Goal: Participate in discussion: Engage in conversation with other users on a specific topic

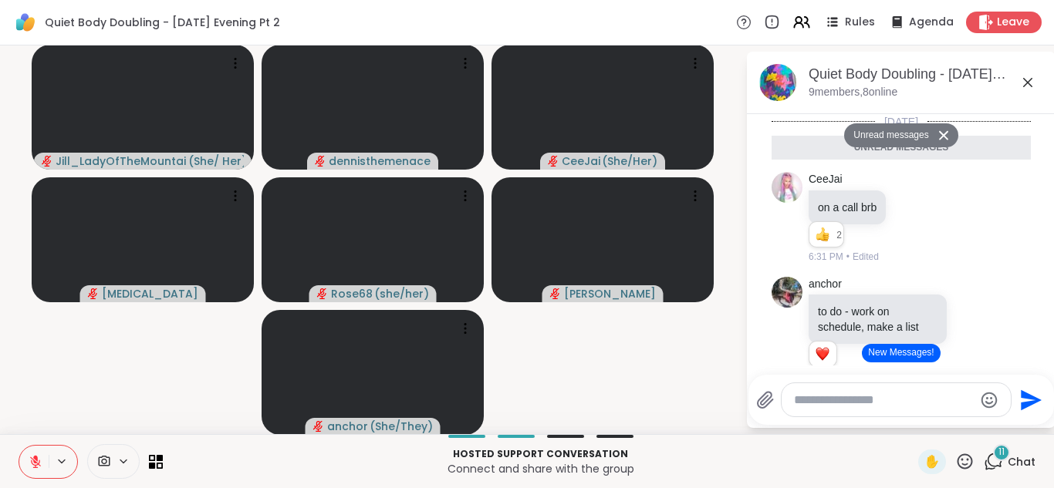
scroll to position [1598, 0]
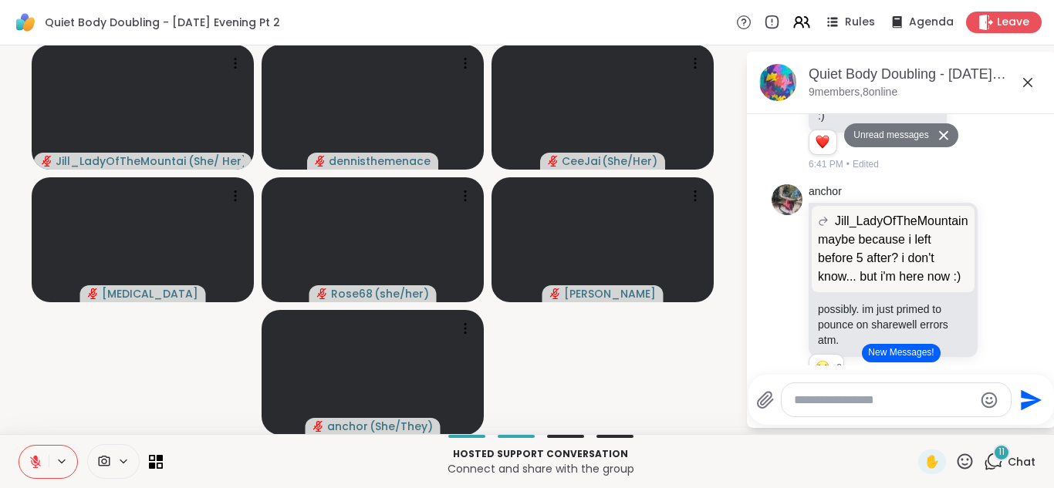
click at [911, 351] on button "New Messages!" at bounding box center [901, 353] width 78 height 19
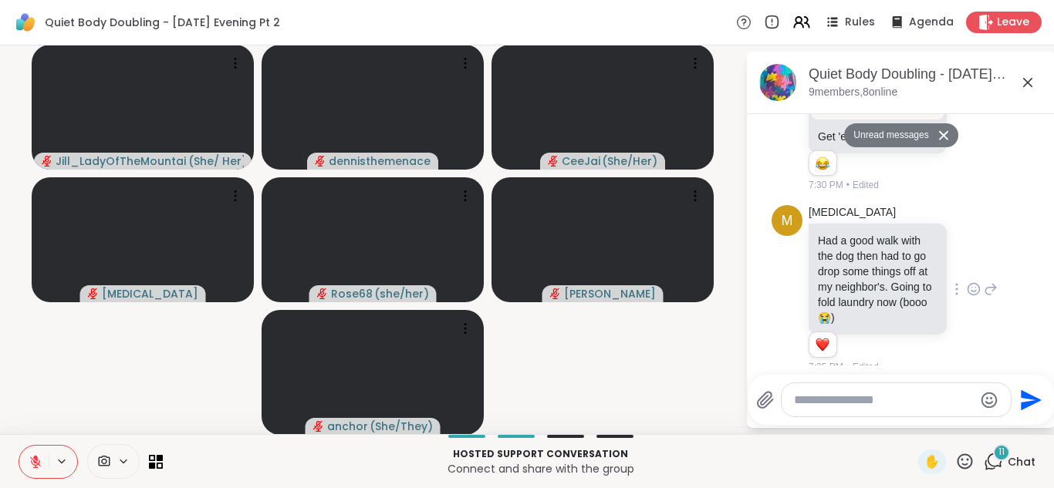
click at [914, 360] on div "7:35 PM • Edited" at bounding box center [879, 367] width 141 height 14
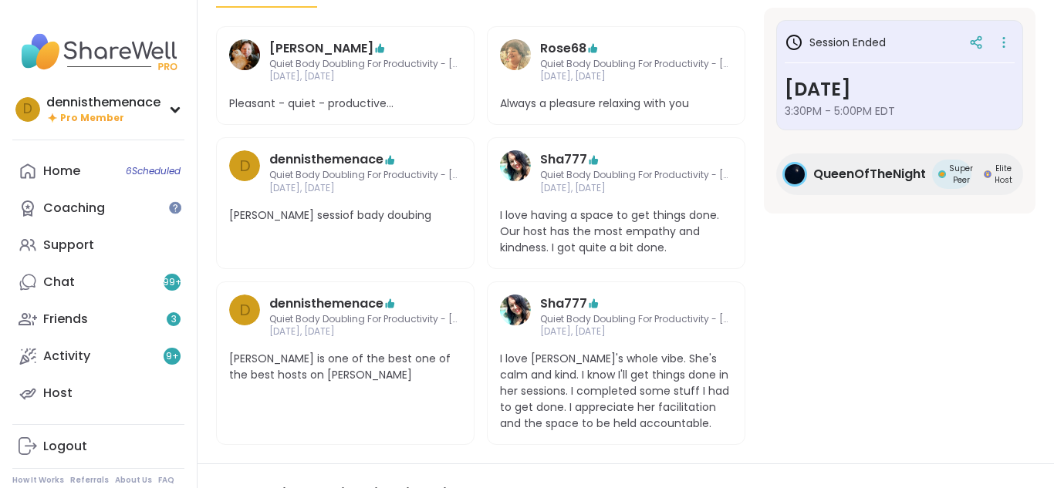
scroll to position [525, 0]
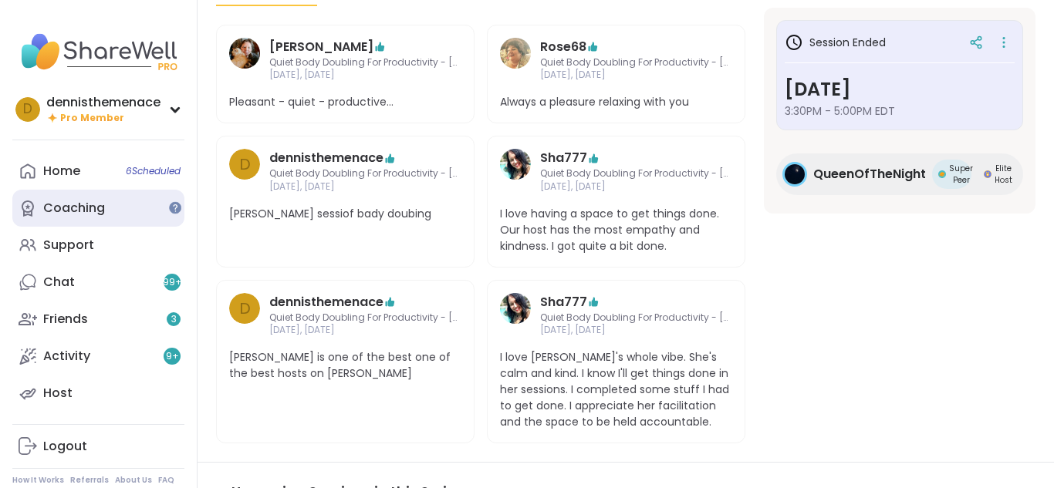
click at [83, 207] on div "Coaching" at bounding box center [74, 208] width 62 height 17
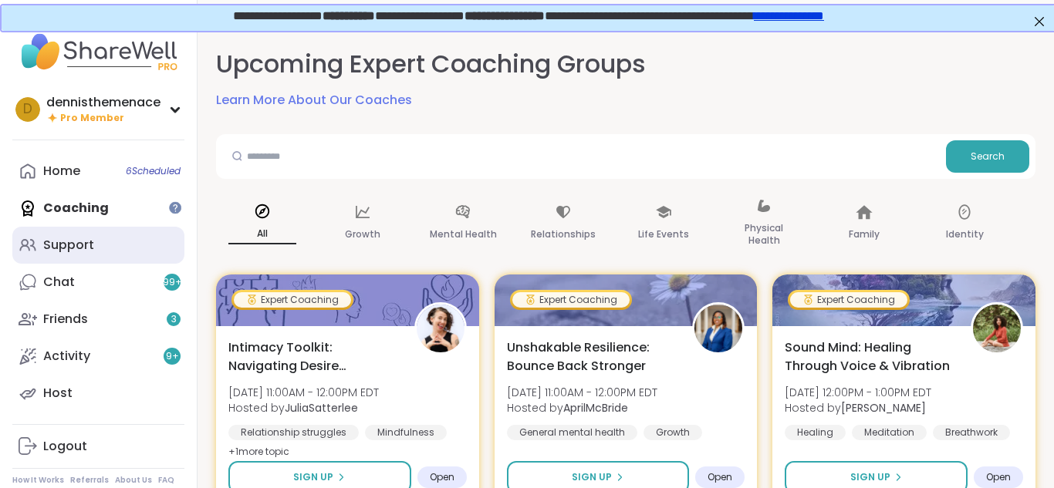
click at [63, 246] on div "Support" at bounding box center [68, 245] width 51 height 17
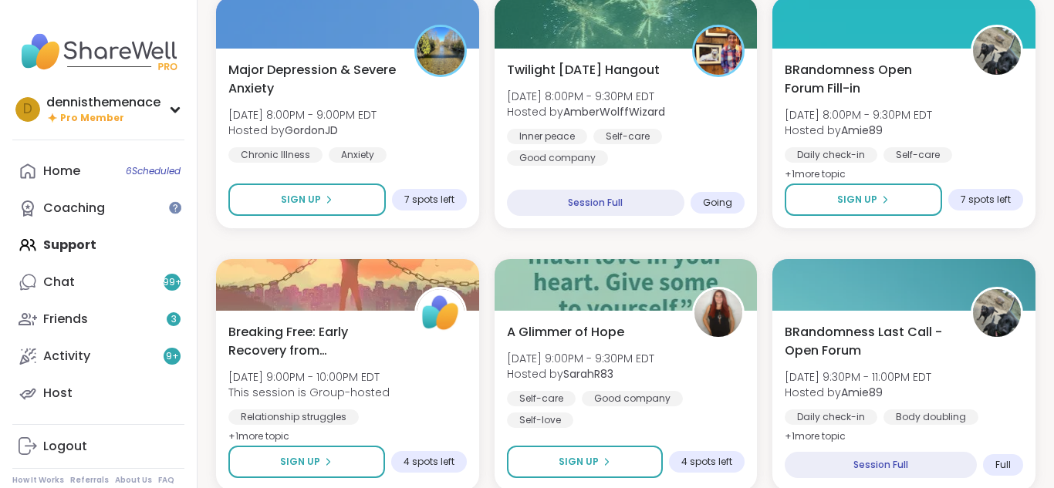
scroll to position [772, 0]
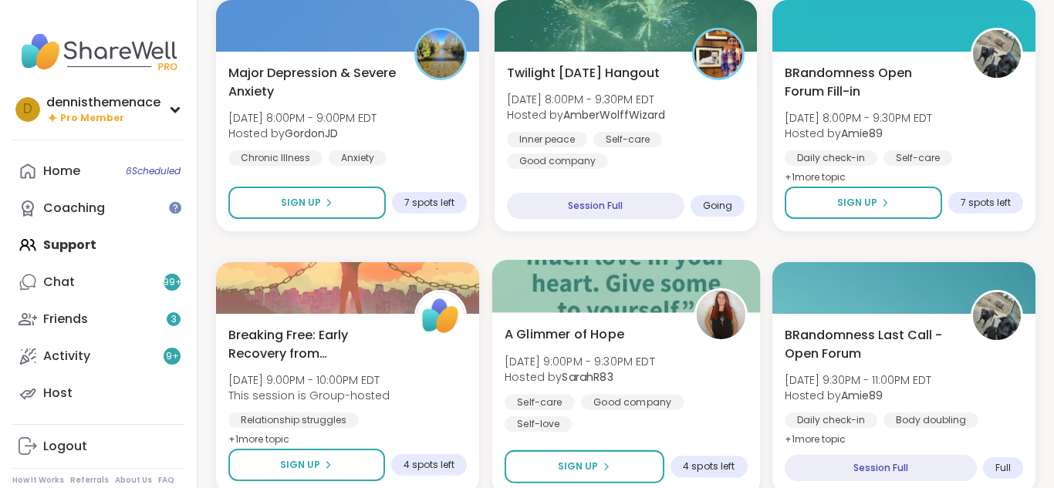
click at [512, 387] on div "A Glimmer of Hope Thu, Sep 11 | 9:00PM - 9:30PM EDT Hosted by SarahR83 Self-car…" at bounding box center [626, 378] width 243 height 107
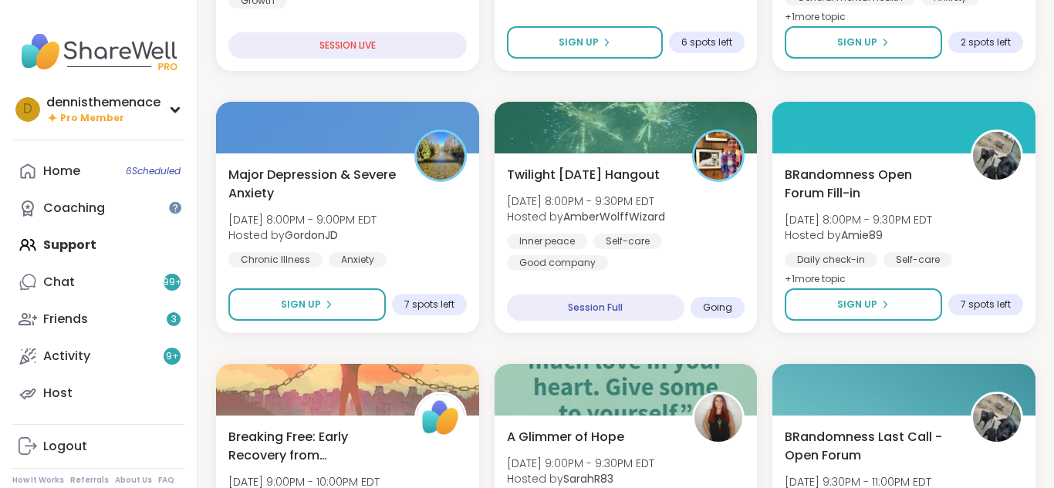
scroll to position [648, 0]
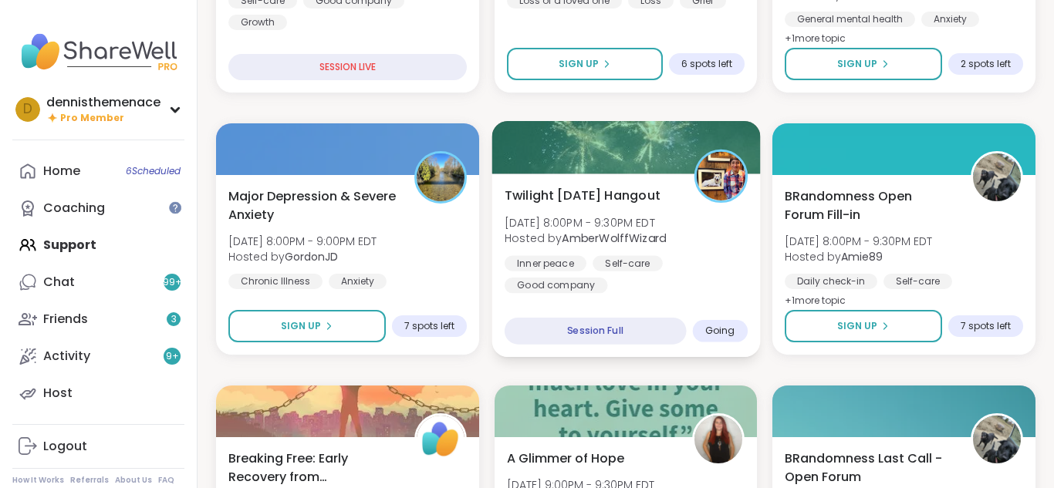
click at [613, 244] on b "AmberWolffWizard" at bounding box center [614, 238] width 104 height 15
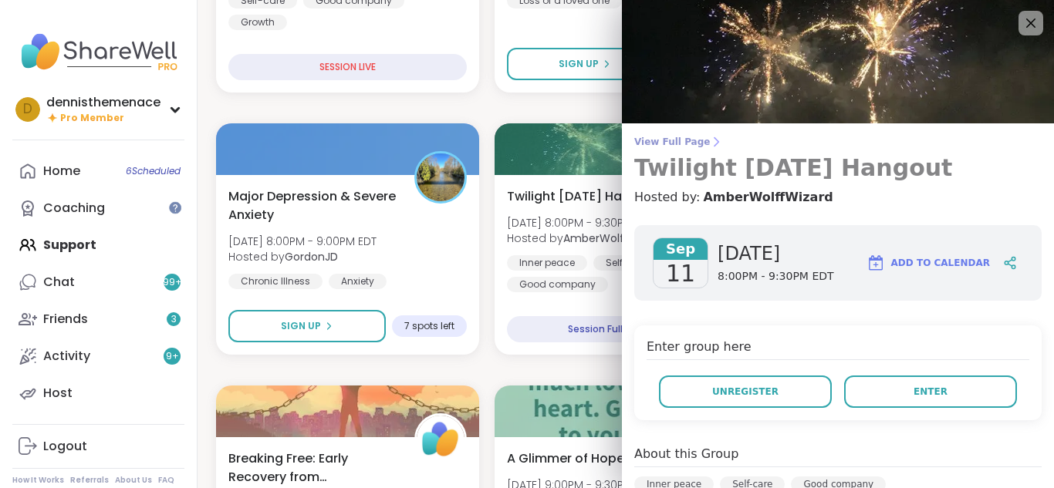
click at [661, 144] on span "View Full Page" at bounding box center [837, 142] width 407 height 12
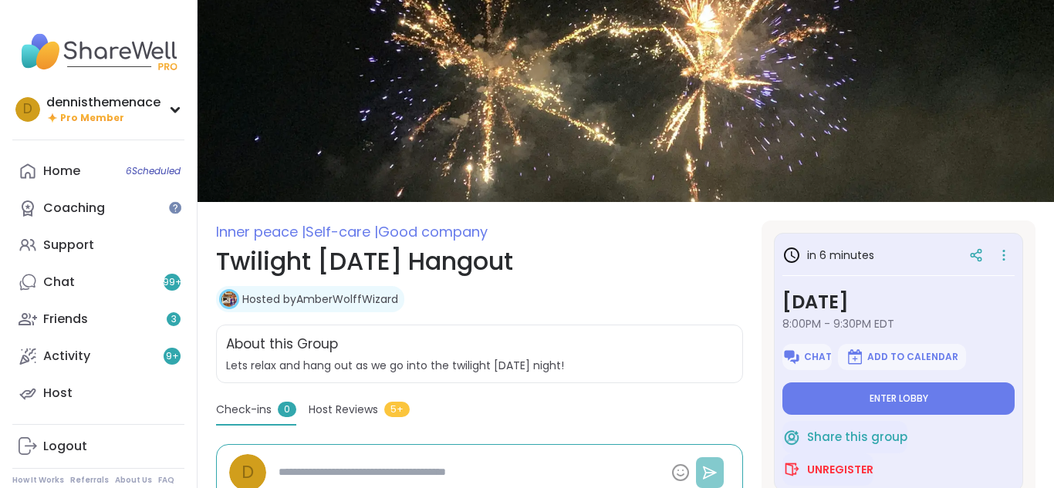
click at [715, 469] on icon at bounding box center [709, 472] width 15 height 15
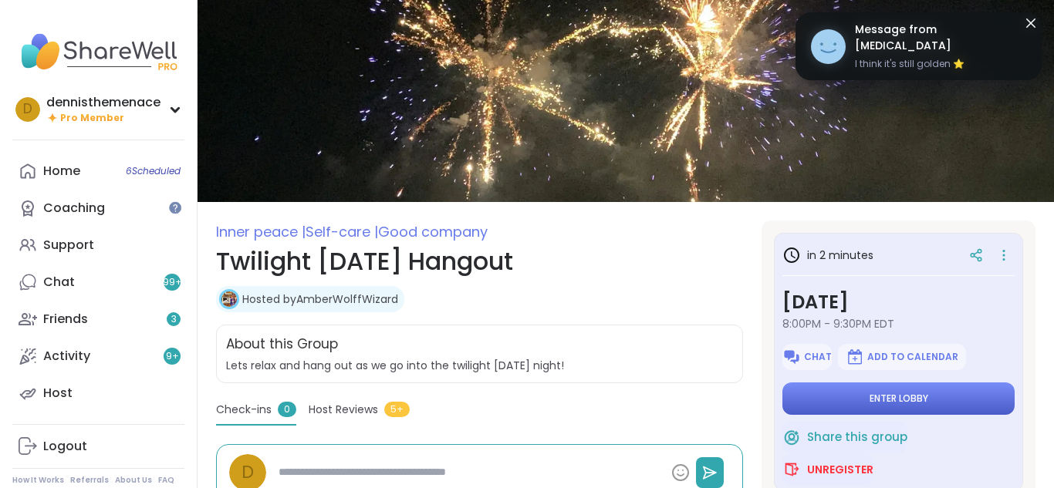
click at [885, 398] on span "Enter lobby" at bounding box center [899, 399] width 59 height 12
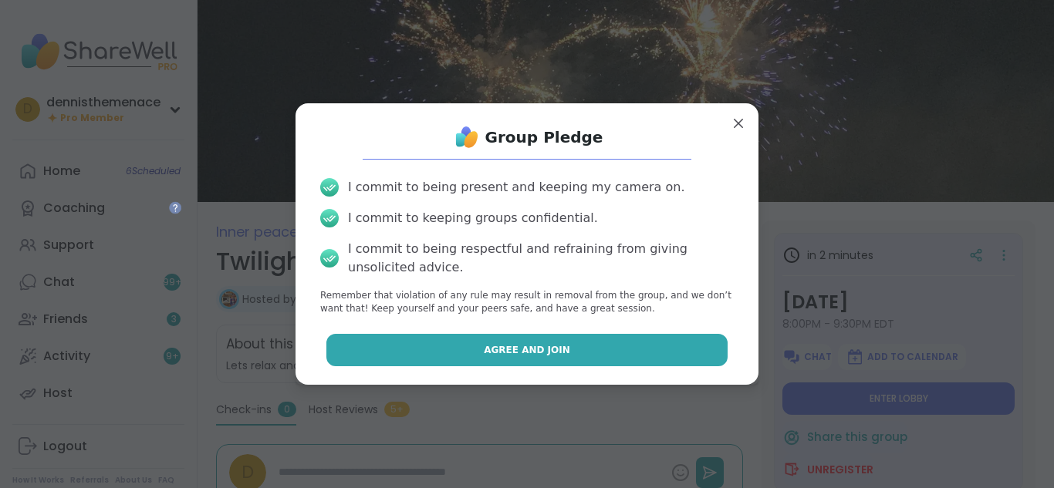
click at [553, 350] on span "Agree and Join" at bounding box center [527, 350] width 86 height 14
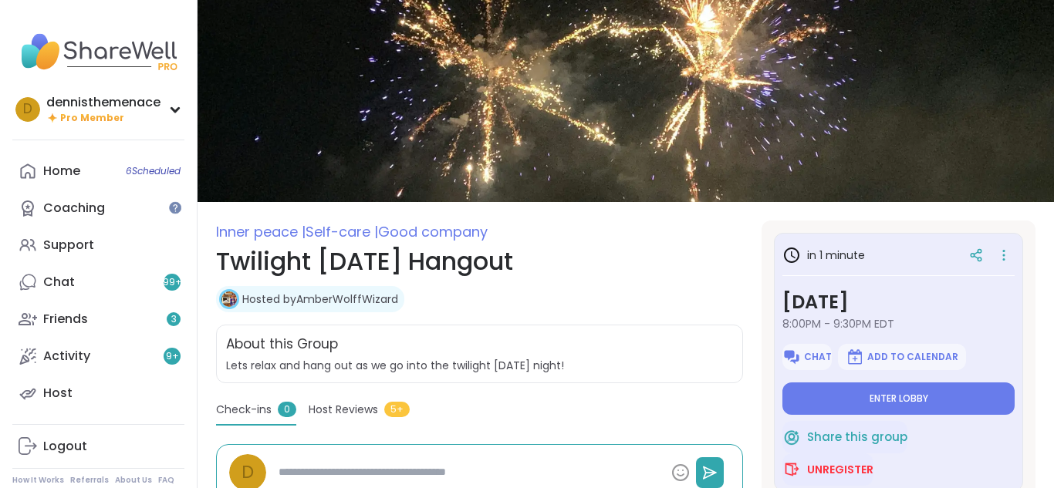
type textarea "*"
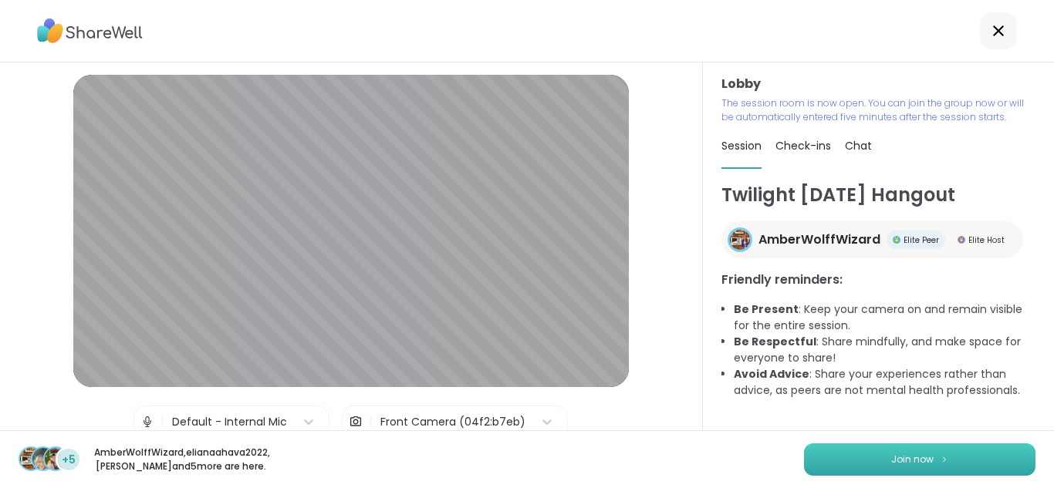
click at [914, 453] on span "Join now" at bounding box center [912, 460] width 42 height 14
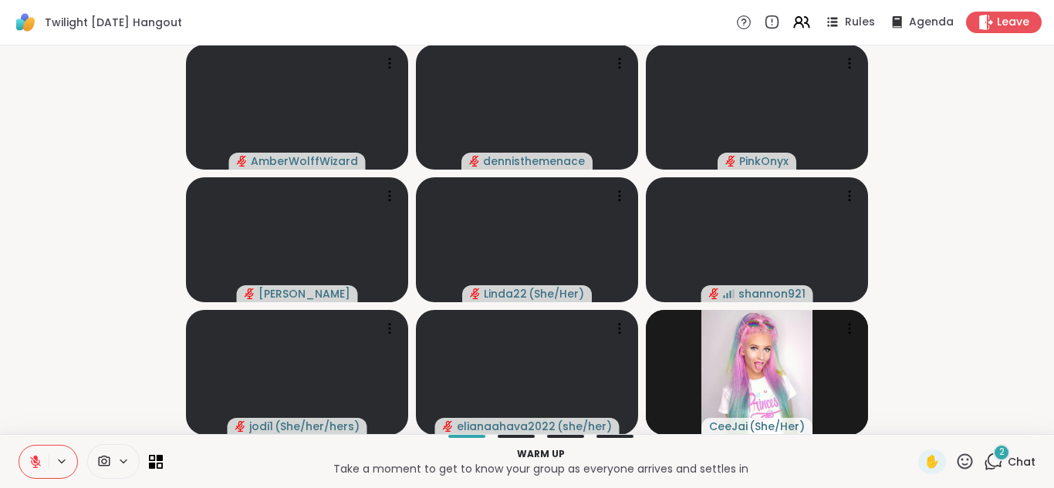
click at [35, 458] on icon at bounding box center [35, 458] width 5 height 6
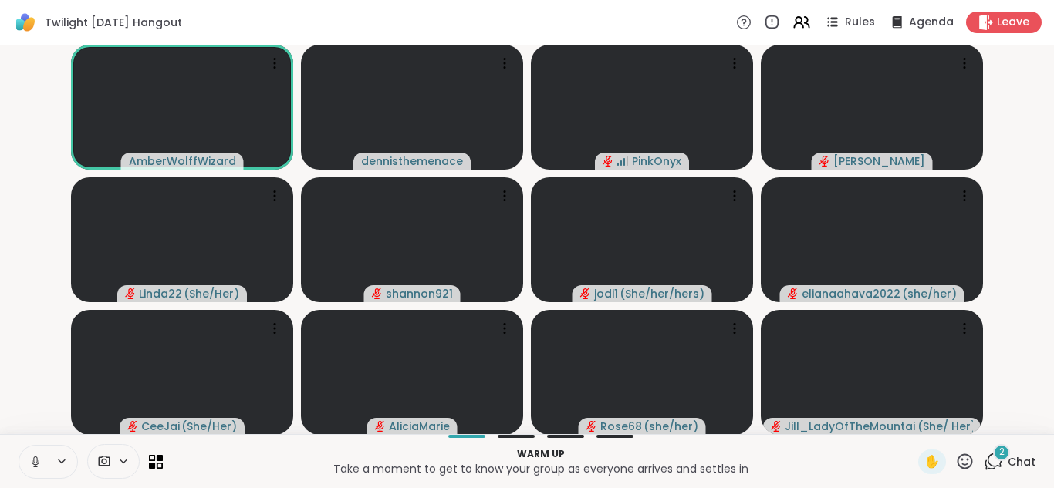
click at [37, 458] on icon at bounding box center [35, 460] width 4 height 7
click at [1025, 458] on span "Chat" at bounding box center [1022, 462] width 28 height 15
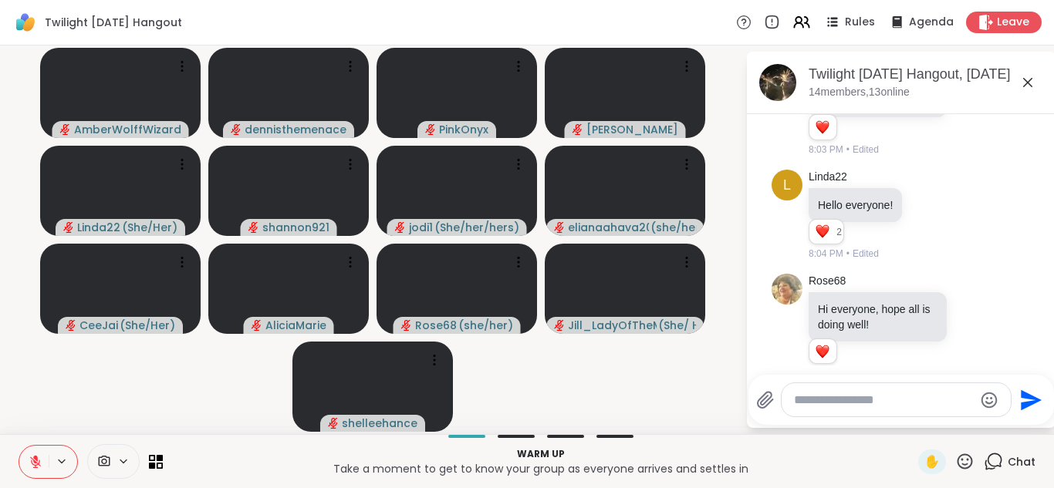
scroll to position [108, 0]
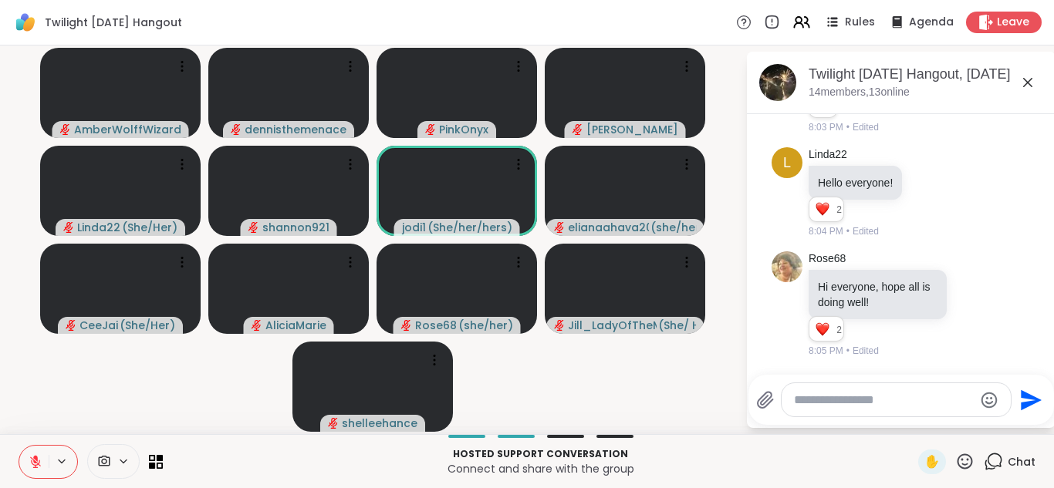
click at [34, 460] on icon at bounding box center [35, 462] width 11 height 11
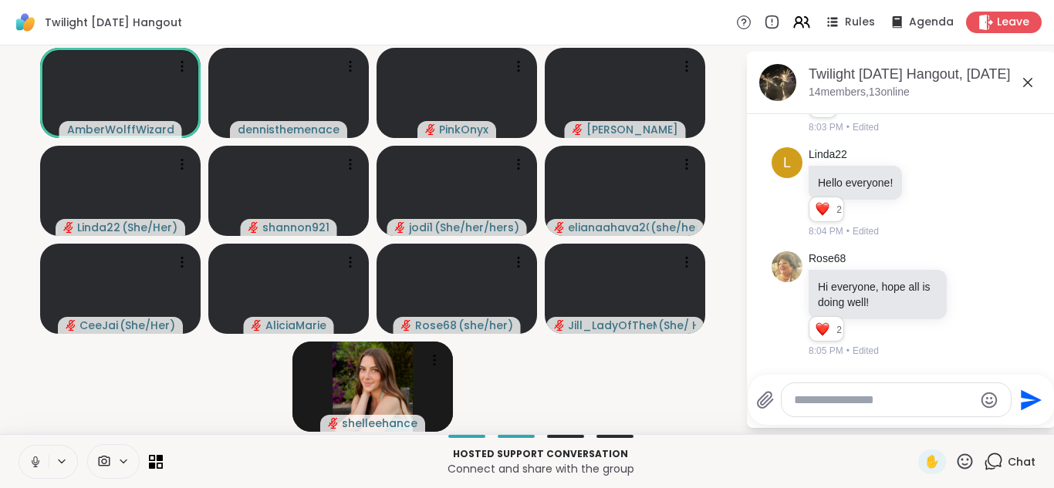
click at [34, 460] on icon at bounding box center [35, 460] width 4 height 7
click at [35, 461] on icon at bounding box center [36, 462] width 14 height 14
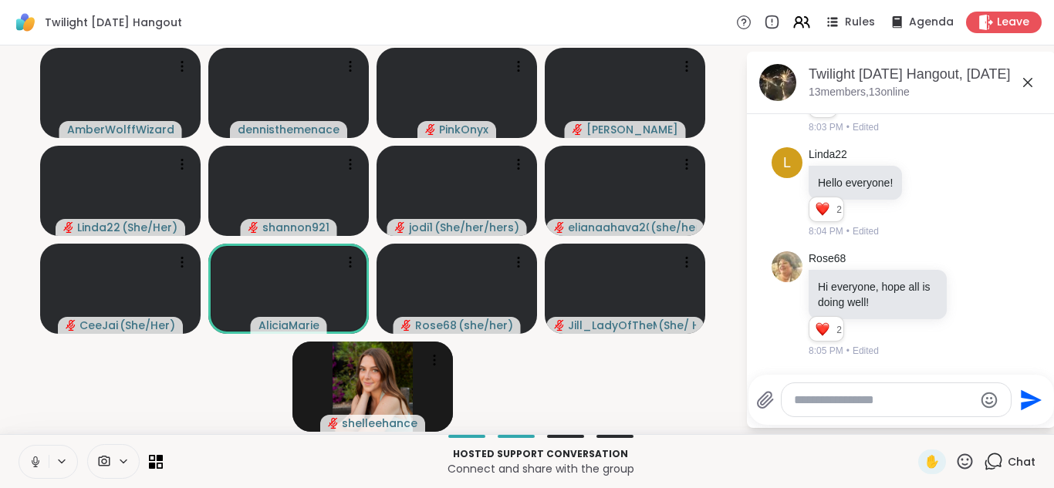
click at [35, 461] on icon at bounding box center [36, 462] width 14 height 14
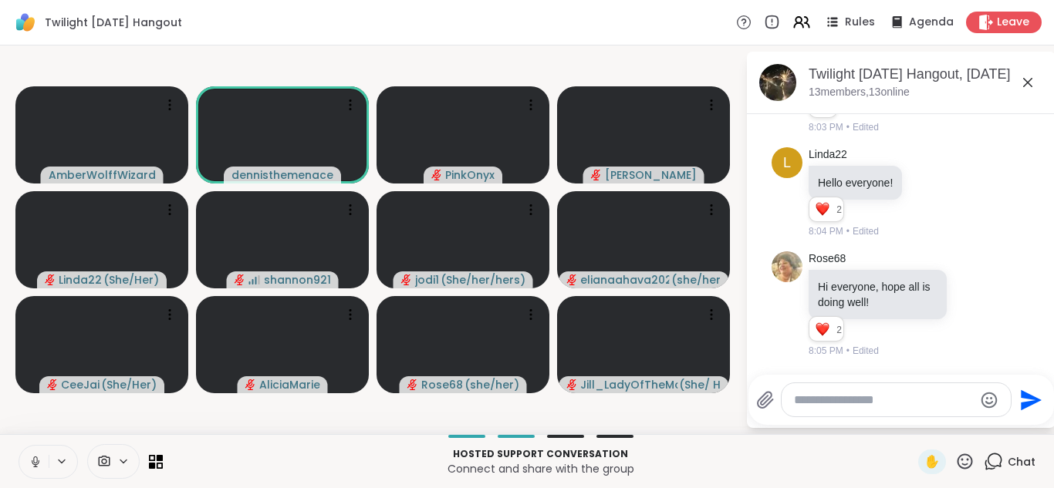
click at [35, 461] on icon at bounding box center [36, 462] width 14 height 14
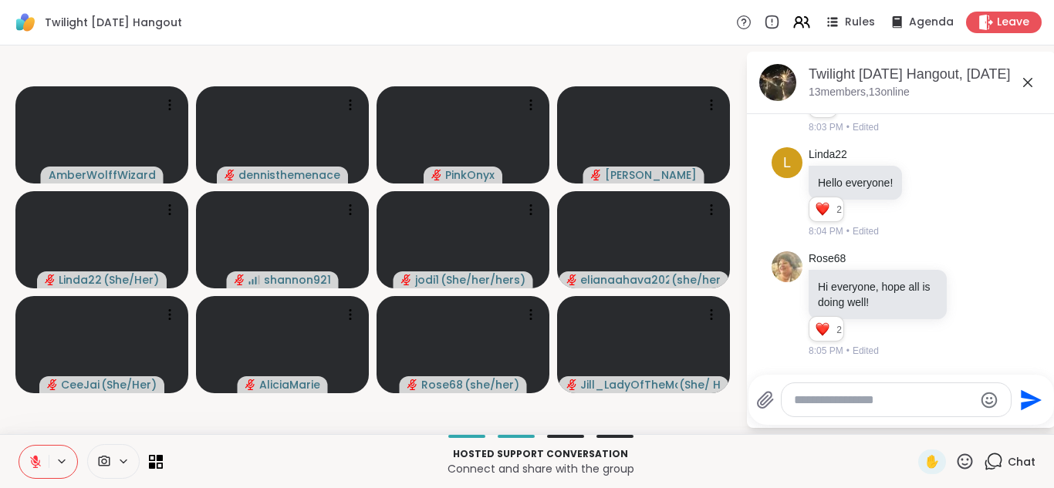
click at [35, 461] on icon at bounding box center [36, 462] width 14 height 14
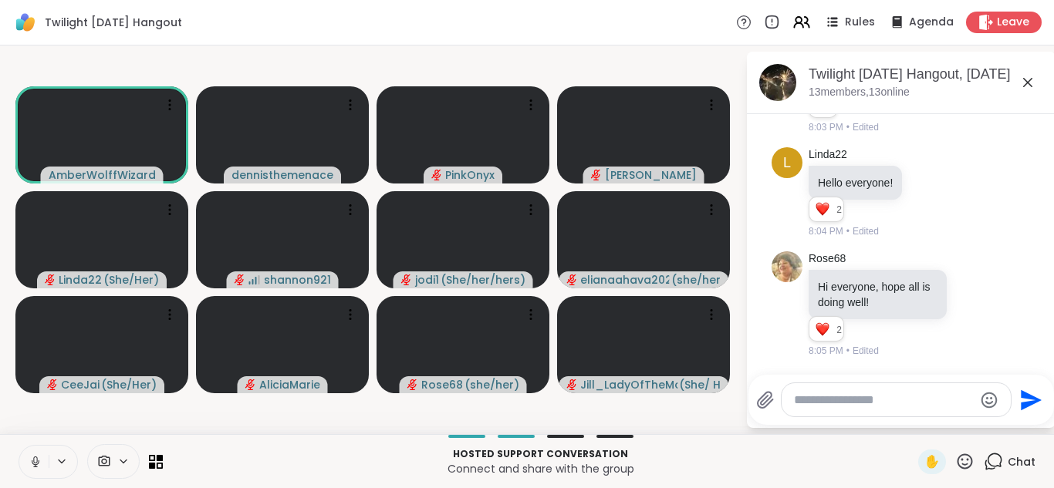
click at [35, 457] on icon at bounding box center [36, 462] width 14 height 14
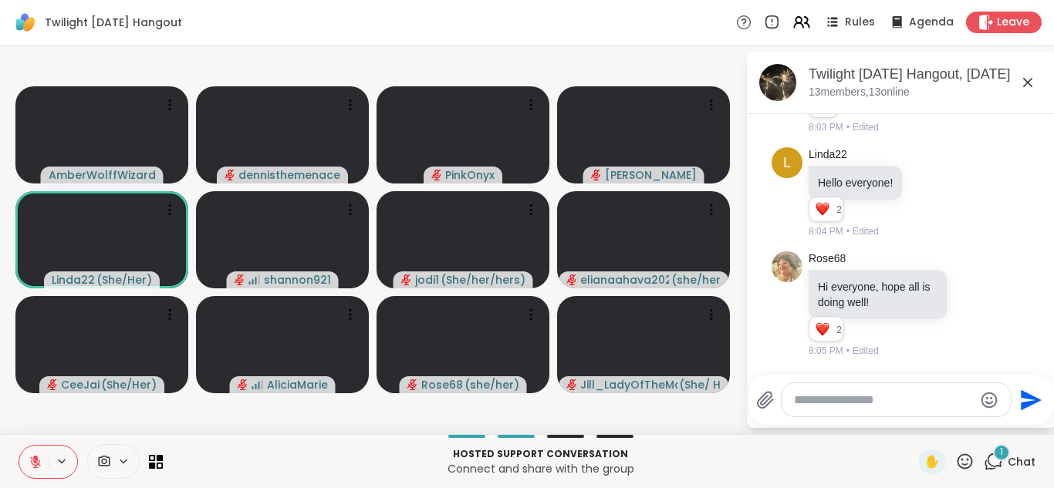
scroll to position [190, 0]
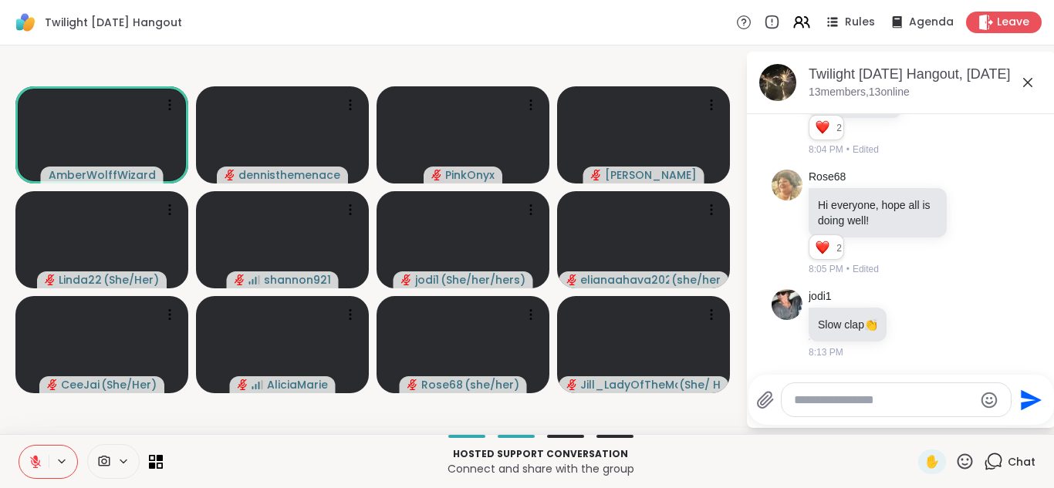
click at [35, 457] on icon at bounding box center [35, 458] width 5 height 6
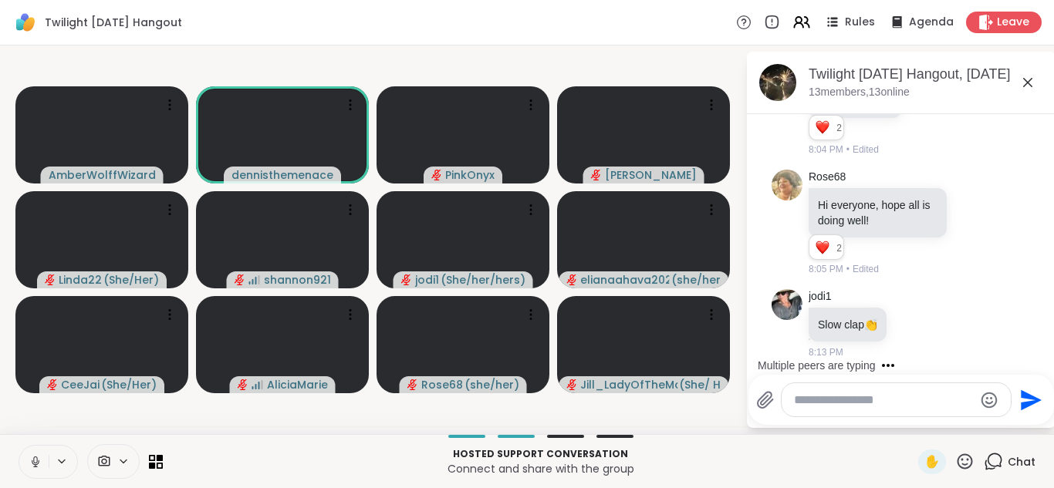
click at [37, 463] on icon at bounding box center [36, 462] width 14 height 14
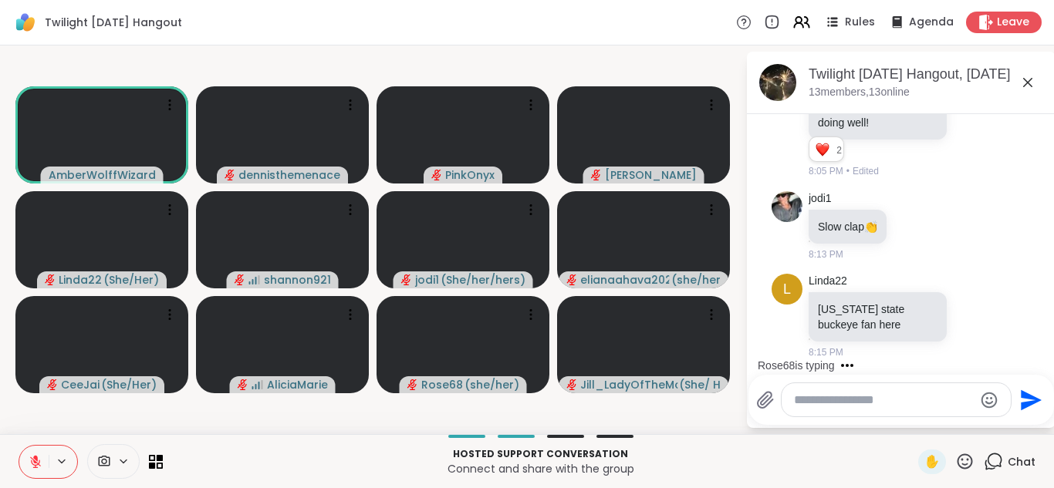
scroll to position [370, 0]
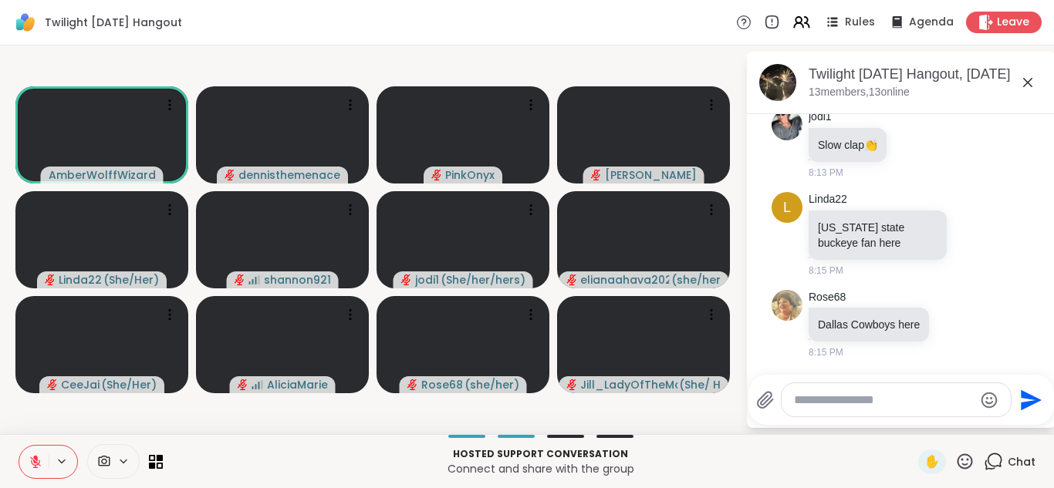
click at [865, 395] on textarea "Type your message" at bounding box center [884, 400] width 180 height 15
type textarea "**********"
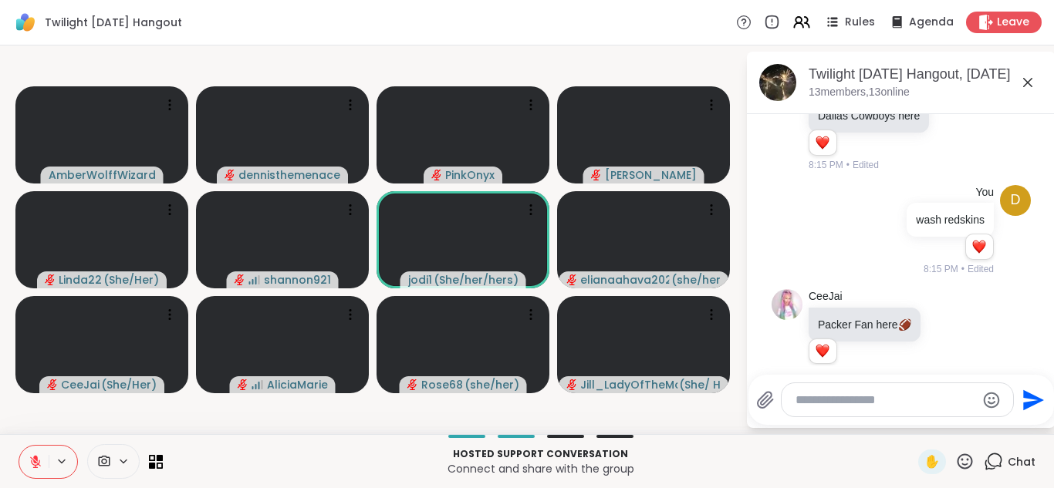
scroll to position [600, 0]
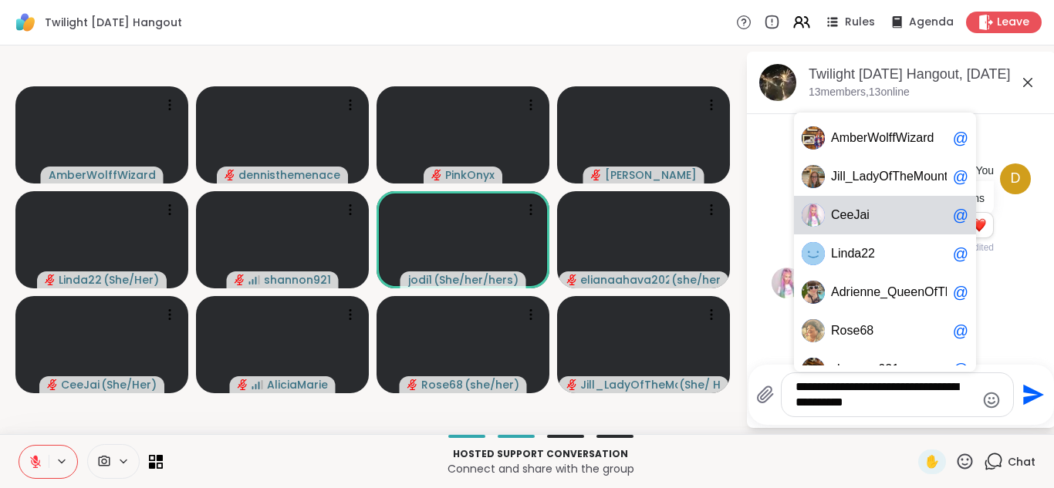
click at [860, 218] on span "a" at bounding box center [863, 215] width 7 height 15
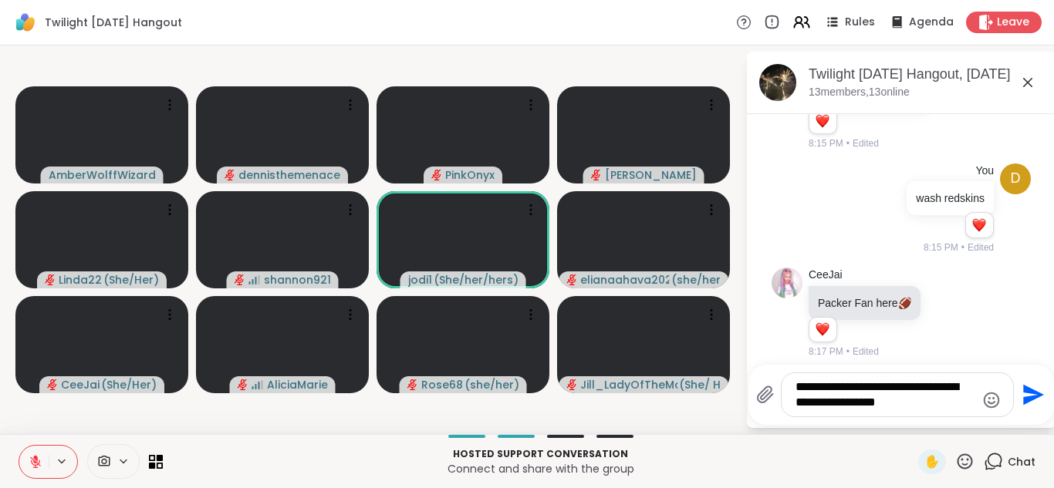
click at [799, 382] on textarea "**********" at bounding box center [886, 395] width 180 height 31
click at [957, 392] on textarea "**********" at bounding box center [886, 395] width 180 height 31
click at [953, 400] on textarea "**********" at bounding box center [886, 395] width 180 height 31
type textarea "**********"
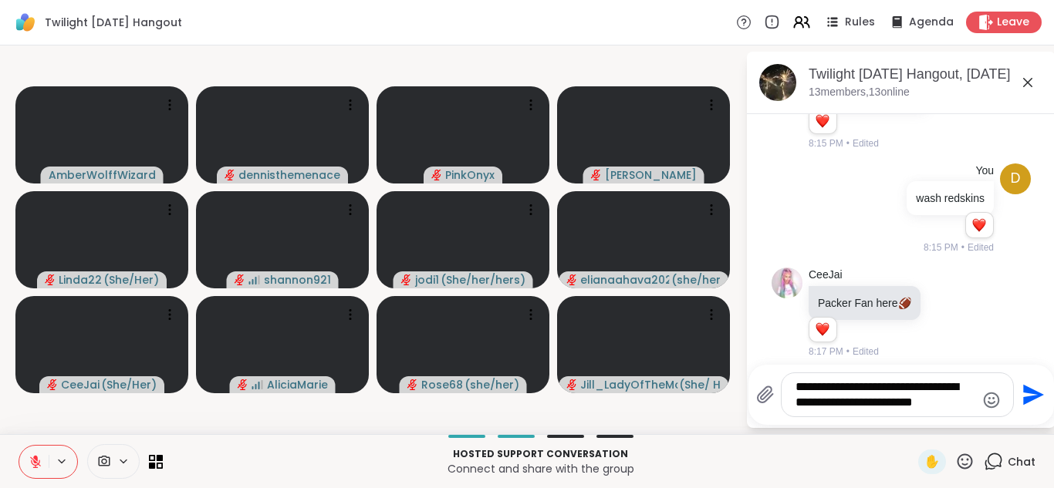
click at [1026, 401] on icon "Send" at bounding box center [1033, 395] width 21 height 21
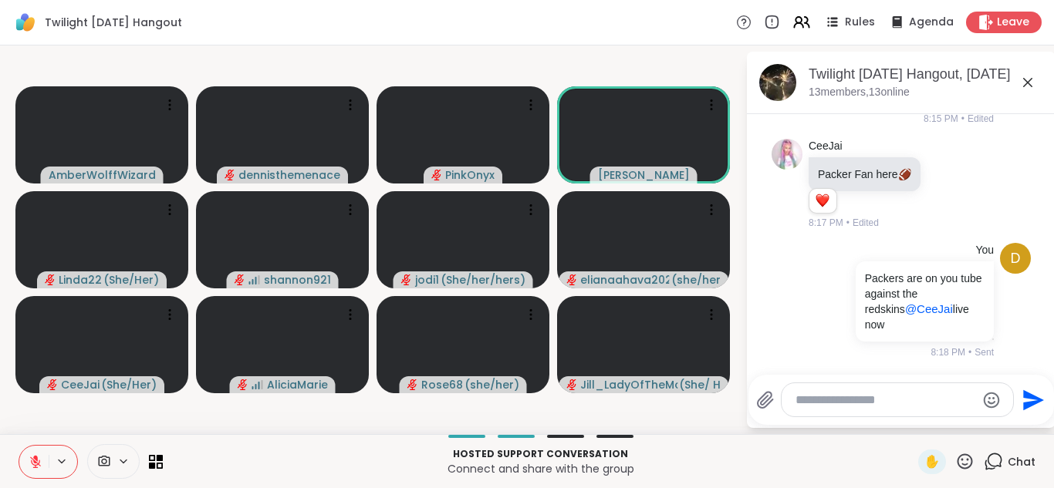
scroll to position [812, 0]
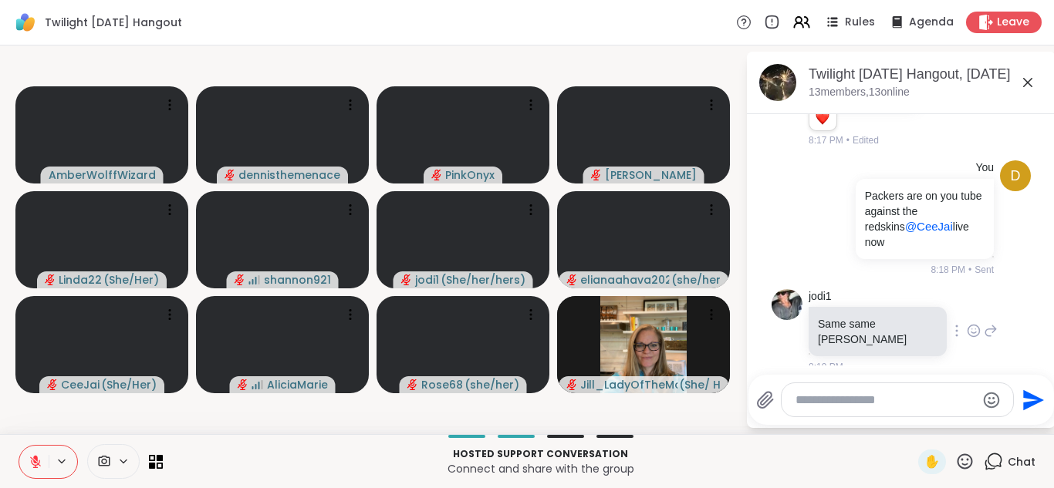
click at [980, 306] on div "jodi1 Same same Adrienne 8:19 PM" at bounding box center [901, 332] width 259 height 98
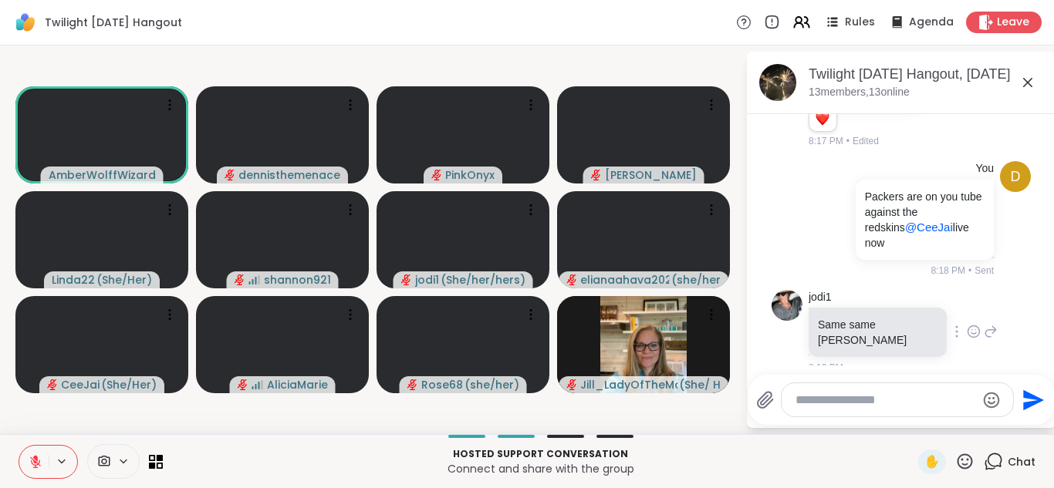
scroll to position [3, 0]
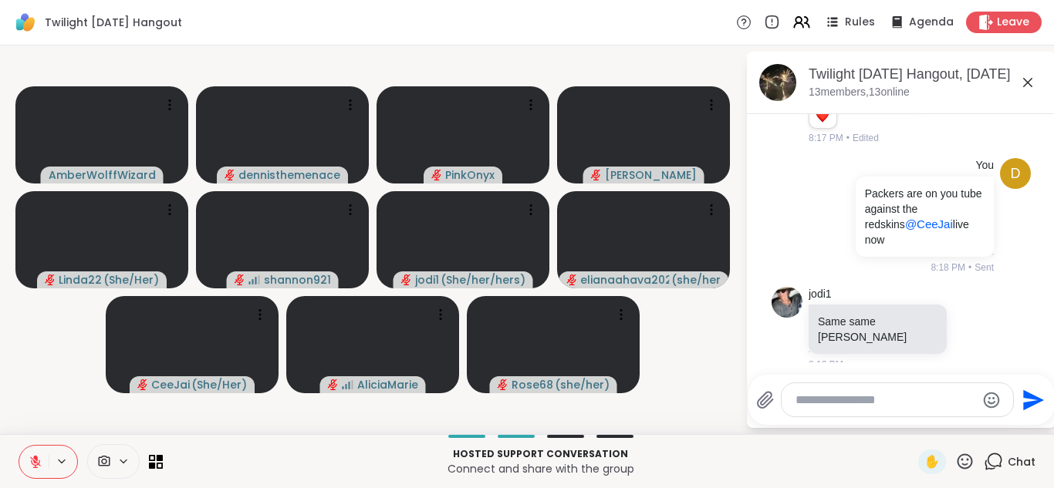
click at [37, 460] on icon at bounding box center [35, 458] width 5 height 6
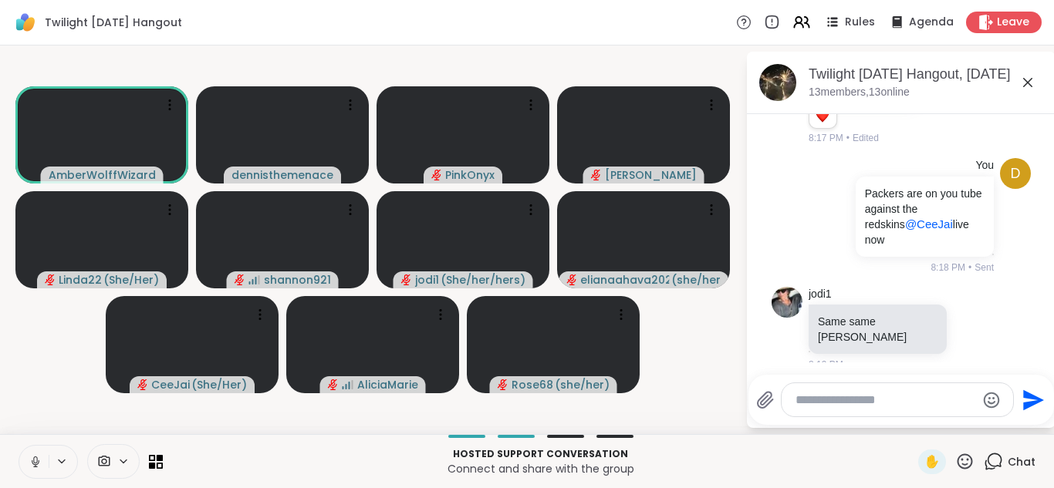
click at [37, 461] on icon at bounding box center [35, 460] width 4 height 7
click at [37, 461] on icon at bounding box center [35, 458] width 5 height 6
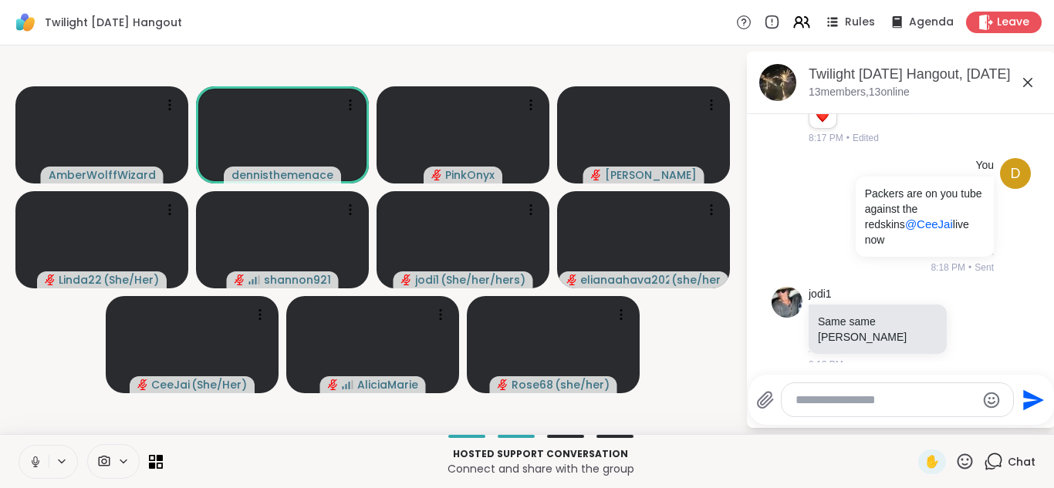
click at [37, 461] on icon at bounding box center [35, 460] width 4 height 7
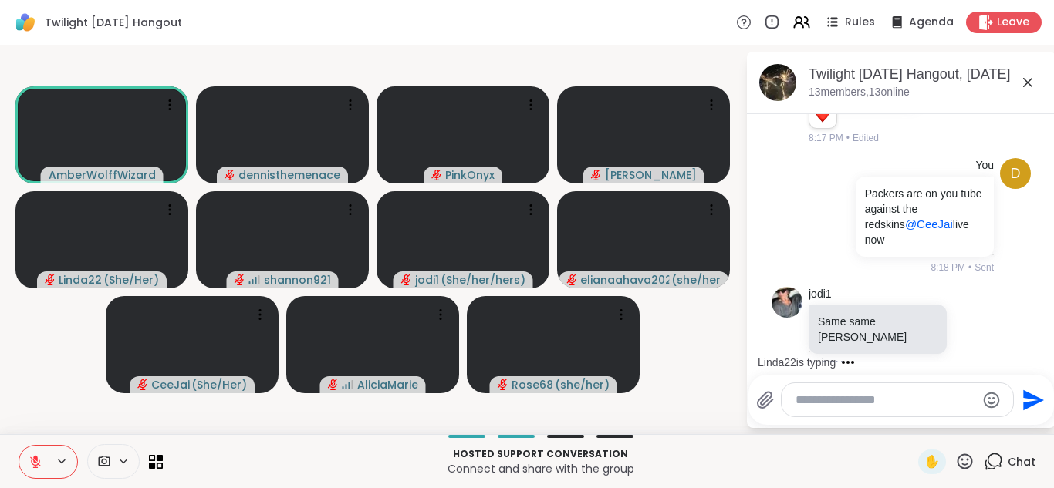
scroll to position [909, 0]
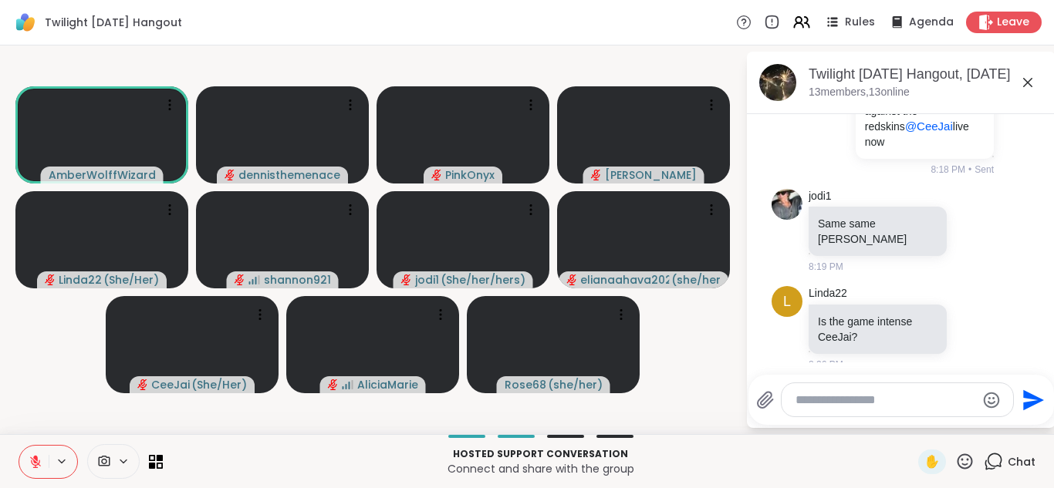
click at [33, 462] on icon at bounding box center [35, 462] width 11 height 11
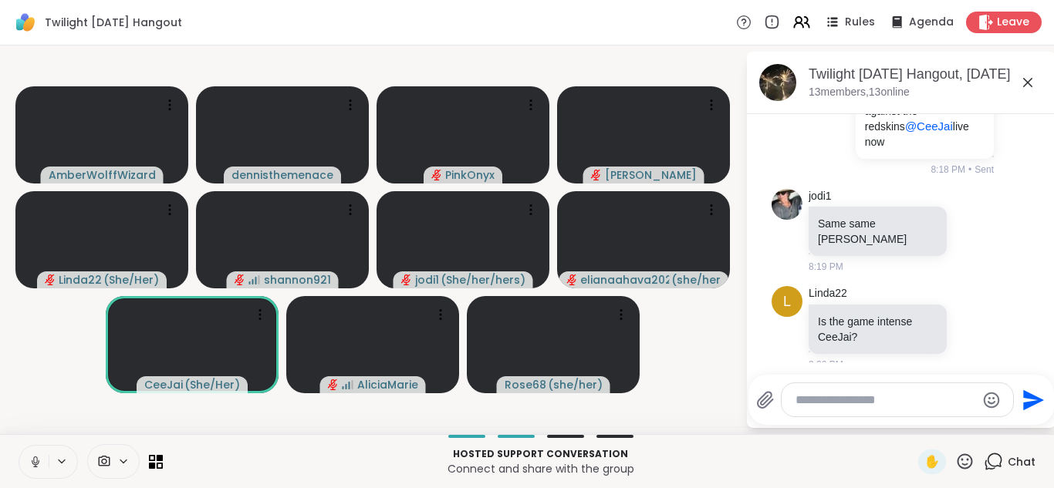
click at [33, 462] on icon at bounding box center [35, 460] width 4 height 7
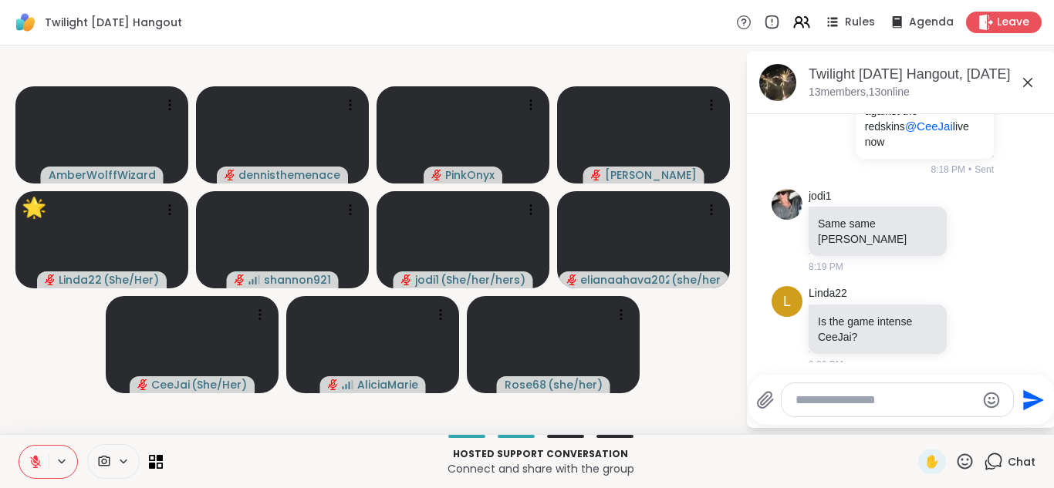
click at [33, 462] on icon at bounding box center [35, 462] width 11 height 11
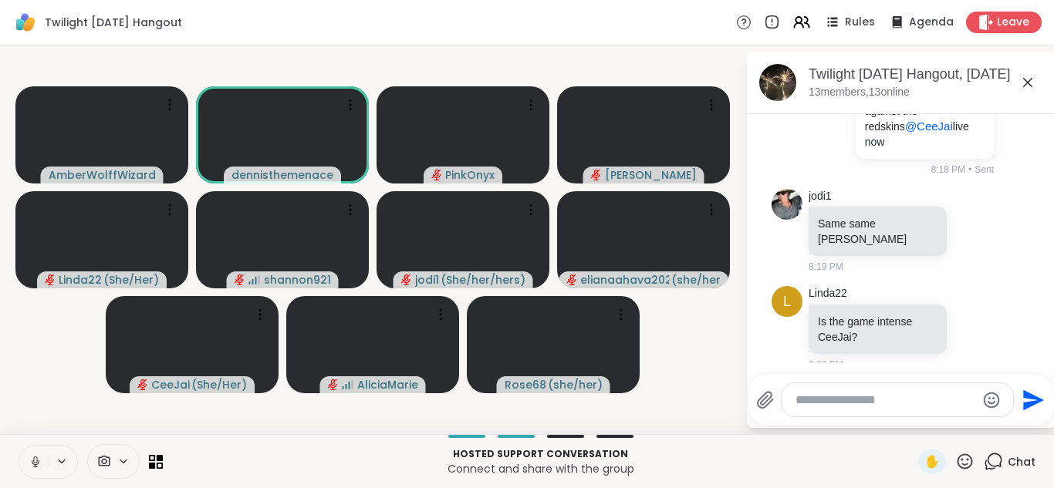
click at [33, 462] on icon at bounding box center [35, 460] width 4 height 7
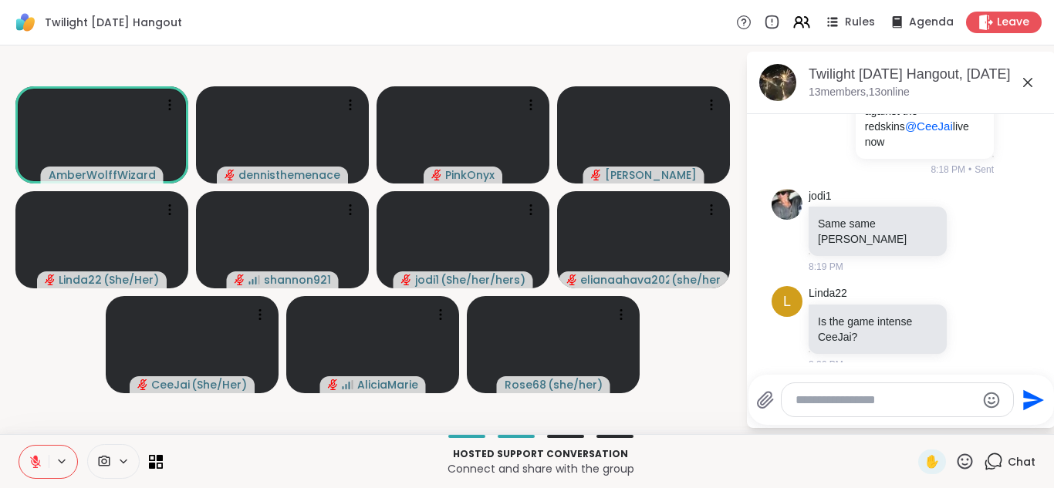
click at [34, 459] on icon at bounding box center [36, 462] width 14 height 14
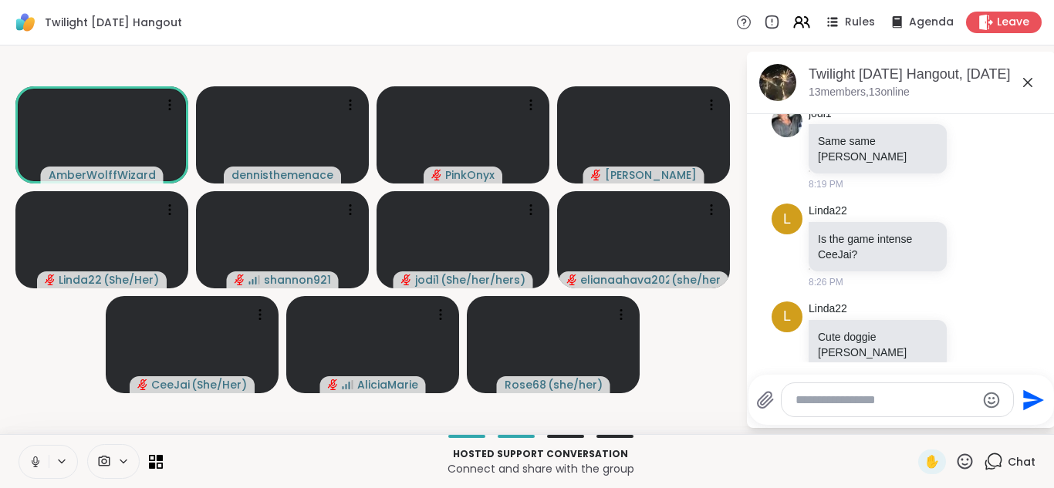
click at [34, 459] on icon at bounding box center [36, 462] width 14 height 14
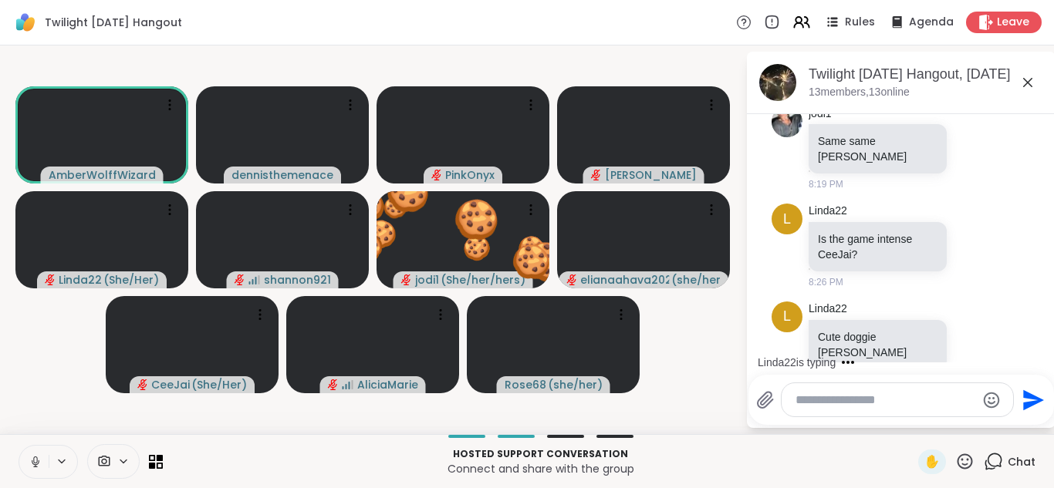
click at [34, 459] on icon at bounding box center [36, 462] width 14 height 14
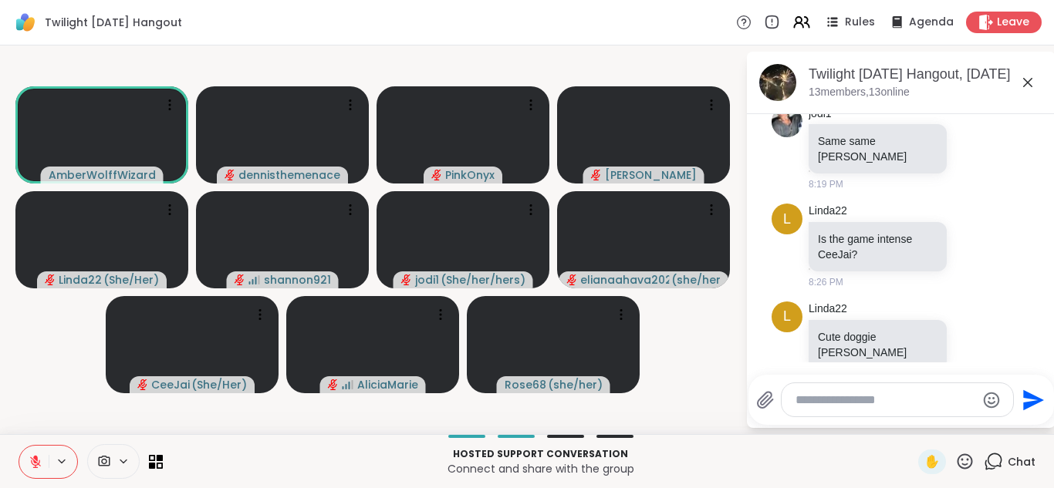
scroll to position [1073, 0]
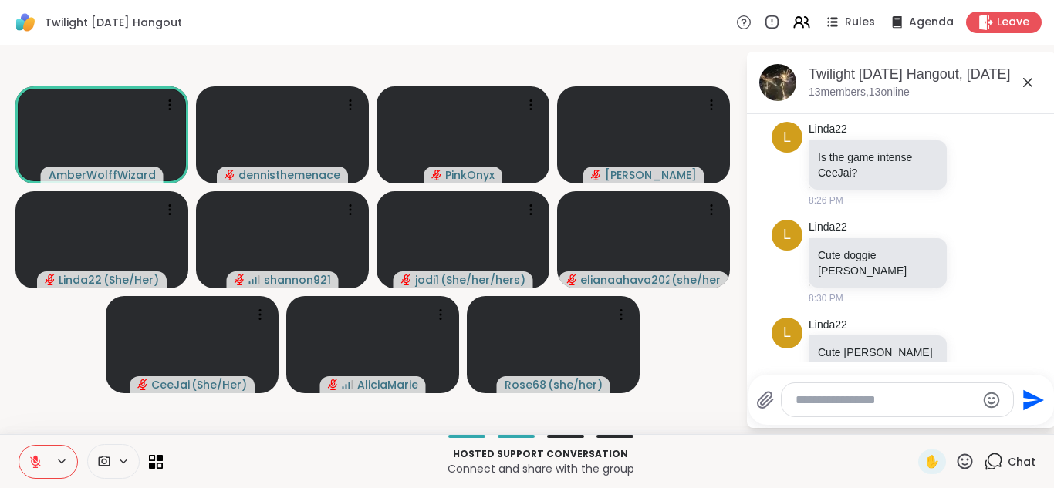
click at [34, 459] on icon at bounding box center [36, 462] width 14 height 14
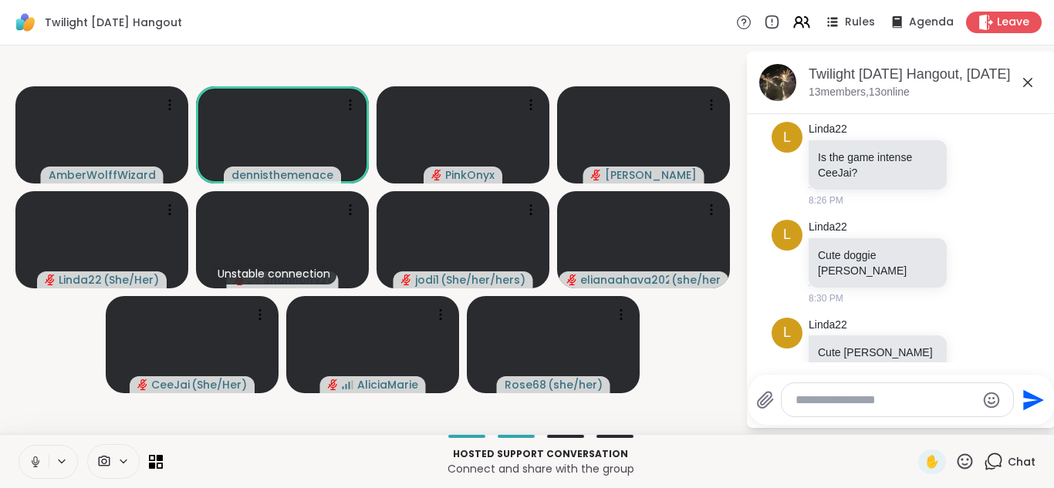
click at [34, 459] on icon at bounding box center [36, 462] width 14 height 14
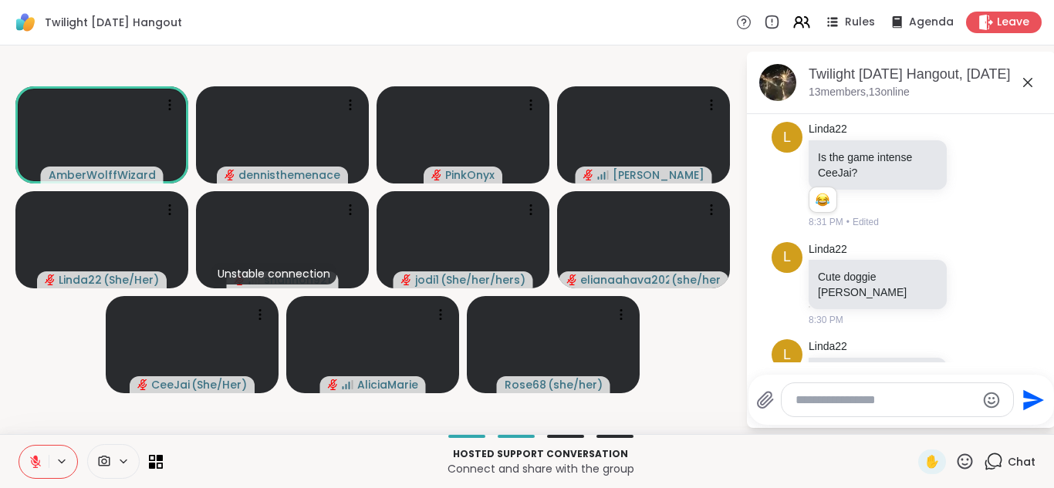
click at [34, 459] on icon at bounding box center [36, 462] width 14 height 14
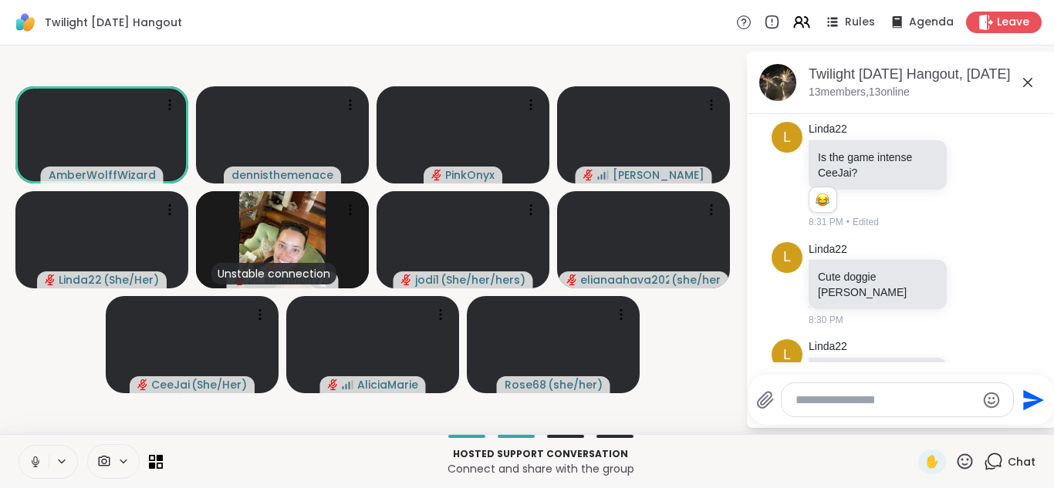
click at [35, 458] on icon at bounding box center [36, 462] width 14 height 14
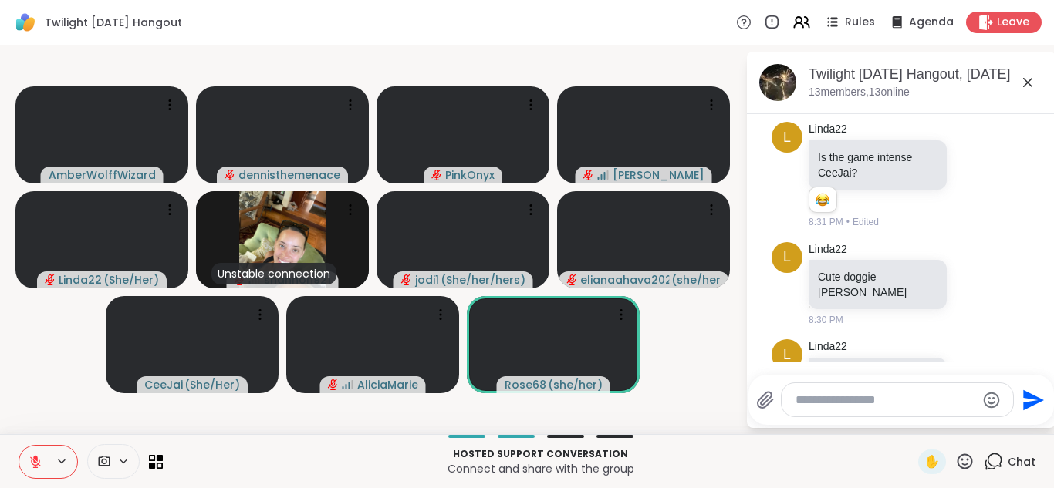
click at [35, 458] on icon at bounding box center [35, 458] width 5 height 6
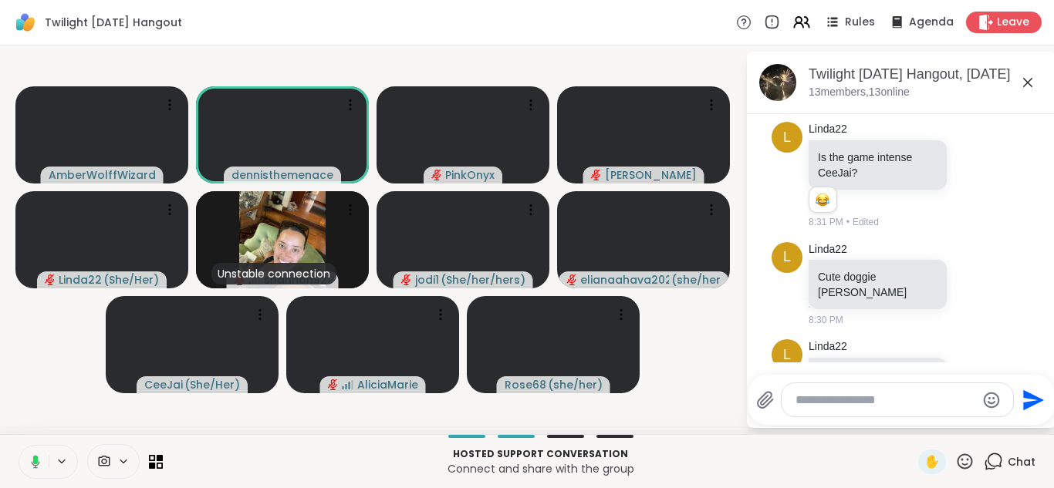
click at [35, 458] on icon at bounding box center [35, 459] width 5 height 8
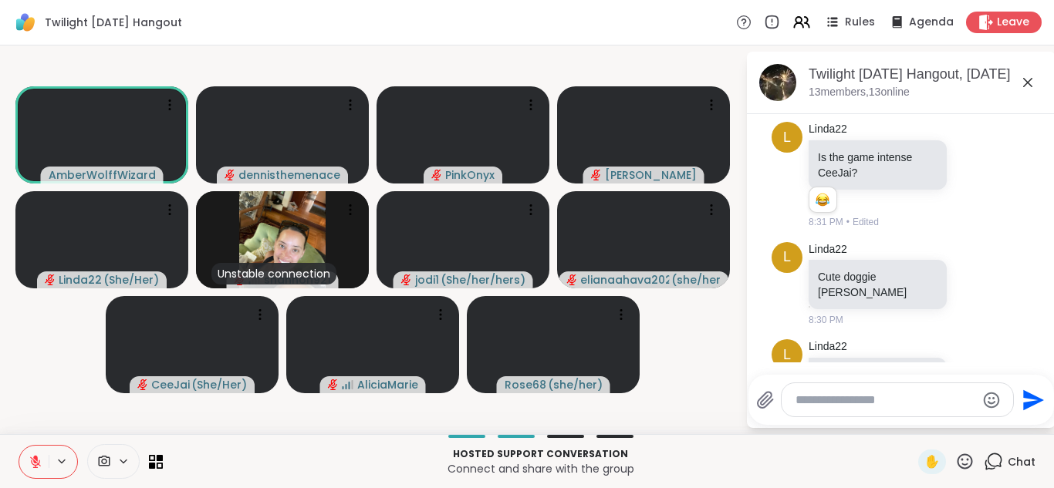
click at [35, 458] on icon at bounding box center [35, 458] width 5 height 6
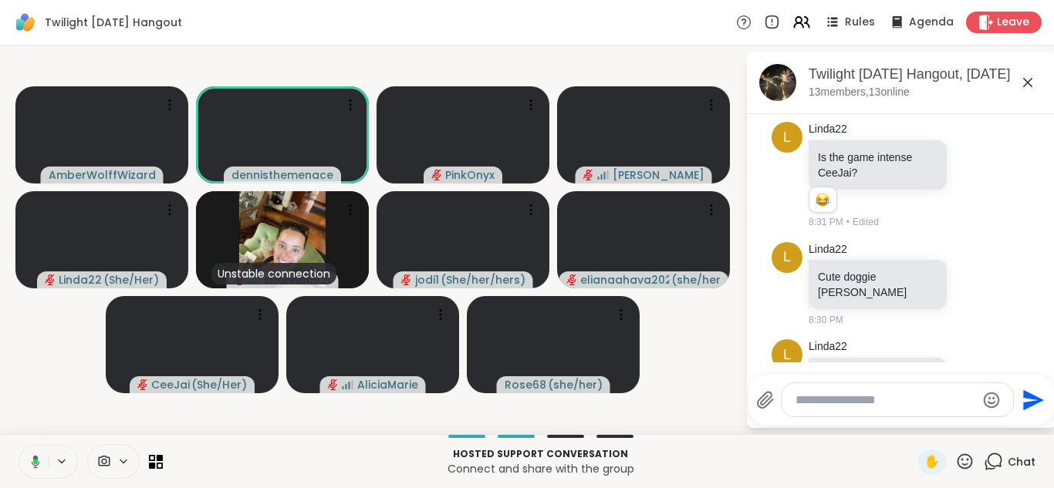
click at [35, 458] on icon at bounding box center [36, 461] width 8 height 13
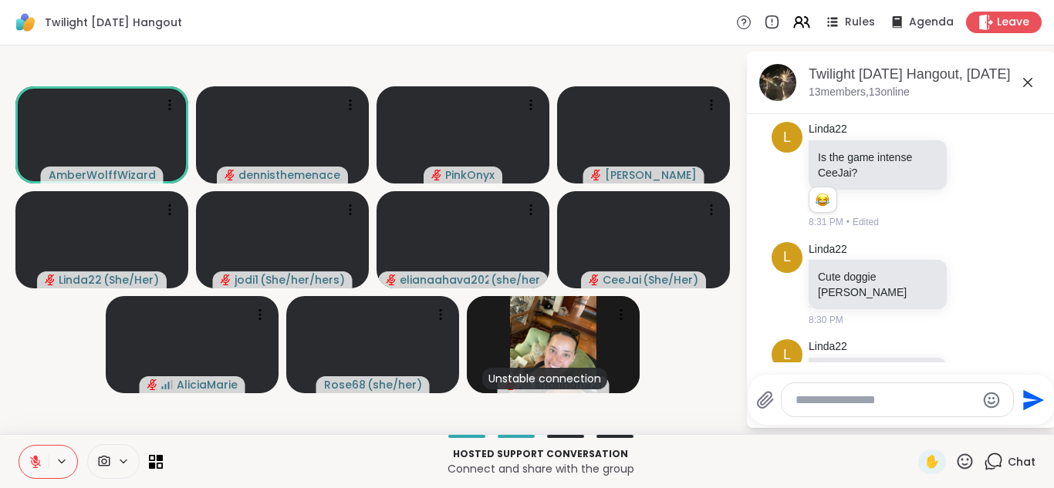
click at [35, 458] on icon at bounding box center [35, 458] width 5 height 6
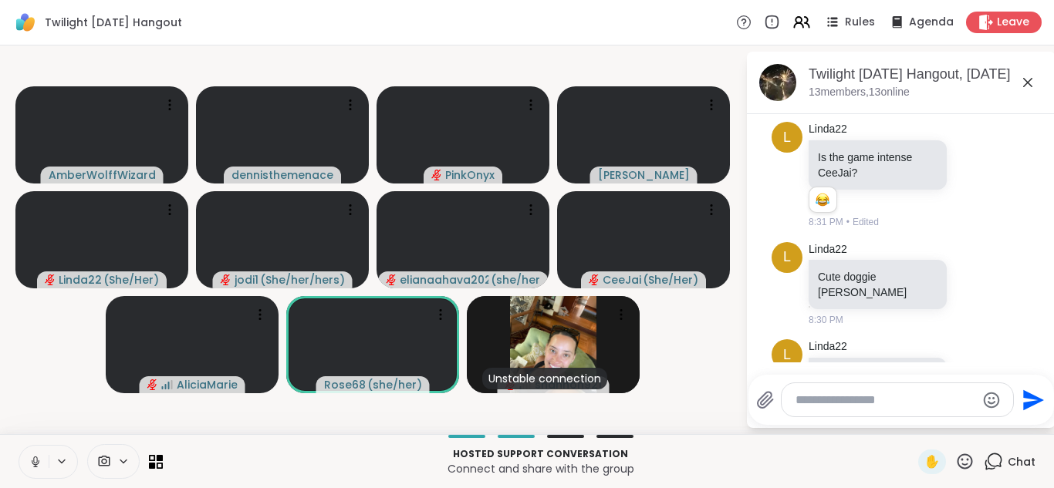
click at [35, 458] on icon at bounding box center [36, 462] width 14 height 14
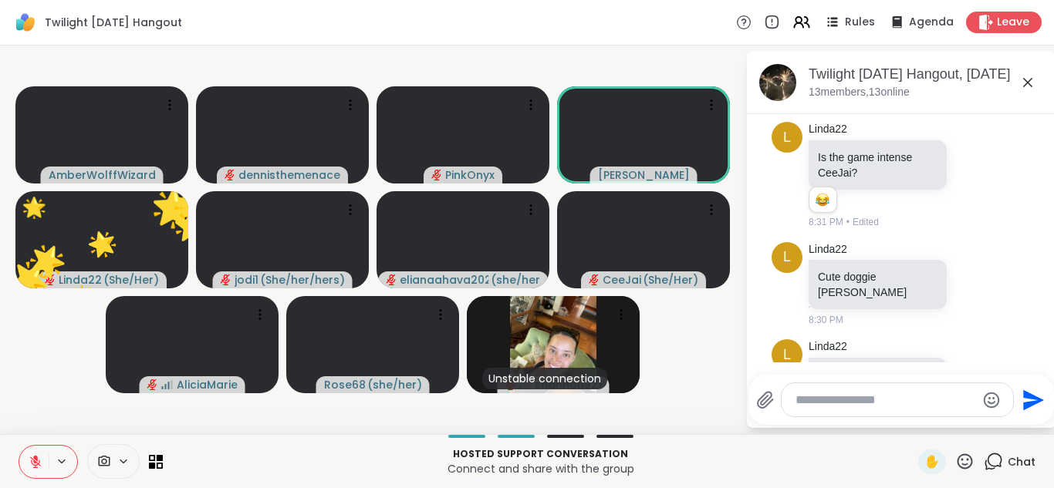
click at [35, 458] on icon at bounding box center [35, 458] width 5 height 6
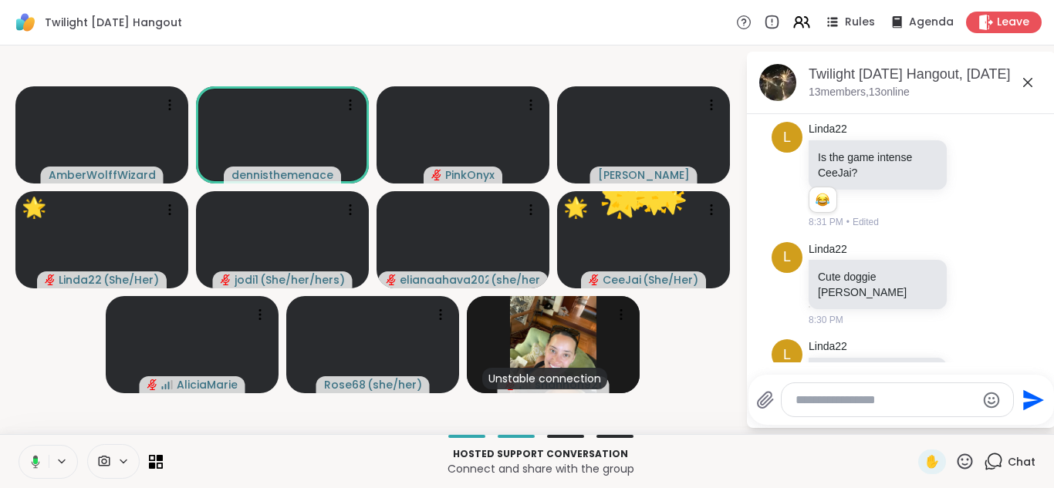
click at [35, 458] on icon at bounding box center [36, 461] width 8 height 13
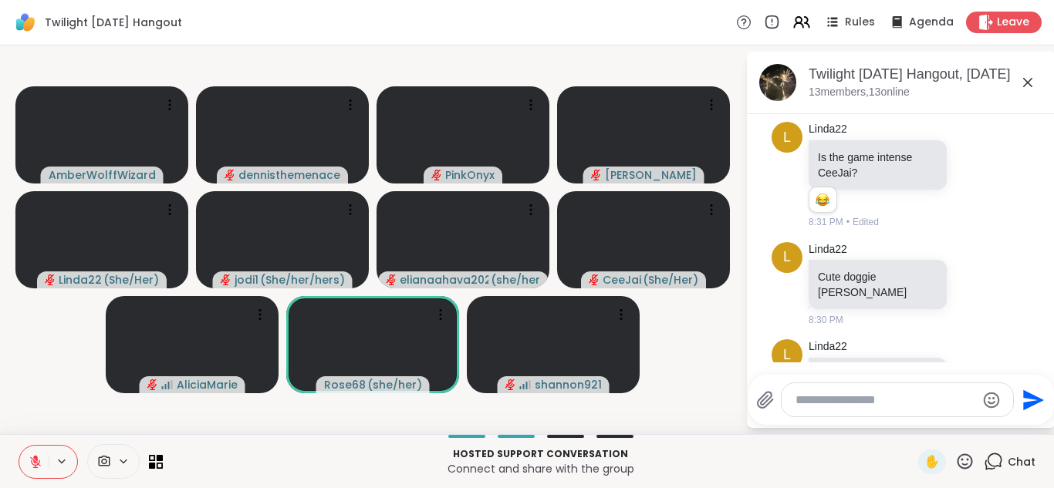
click at [35, 458] on icon at bounding box center [35, 458] width 5 height 6
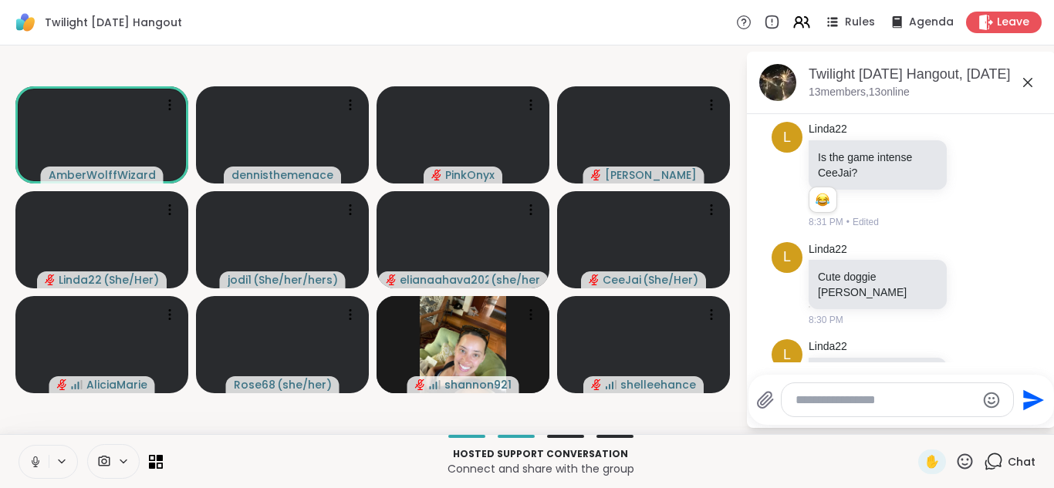
click at [36, 461] on icon at bounding box center [36, 462] width 14 height 14
click at [36, 461] on icon at bounding box center [35, 458] width 5 height 6
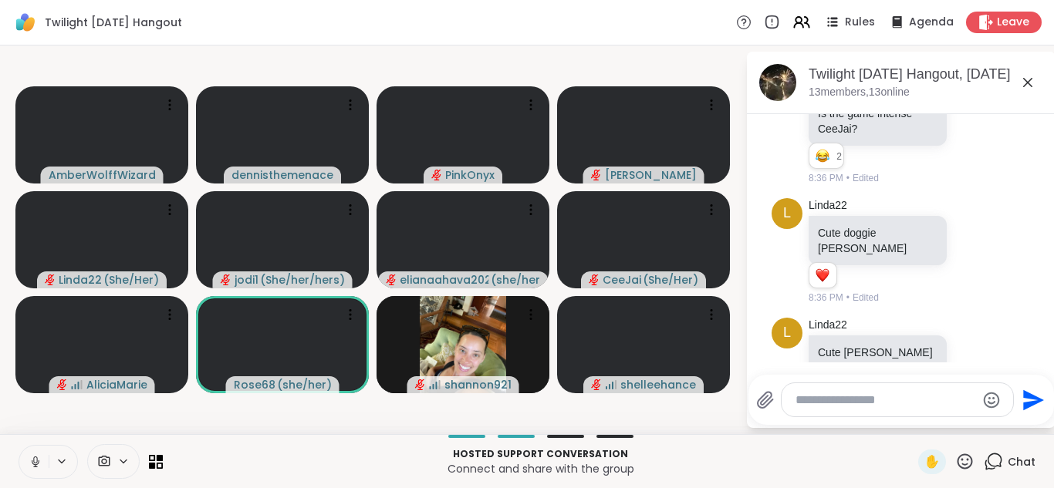
click at [36, 461] on icon at bounding box center [36, 462] width 14 height 14
click at [36, 461] on icon at bounding box center [35, 458] width 5 height 6
click at [36, 461] on icon at bounding box center [36, 462] width 14 height 14
click at [36, 461] on icon at bounding box center [35, 458] width 5 height 6
click at [36, 461] on icon at bounding box center [35, 462] width 5 height 5
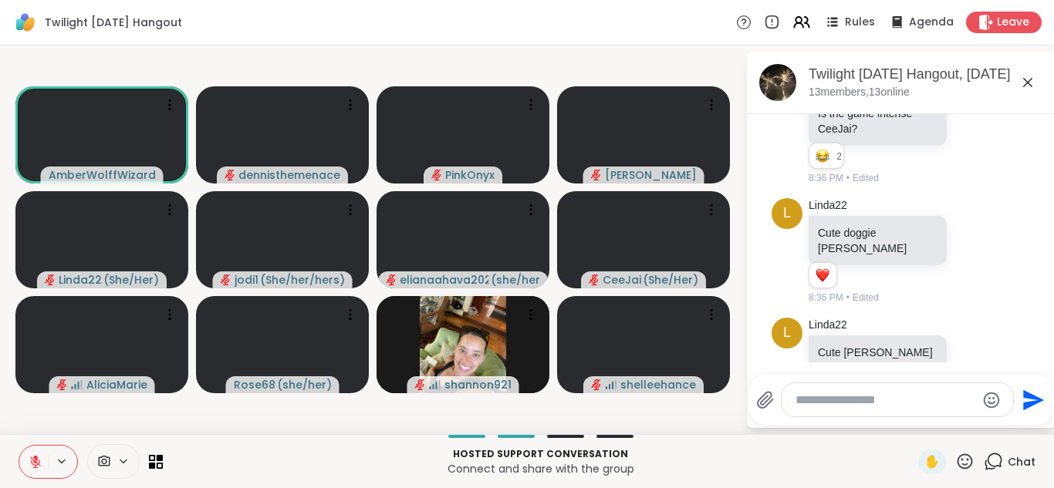
click at [36, 461] on icon at bounding box center [35, 458] width 5 height 6
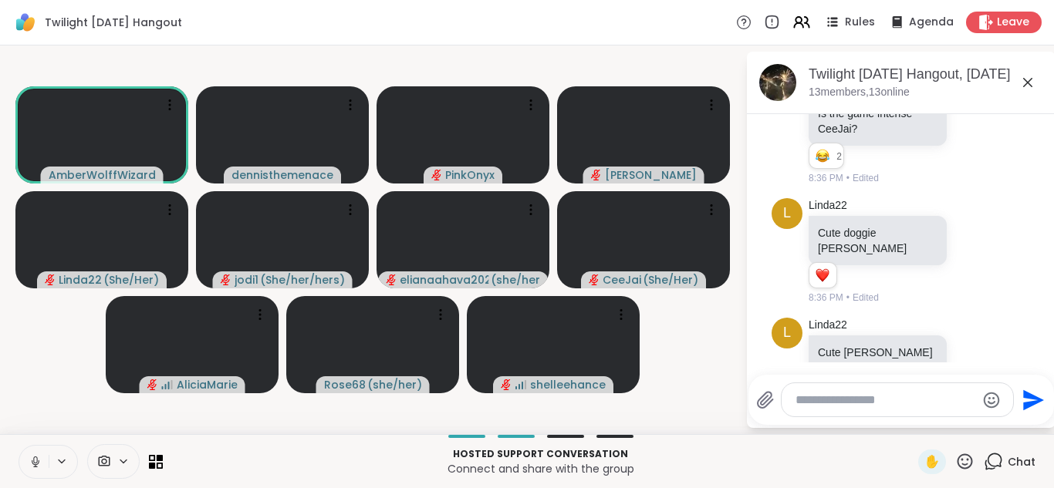
click at [36, 461] on icon at bounding box center [36, 462] width 14 height 14
click at [36, 461] on icon at bounding box center [35, 458] width 5 height 6
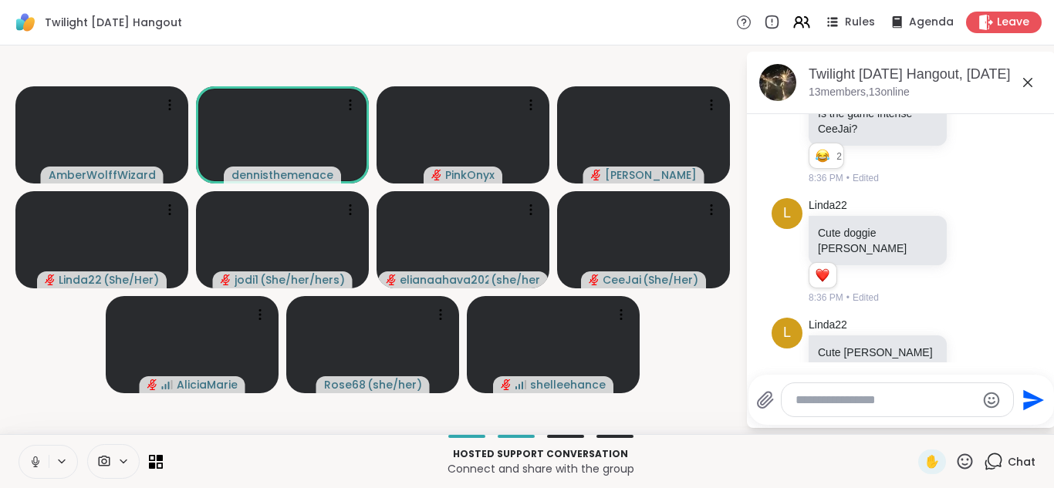
click at [36, 461] on icon at bounding box center [36, 462] width 14 height 14
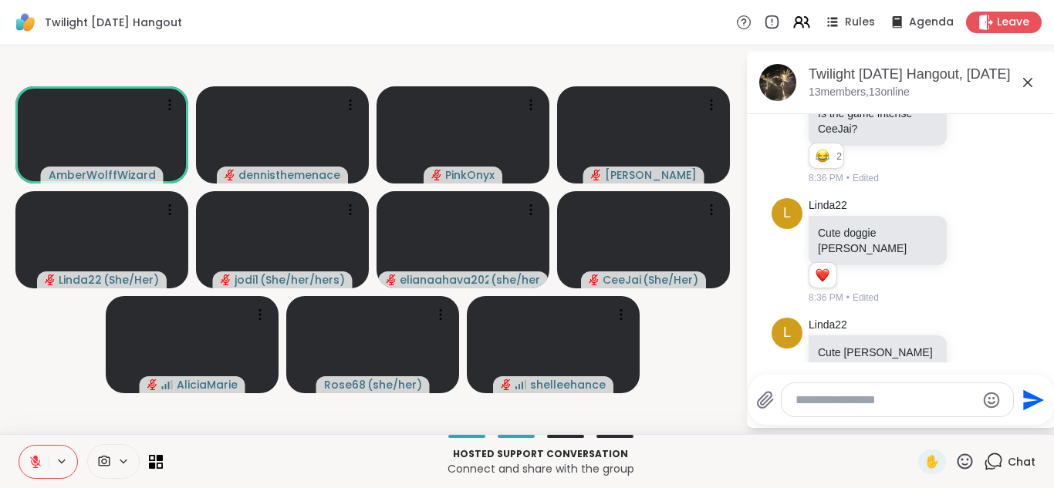
click at [38, 461] on icon at bounding box center [36, 462] width 14 height 14
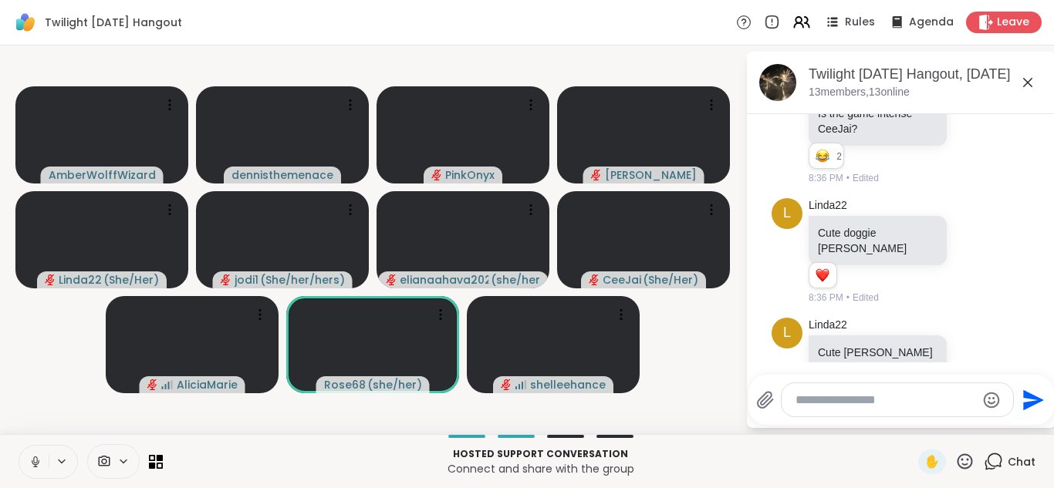
click at [38, 461] on icon at bounding box center [36, 462] width 14 height 14
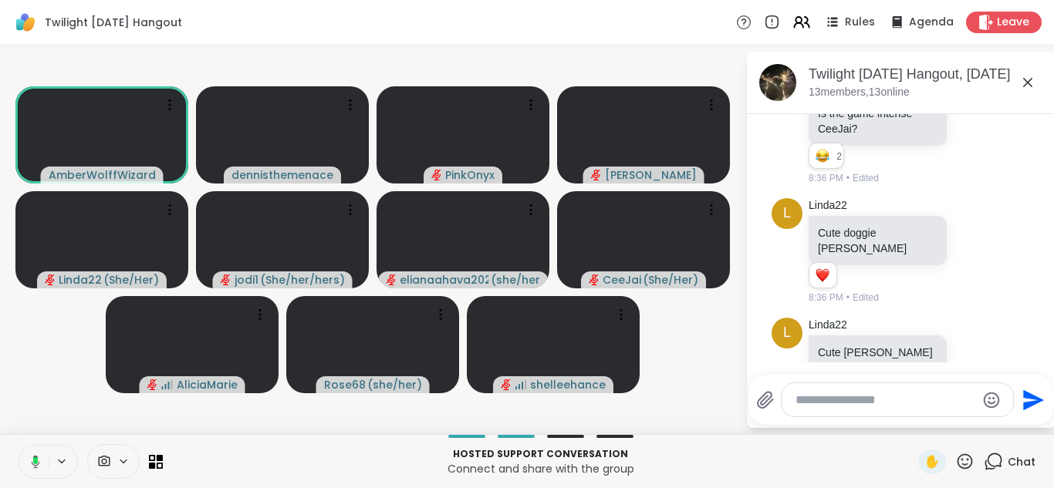
click at [38, 461] on icon at bounding box center [33, 462] width 14 height 14
click at [38, 461] on icon at bounding box center [36, 462] width 14 height 14
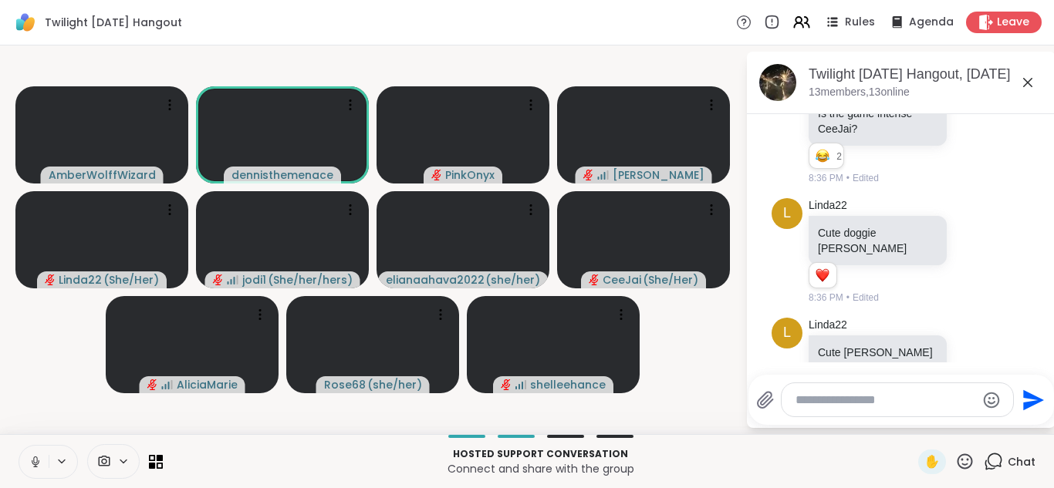
click at [38, 461] on icon at bounding box center [36, 462] width 14 height 14
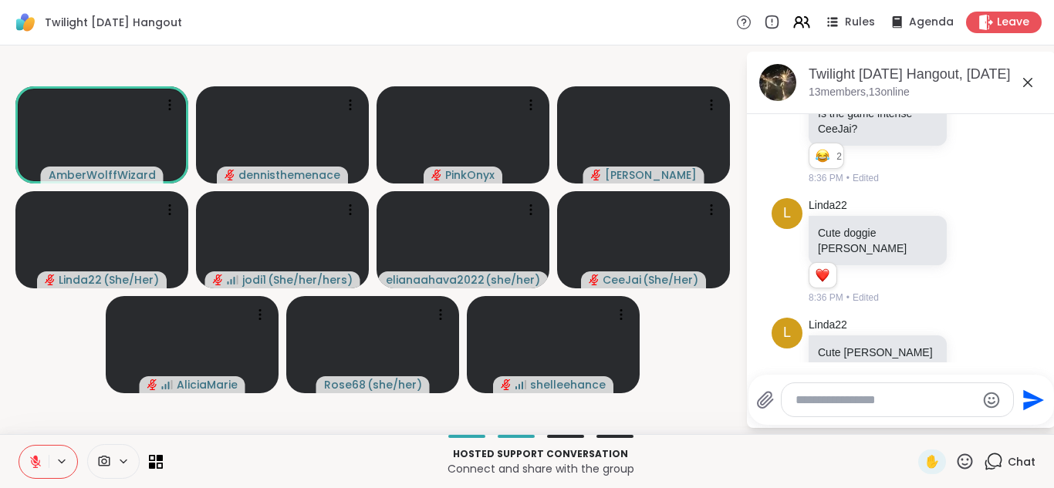
click at [38, 461] on icon at bounding box center [36, 462] width 14 height 14
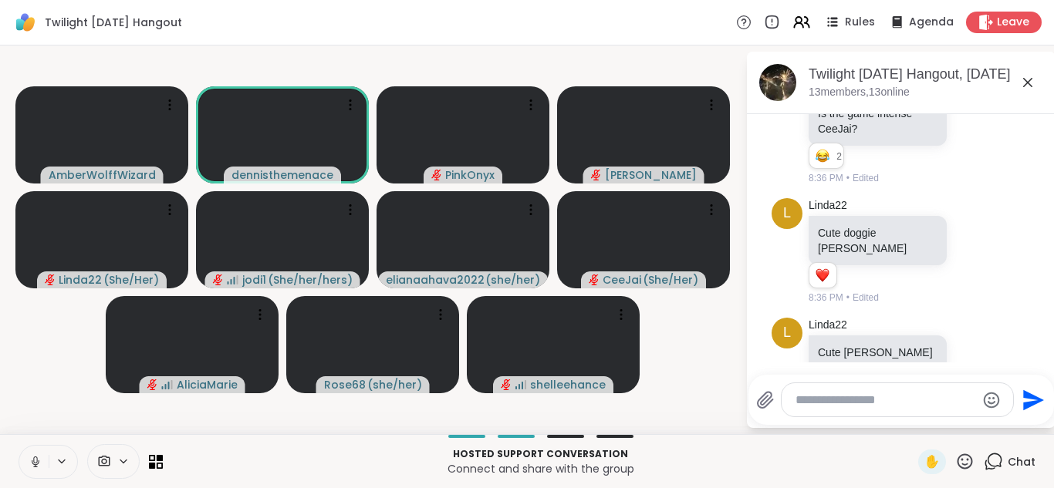
click at [38, 461] on icon at bounding box center [36, 462] width 14 height 14
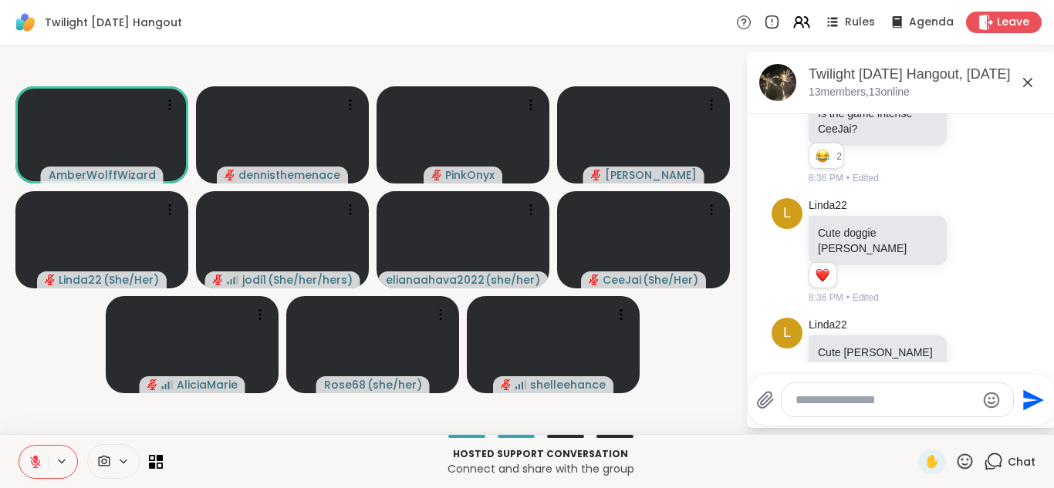
click at [38, 461] on icon at bounding box center [36, 462] width 14 height 14
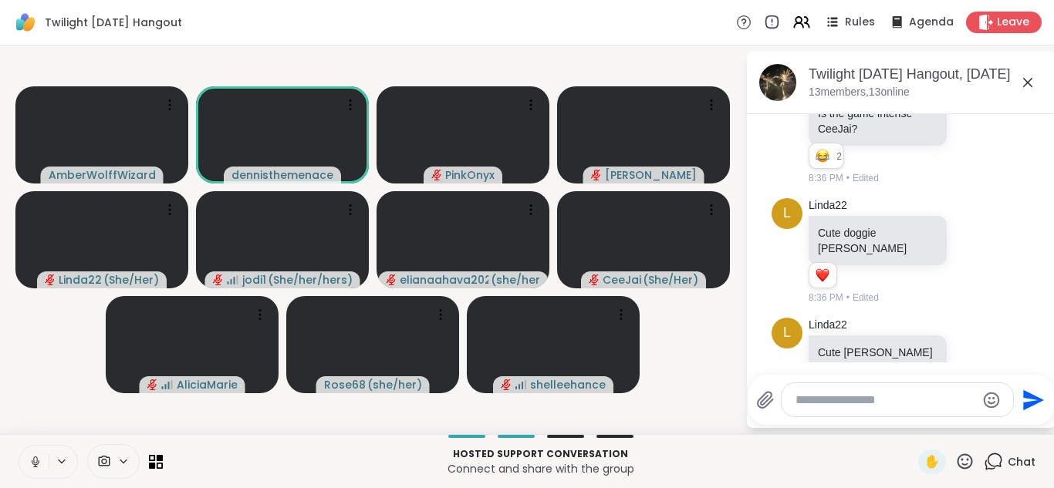
click at [38, 461] on icon at bounding box center [36, 462] width 14 height 14
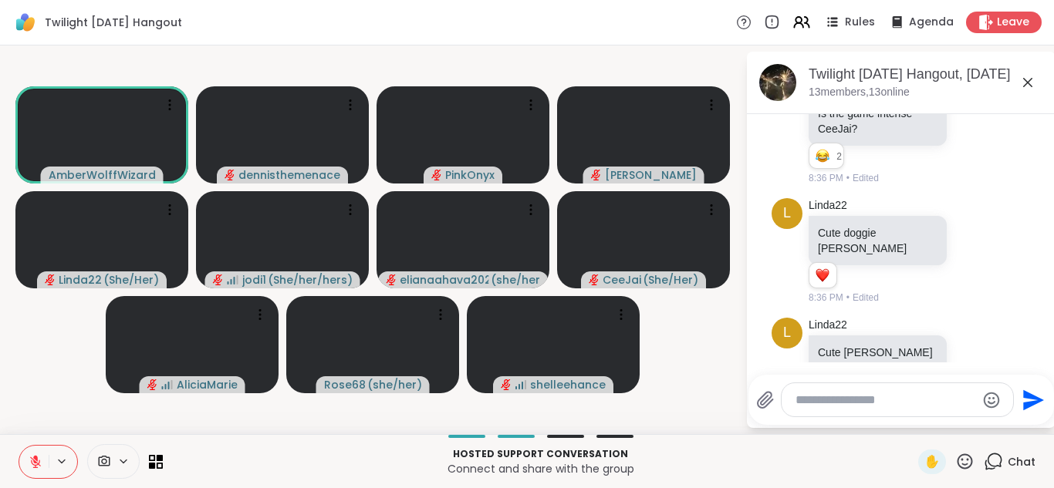
click at [35, 460] on icon at bounding box center [35, 458] width 5 height 6
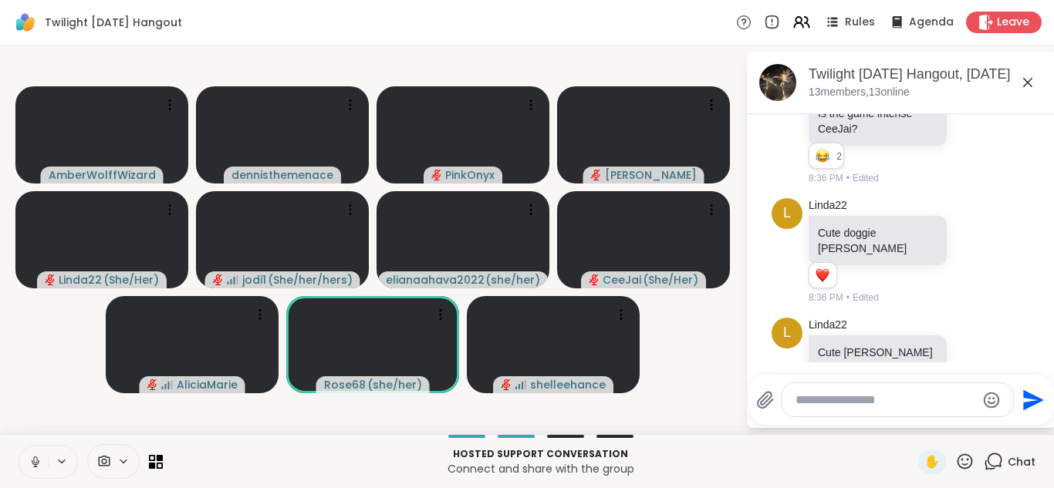
click at [35, 460] on icon at bounding box center [36, 462] width 14 height 14
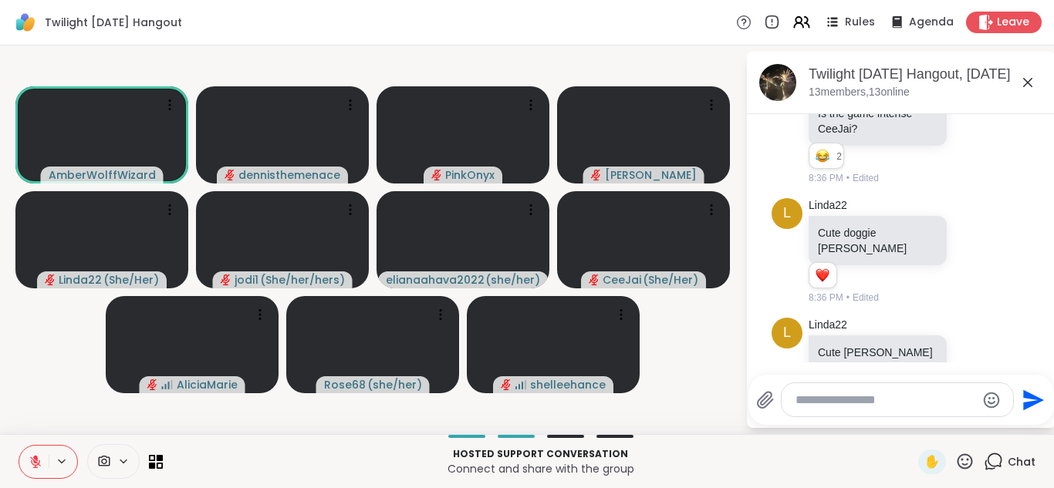
click at [35, 460] on icon at bounding box center [35, 458] width 5 height 6
click at [35, 460] on icon at bounding box center [36, 462] width 14 height 14
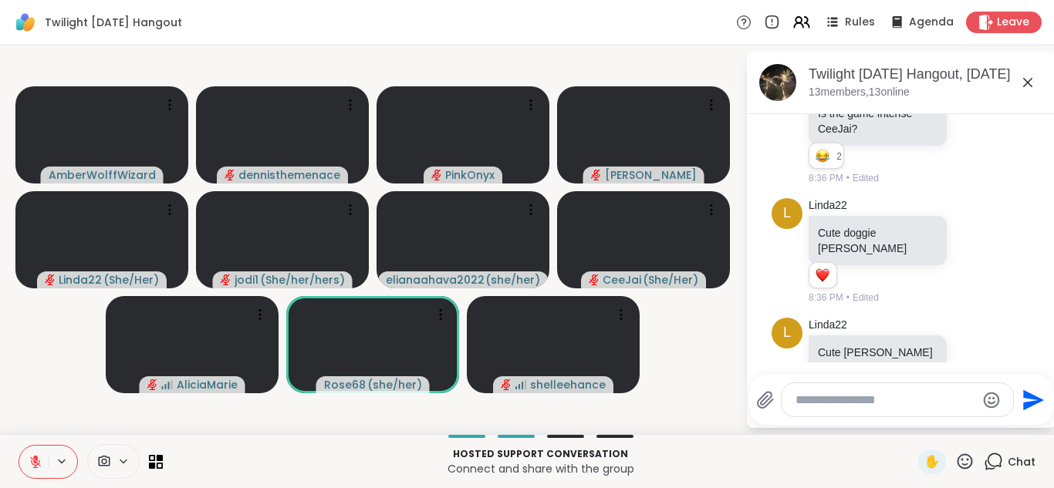
click at [35, 460] on icon at bounding box center [35, 458] width 5 height 6
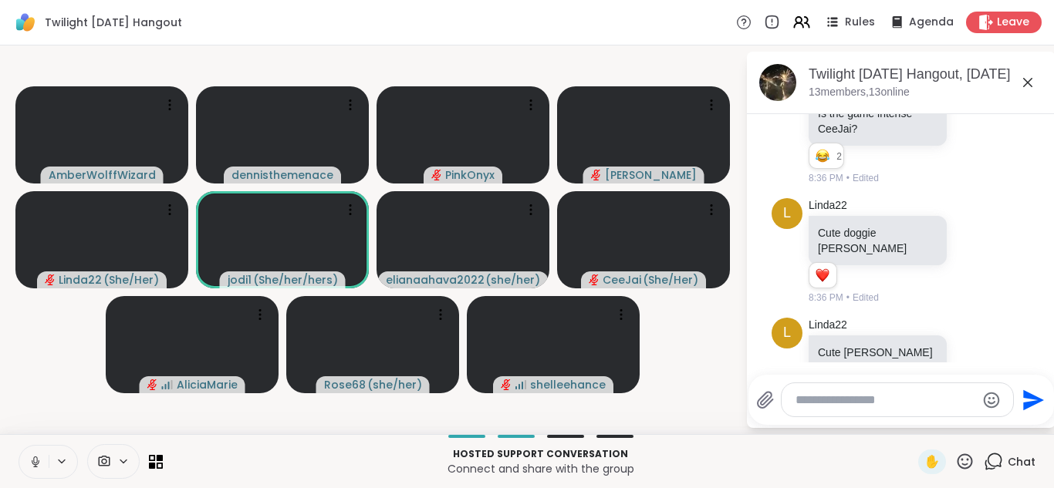
click at [35, 460] on icon at bounding box center [36, 462] width 14 height 14
click at [35, 460] on icon at bounding box center [35, 458] width 5 height 6
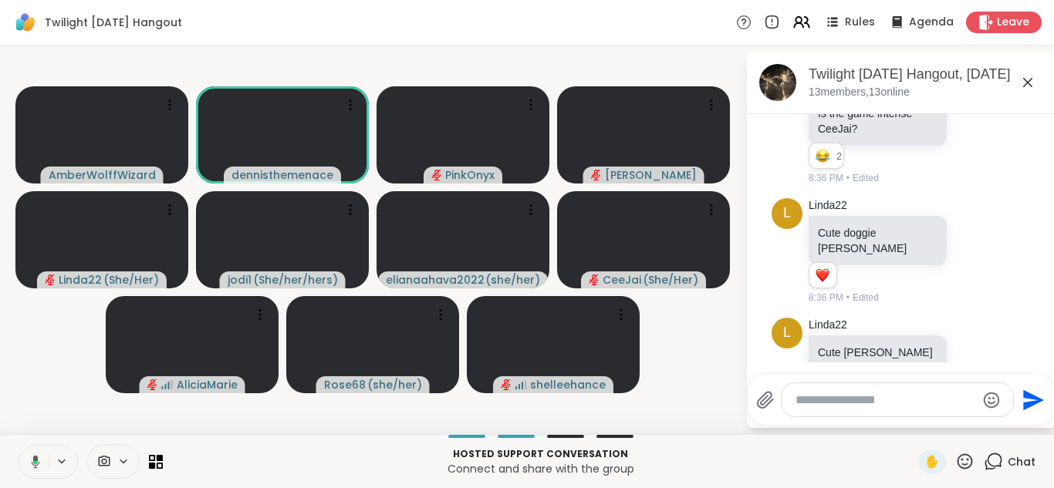
click at [35, 460] on icon at bounding box center [36, 461] width 8 height 13
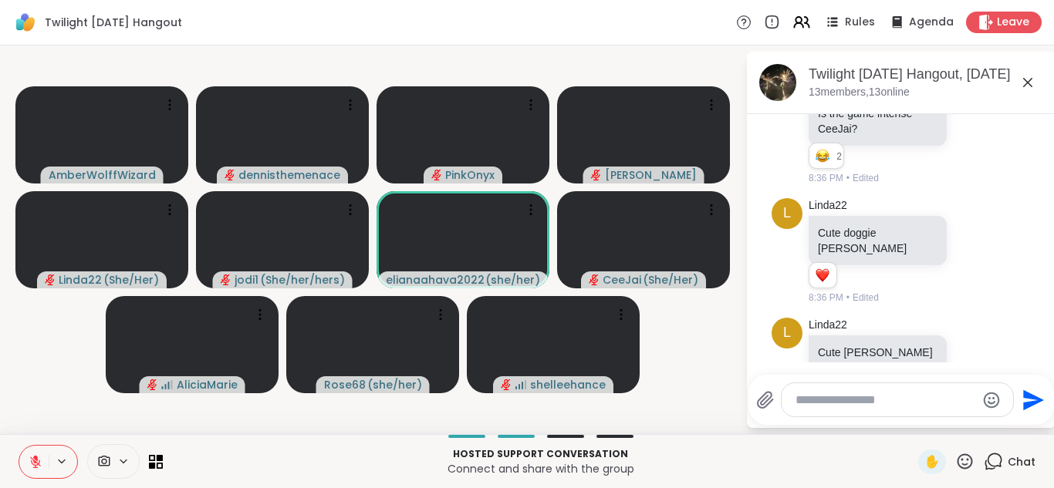
click at [34, 460] on icon at bounding box center [35, 462] width 11 height 11
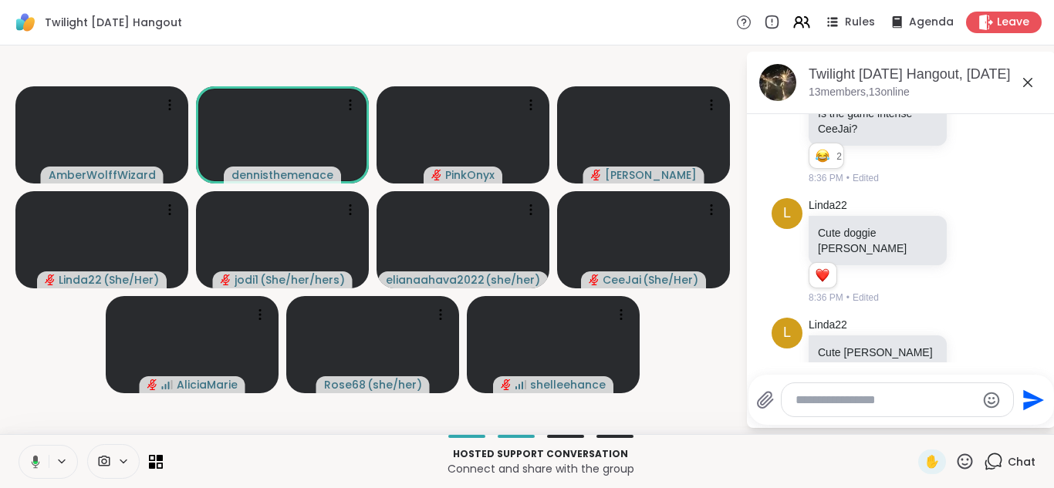
click at [34, 460] on icon at bounding box center [36, 461] width 8 height 13
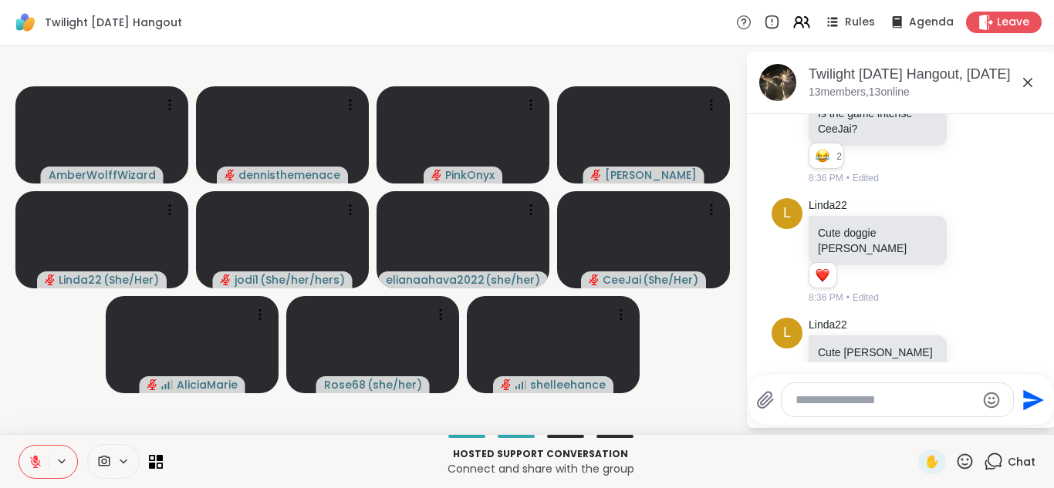
click at [34, 460] on icon at bounding box center [35, 462] width 11 height 11
click at [34, 460] on icon at bounding box center [36, 462] width 14 height 14
click at [34, 460] on icon at bounding box center [35, 462] width 11 height 11
click at [34, 460] on icon at bounding box center [36, 462] width 14 height 14
click at [36, 466] on icon at bounding box center [36, 462] width 14 height 14
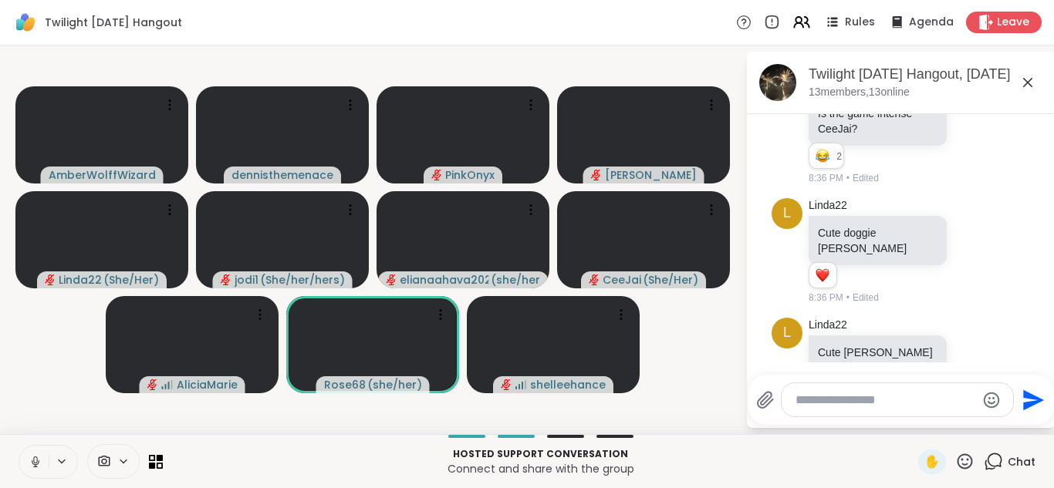
click at [36, 466] on icon at bounding box center [36, 462] width 14 height 14
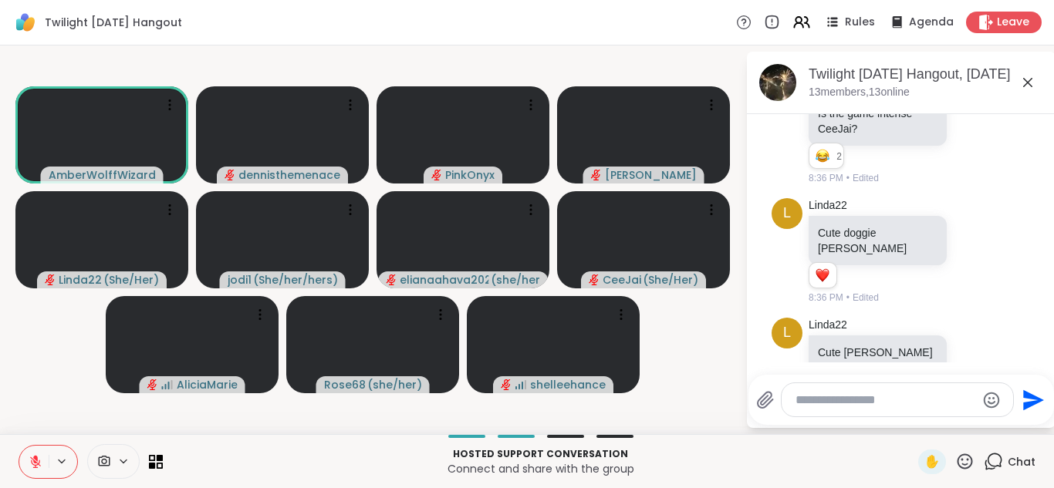
click at [36, 466] on icon at bounding box center [36, 462] width 14 height 14
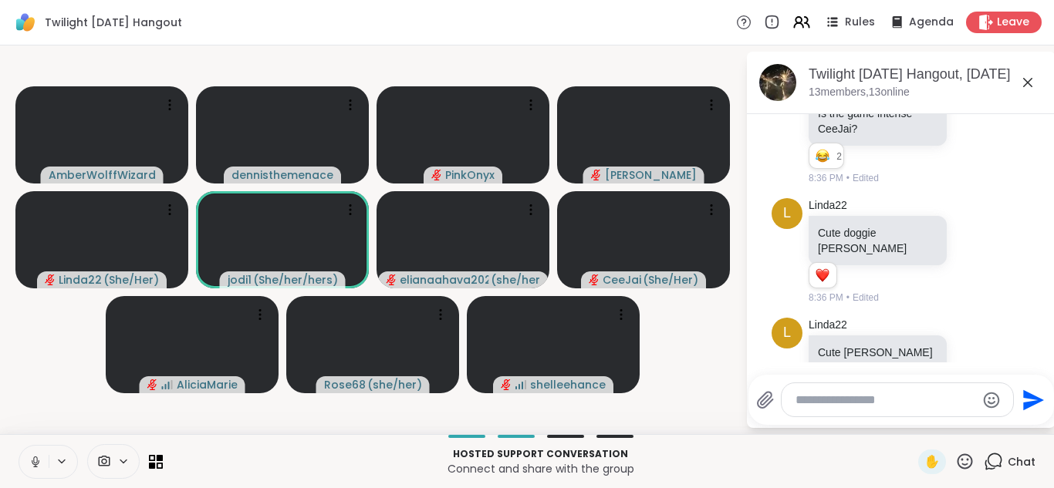
click at [36, 466] on icon at bounding box center [36, 462] width 14 height 14
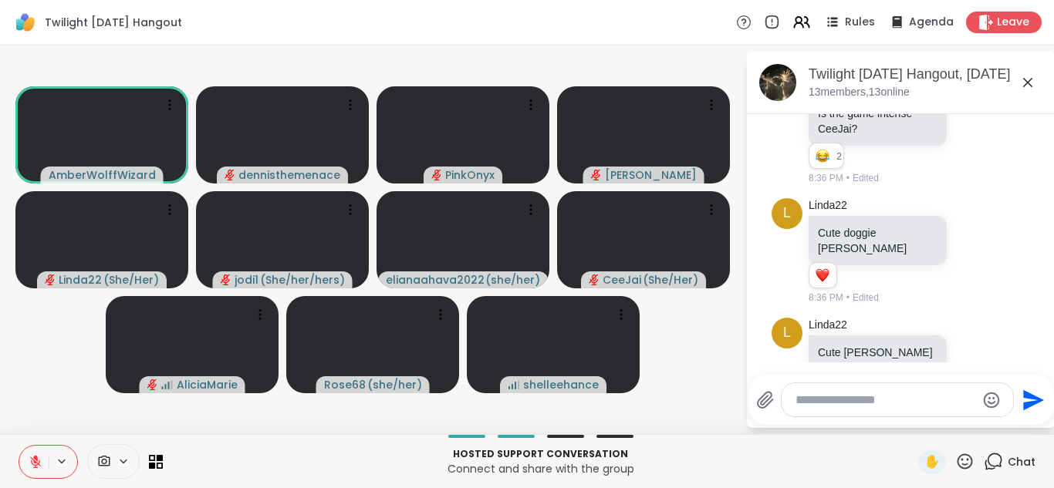
click at [36, 466] on icon at bounding box center [36, 462] width 14 height 14
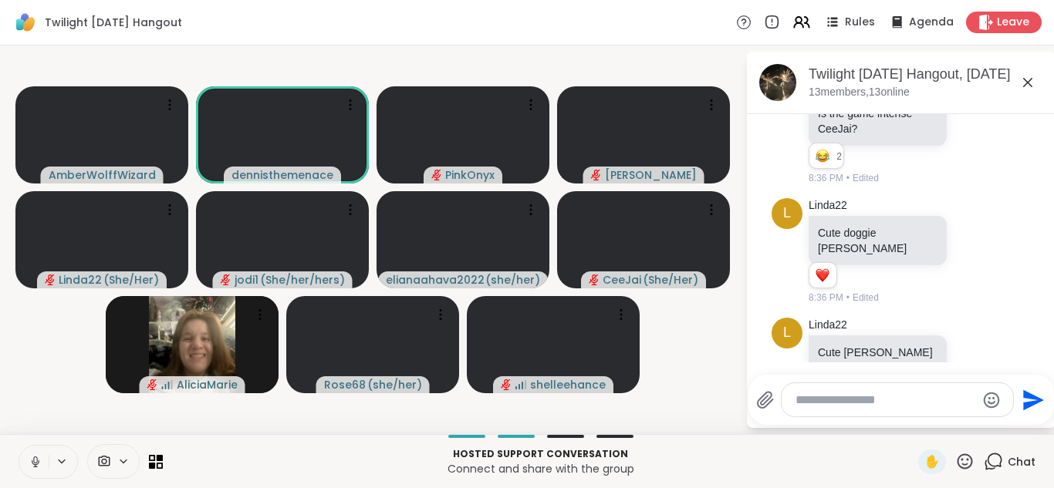
click at [36, 466] on icon at bounding box center [36, 462] width 14 height 14
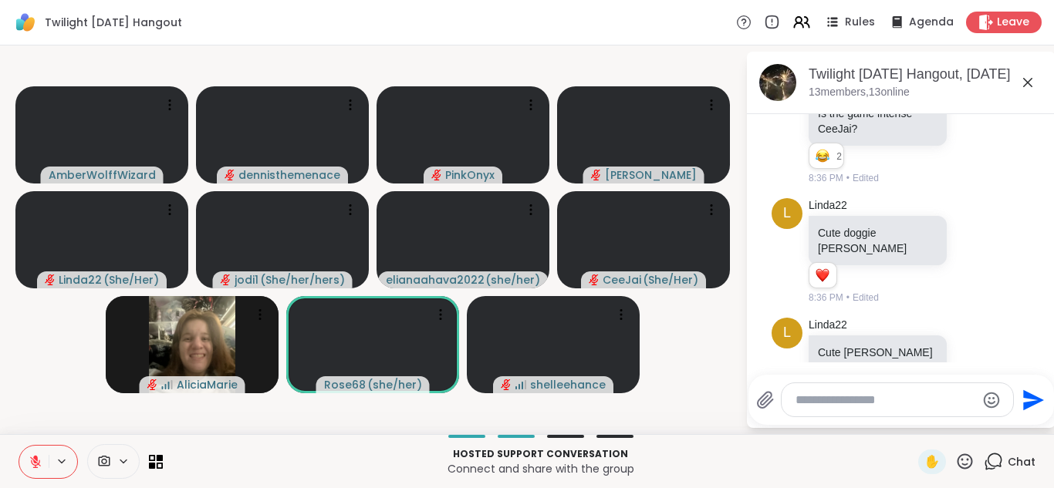
click at [36, 466] on icon at bounding box center [36, 462] width 14 height 14
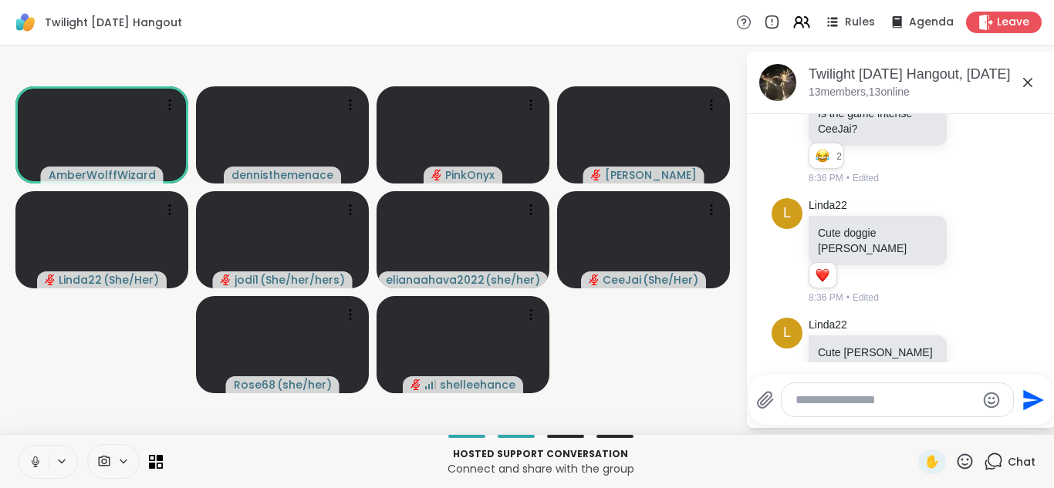
scroll to position [1269, 0]
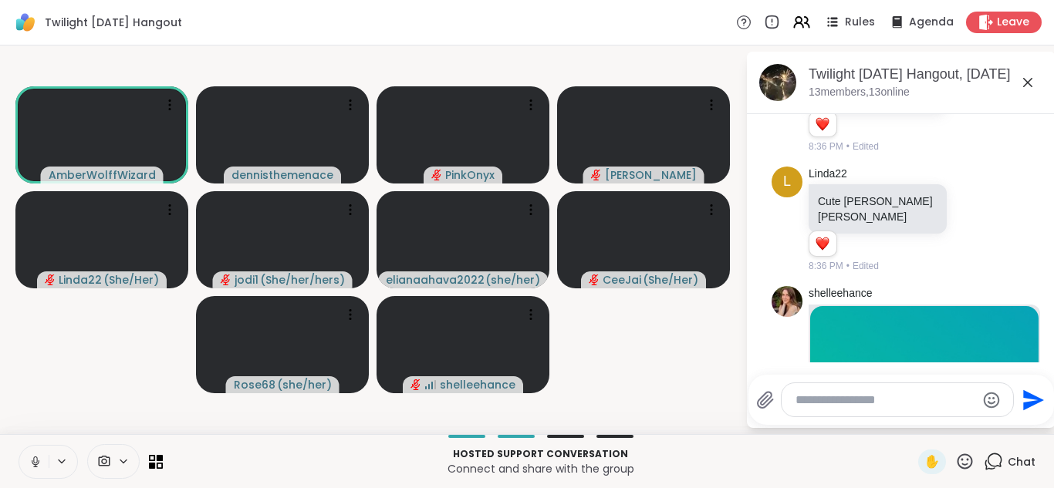
click at [932, 331] on img at bounding box center [924, 402] width 228 height 192
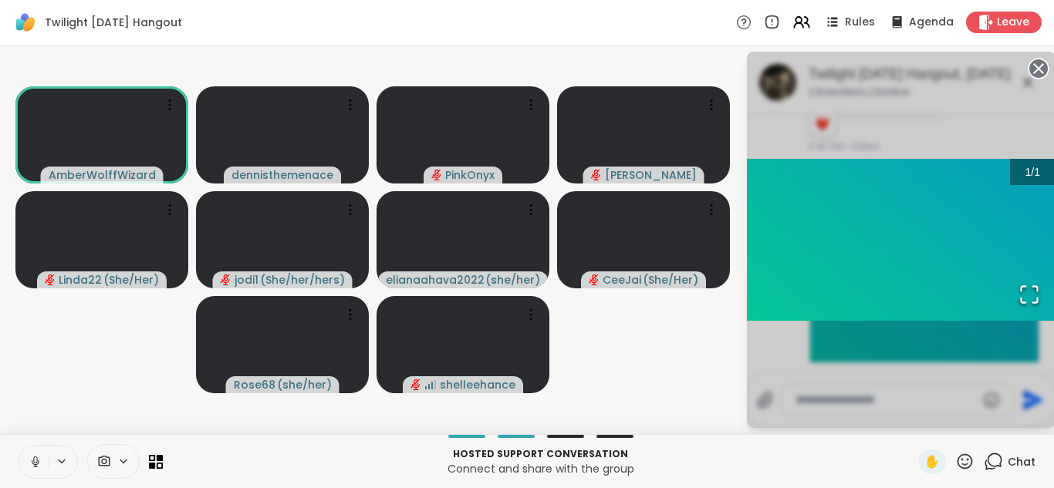
click at [1023, 460] on span "Chat" at bounding box center [1022, 462] width 28 height 15
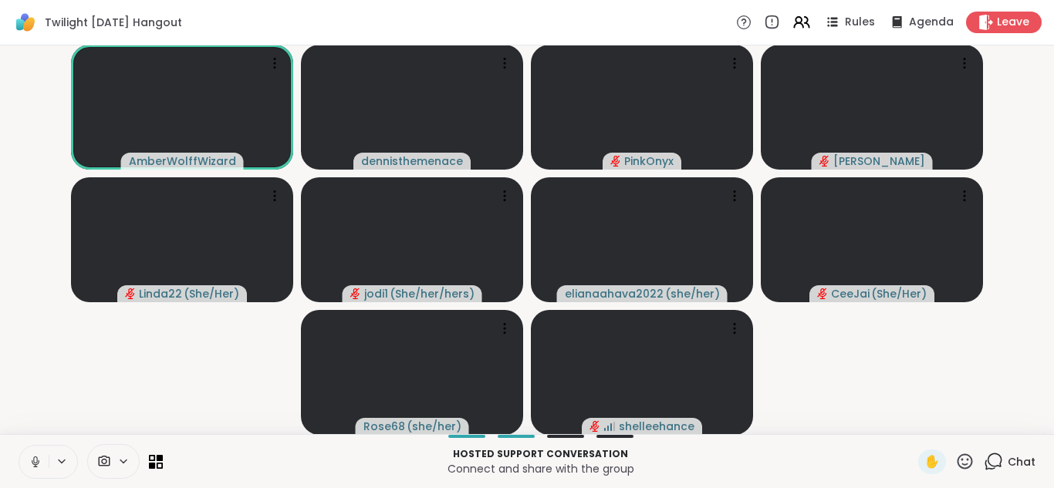
click at [1023, 460] on span "Chat" at bounding box center [1022, 462] width 28 height 15
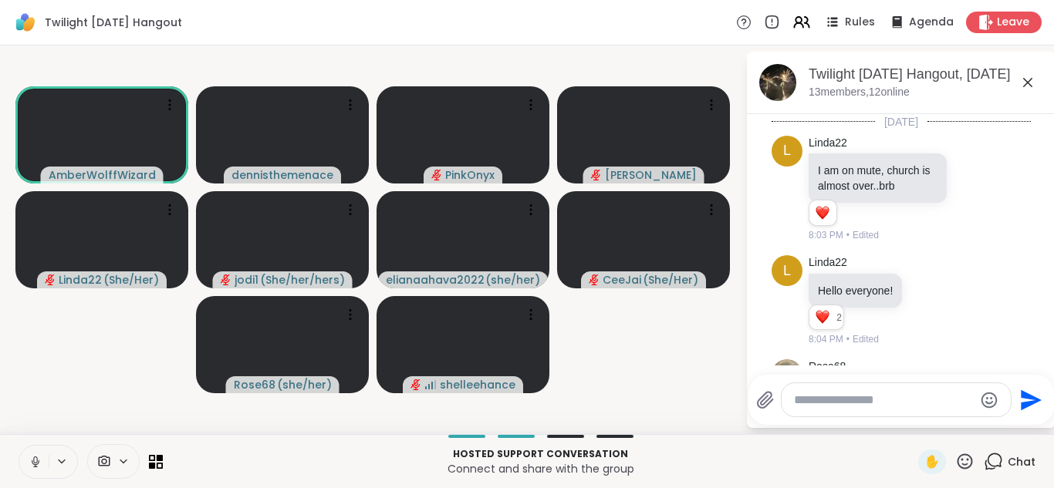
scroll to position [1520, 0]
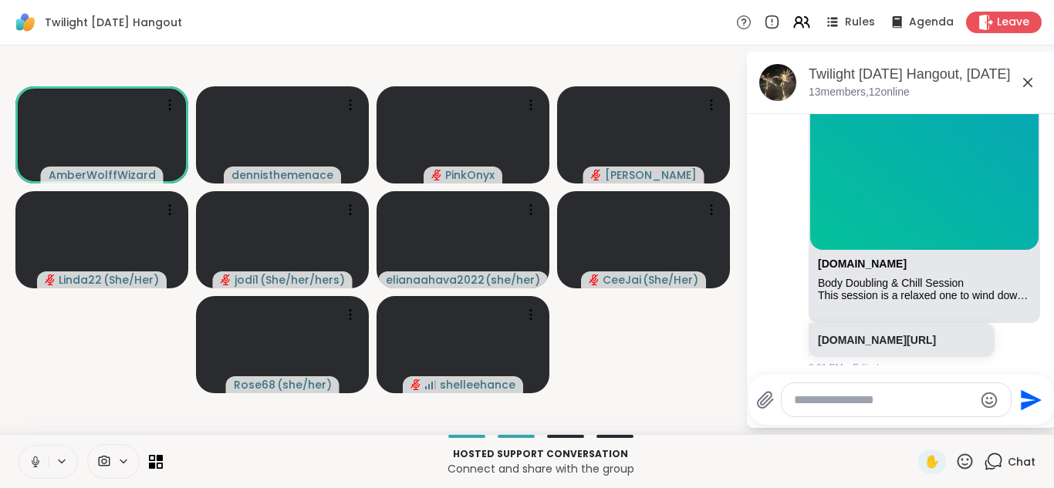
click at [1023, 460] on span "Chat" at bounding box center [1022, 462] width 28 height 15
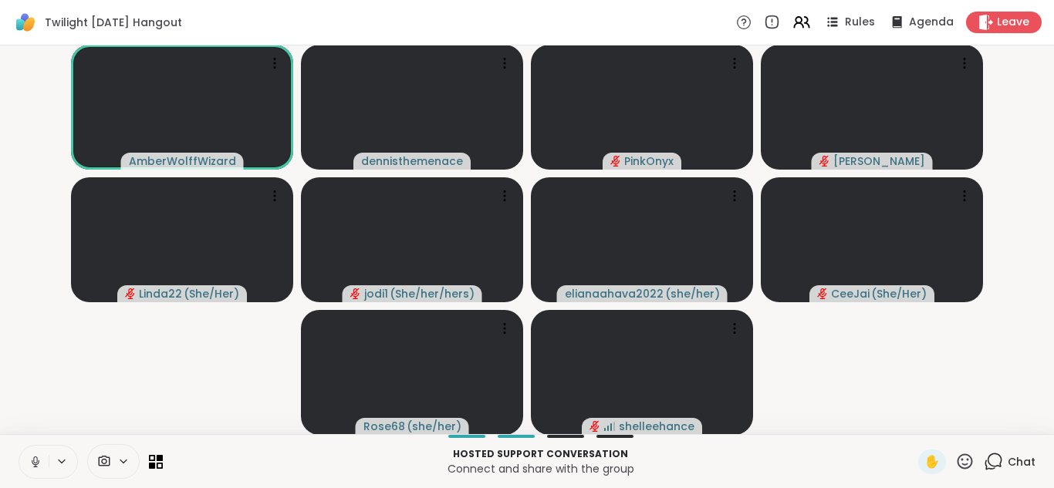
click at [1023, 460] on span "Chat" at bounding box center [1022, 462] width 28 height 15
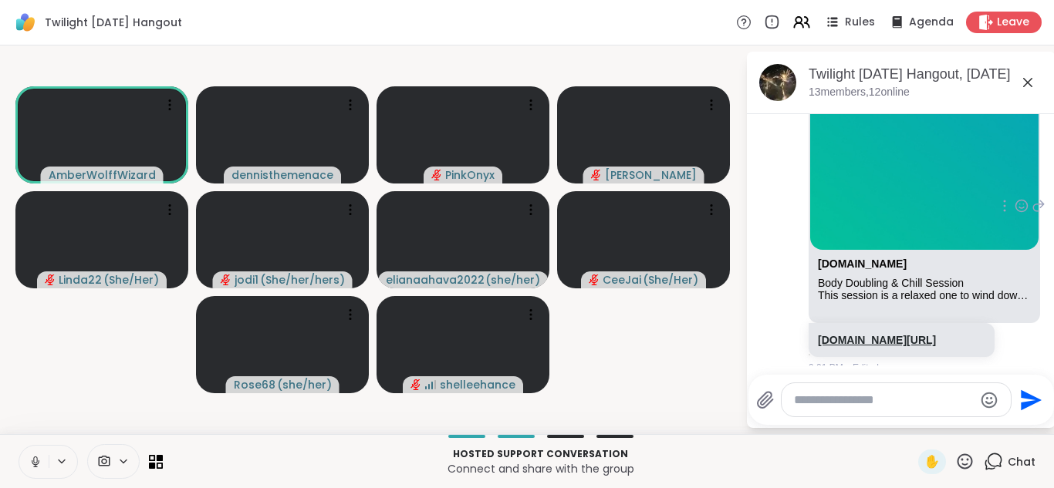
click at [864, 334] on link "sharewellnow.com/session/39cc94f7-6855-4cc5-a364-fe71a018f6ad" at bounding box center [877, 340] width 118 height 12
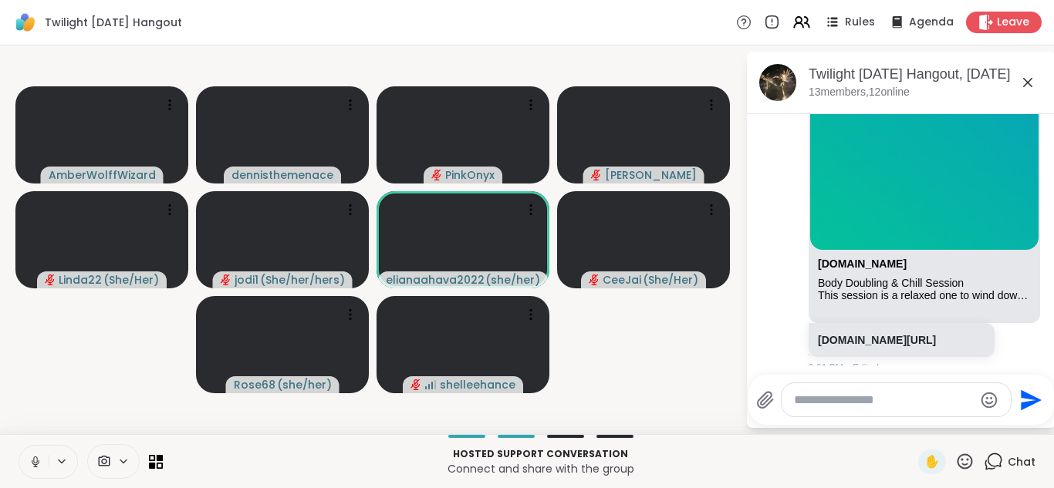
click at [32, 469] on button at bounding box center [33, 462] width 29 height 32
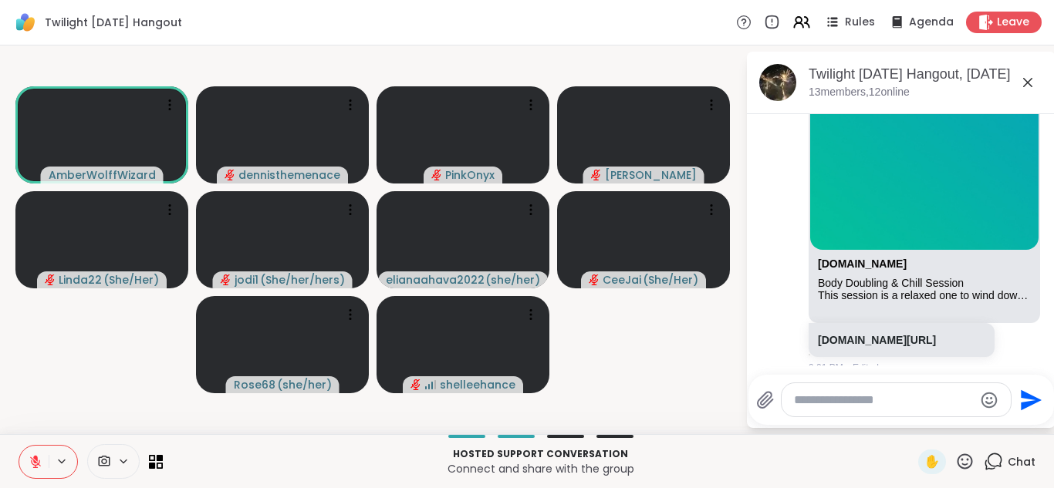
click at [33, 463] on icon at bounding box center [36, 462] width 14 height 14
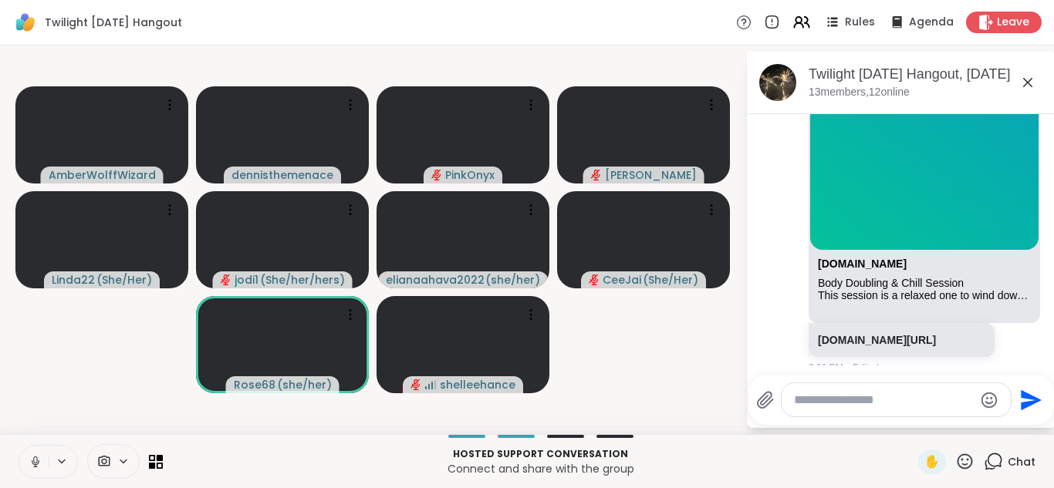
click at [34, 462] on icon at bounding box center [35, 460] width 4 height 7
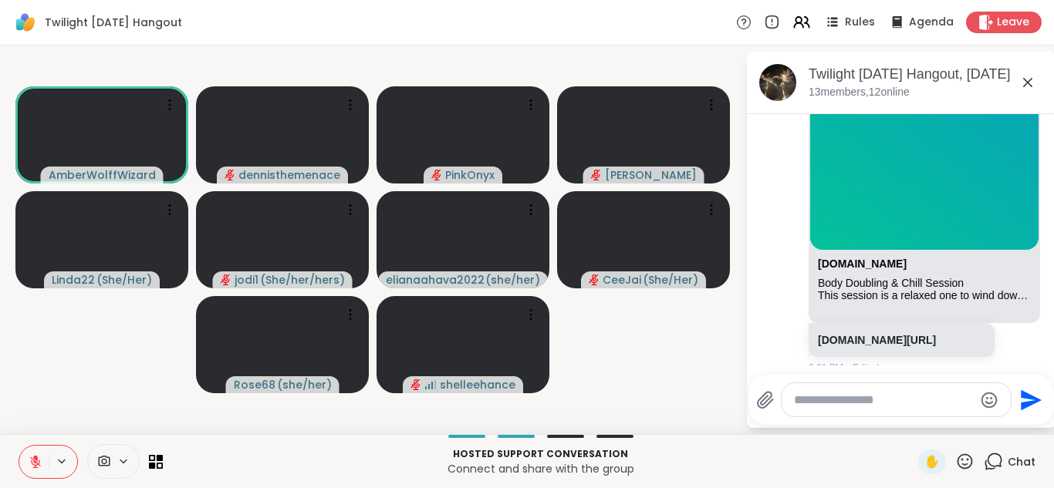
click at [34, 462] on icon at bounding box center [35, 462] width 11 height 11
click at [34, 462] on icon at bounding box center [35, 462] width 5 height 4
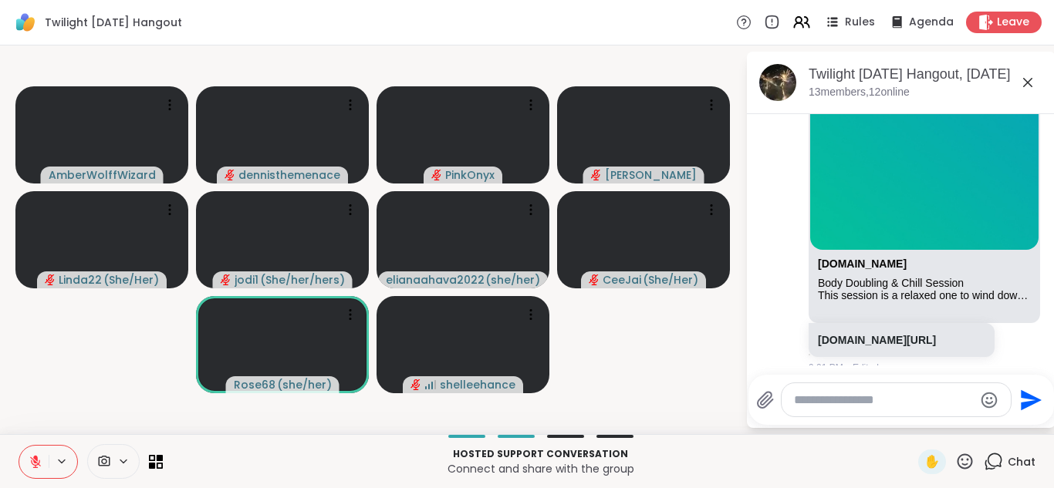
click at [38, 461] on icon at bounding box center [36, 462] width 14 height 14
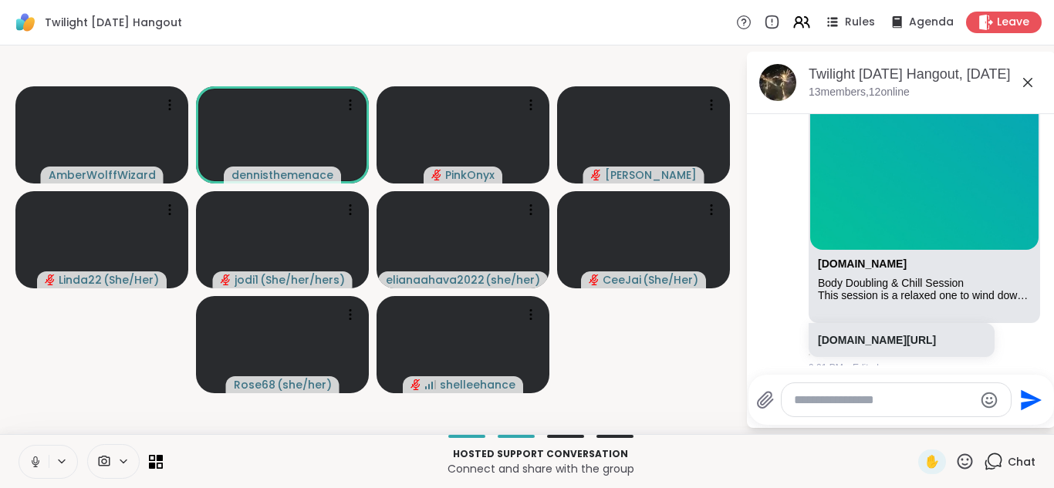
click at [38, 461] on icon at bounding box center [36, 462] width 14 height 14
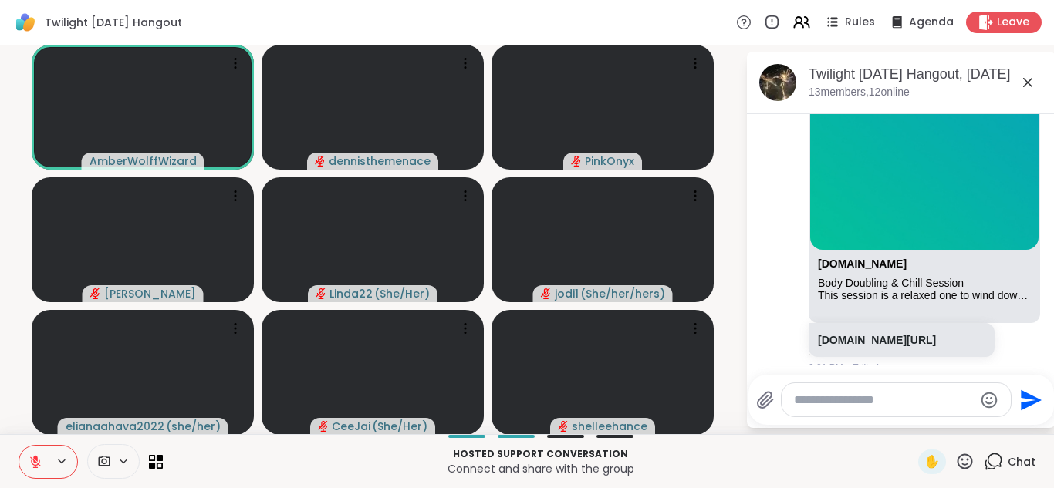
click at [33, 461] on icon at bounding box center [35, 462] width 11 height 11
click at [32, 465] on icon at bounding box center [36, 462] width 14 height 14
click at [32, 462] on icon at bounding box center [36, 462] width 14 height 14
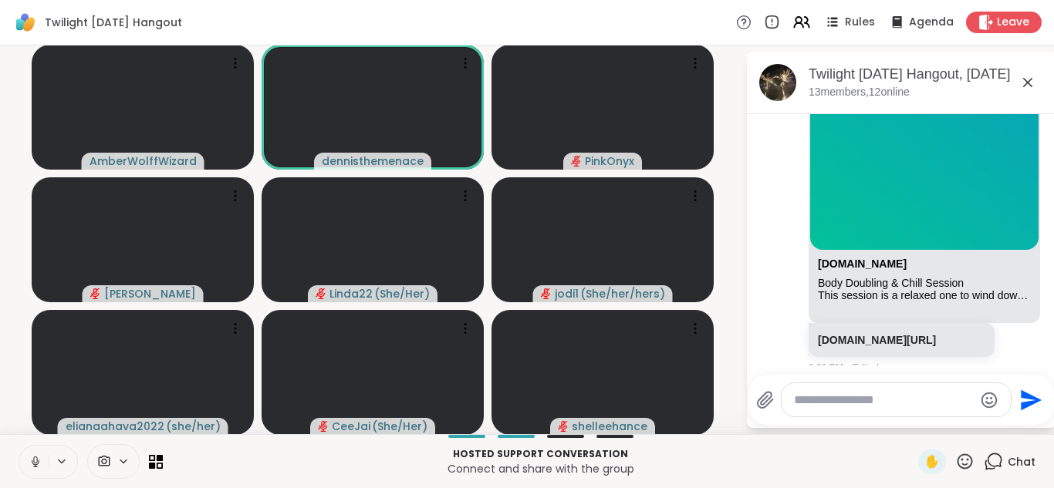
click at [35, 459] on icon at bounding box center [36, 462] width 14 height 14
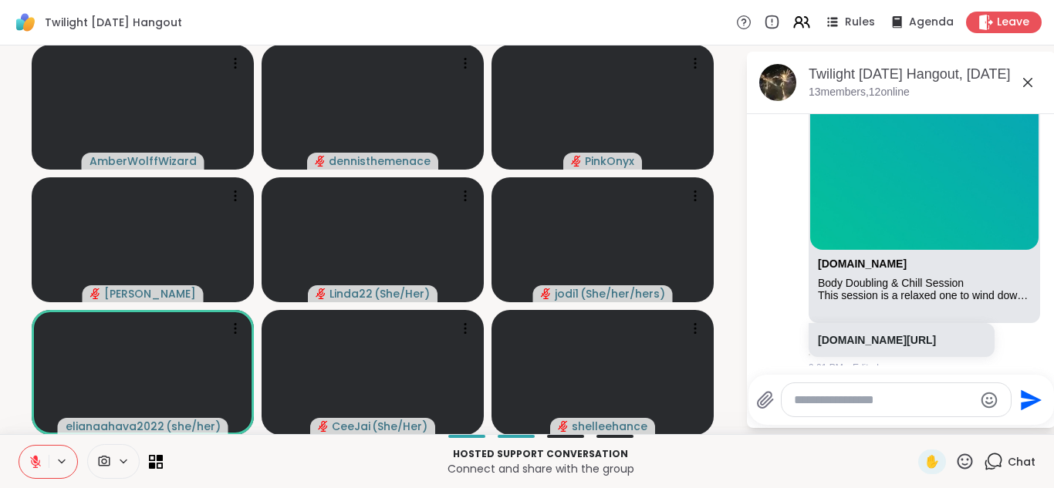
click at [37, 458] on icon at bounding box center [36, 462] width 14 height 14
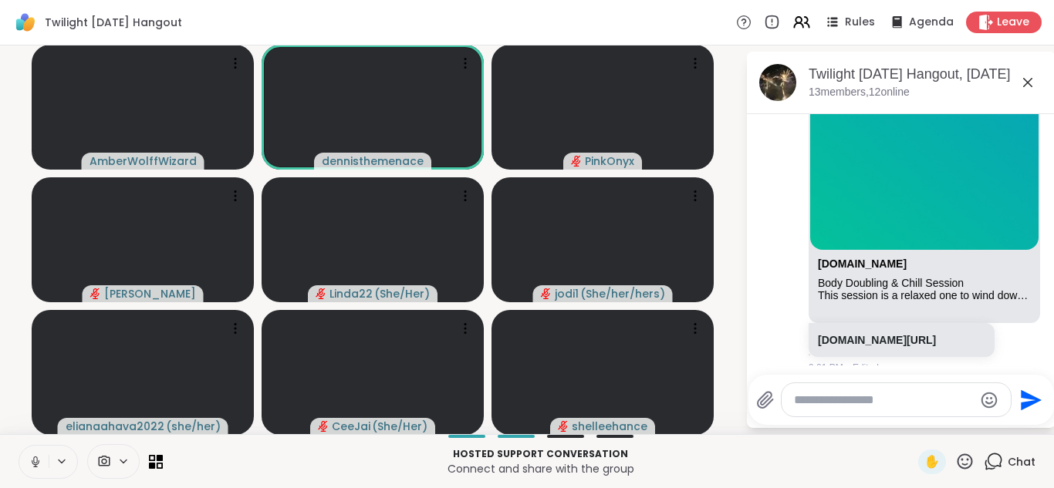
click at [37, 458] on icon at bounding box center [36, 462] width 14 height 14
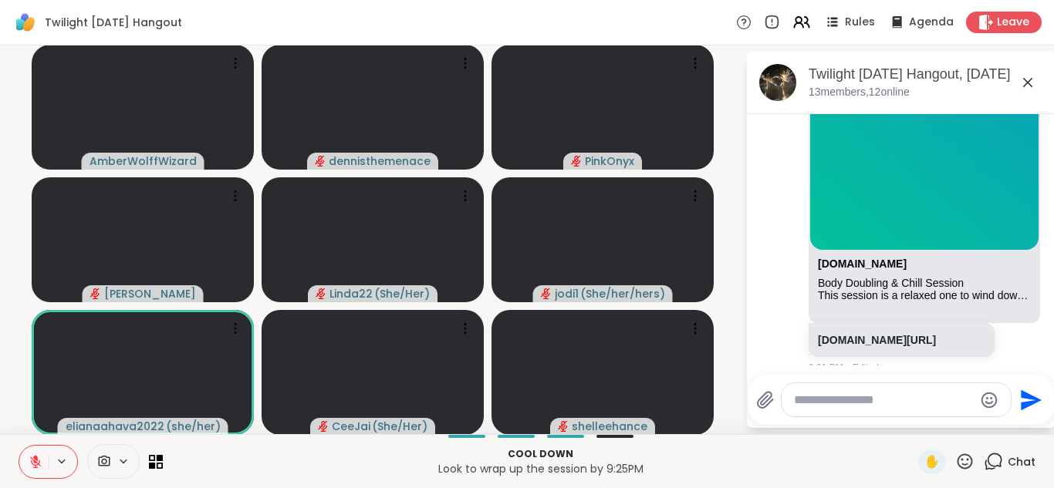
click at [37, 458] on icon at bounding box center [36, 462] width 14 height 14
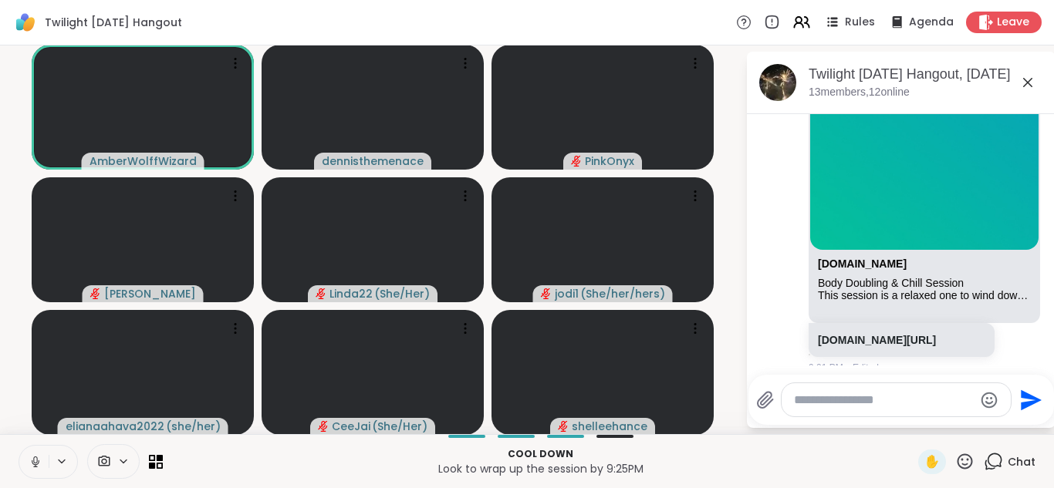
click at [33, 458] on icon at bounding box center [36, 462] width 14 height 14
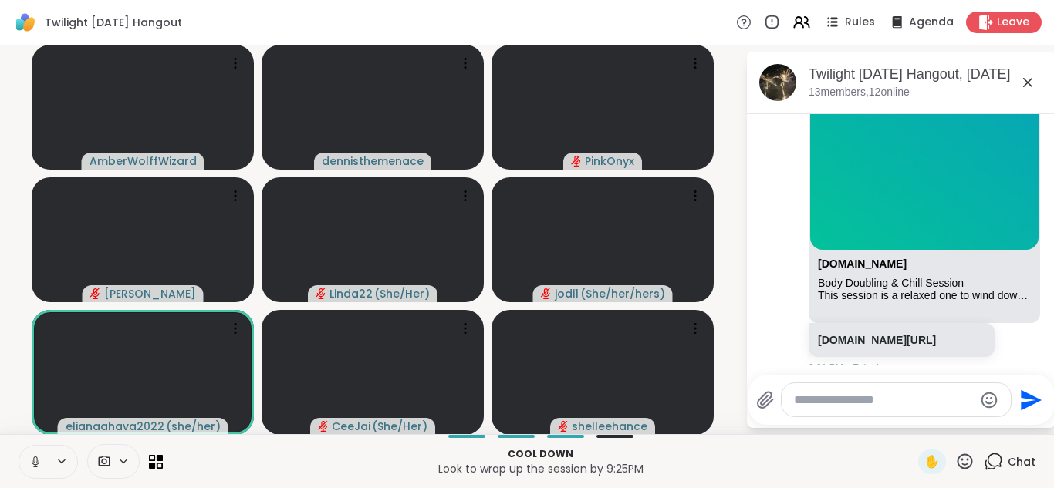
click at [33, 458] on icon at bounding box center [36, 462] width 14 height 14
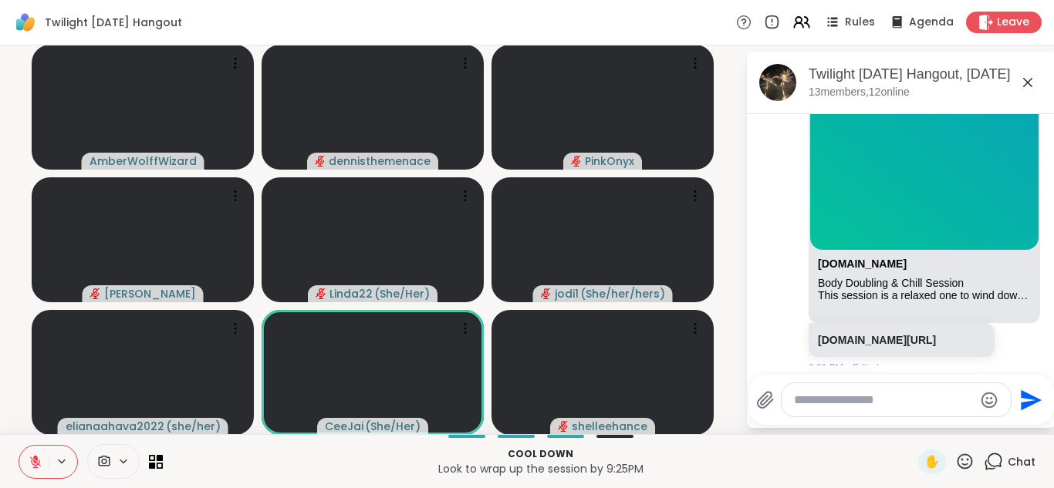
click at [33, 463] on icon at bounding box center [36, 462] width 14 height 14
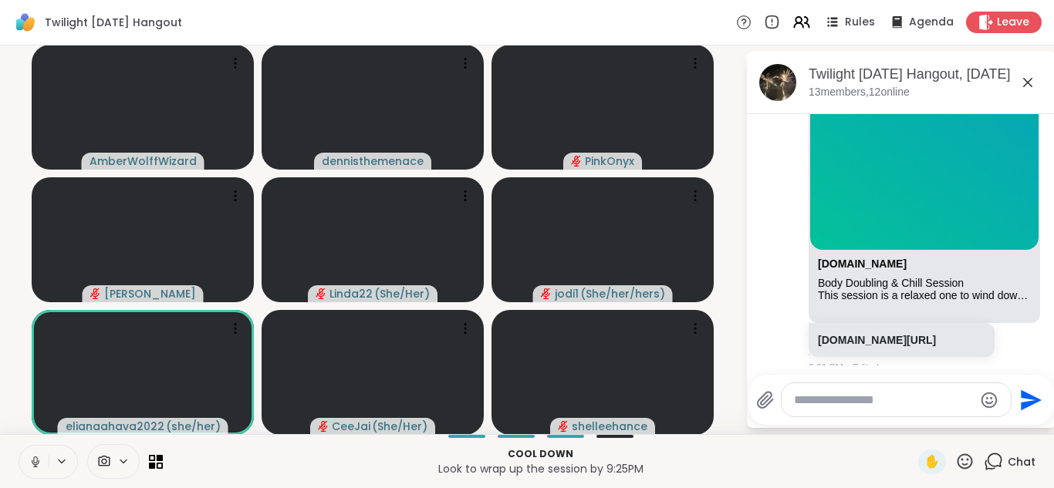
click at [33, 463] on icon at bounding box center [36, 462] width 14 height 14
click at [32, 463] on icon at bounding box center [35, 462] width 11 height 11
click at [32, 463] on icon at bounding box center [36, 462] width 14 height 14
click at [32, 463] on icon at bounding box center [35, 462] width 11 height 11
click at [867, 334] on link "sharewellnow.com/session/39cc94f7-6855-4cc5-a364-fe71a018f6ad" at bounding box center [877, 340] width 118 height 12
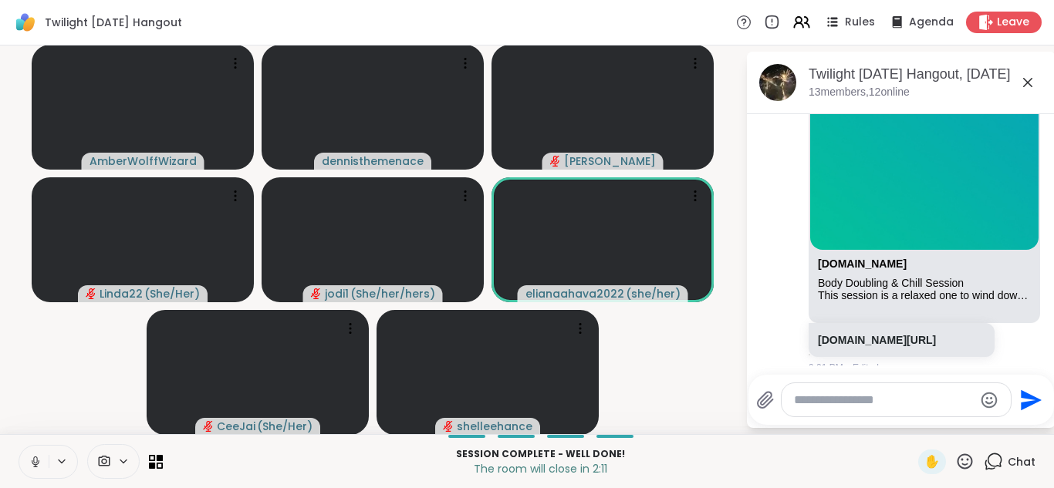
click at [35, 463] on icon at bounding box center [36, 462] width 14 height 14
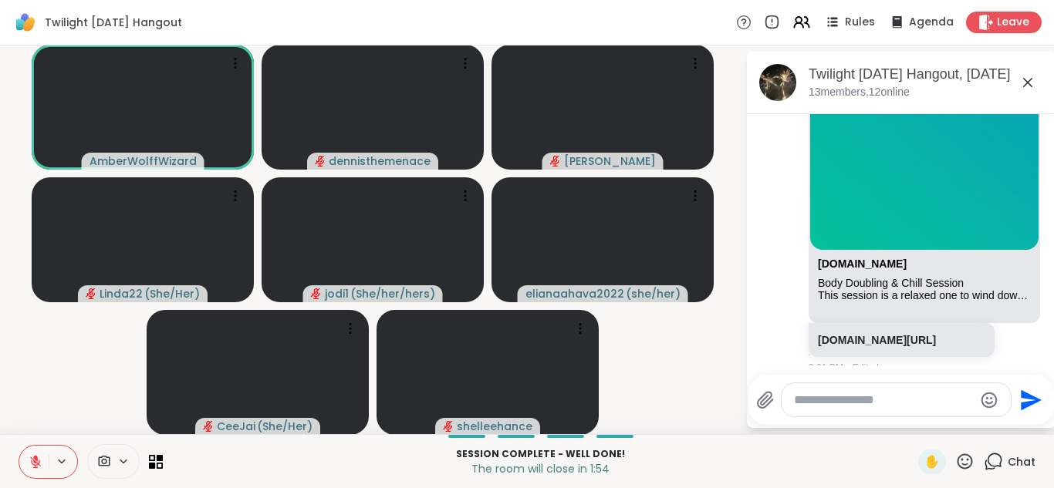
click at [35, 463] on icon at bounding box center [36, 462] width 14 height 14
click at [35, 462] on icon at bounding box center [35, 462] width 11 height 11
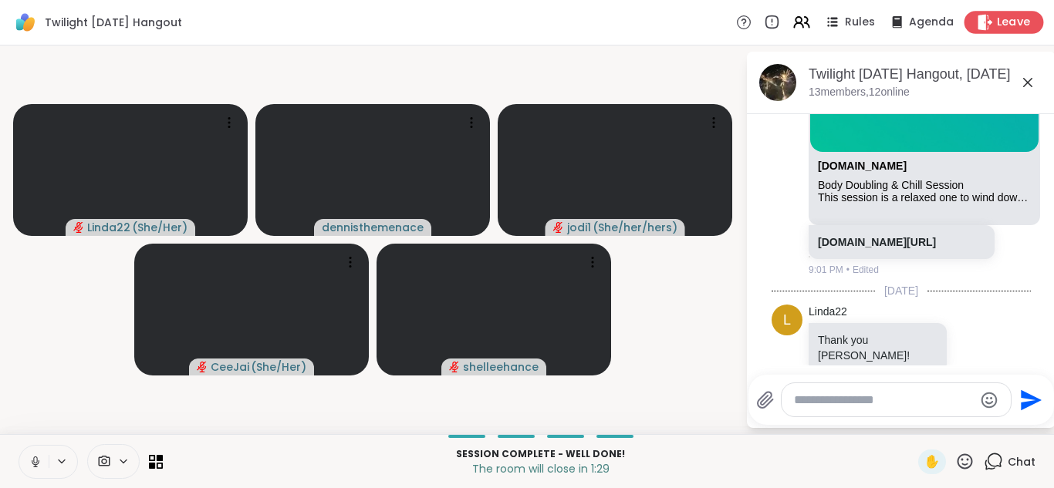
click at [1010, 18] on span "Leave" at bounding box center [1014, 23] width 34 height 16
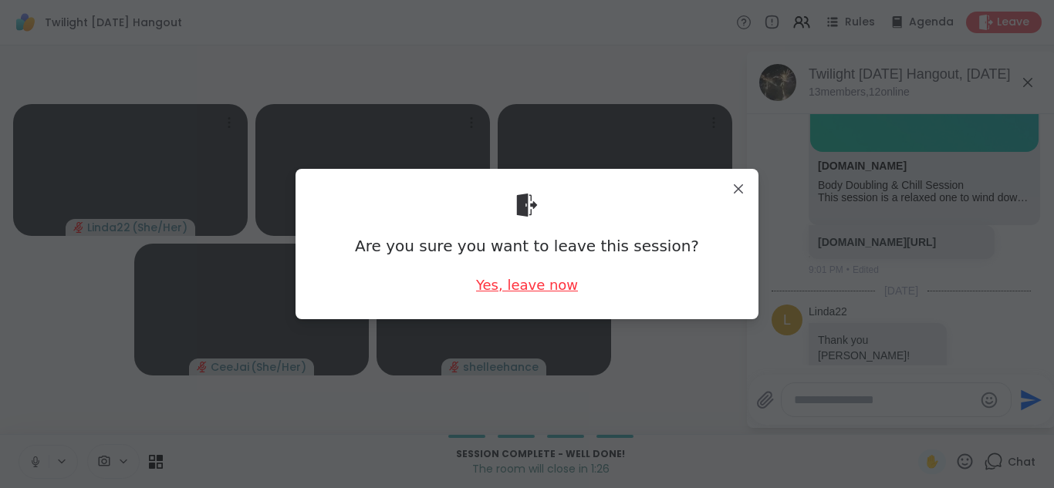
click at [546, 285] on div "Yes, leave now" at bounding box center [527, 284] width 102 height 19
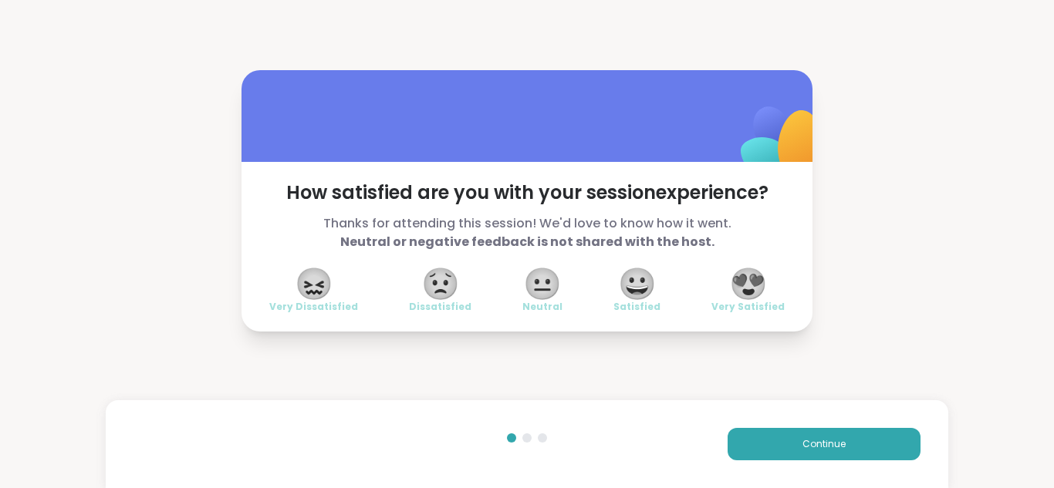
click at [756, 285] on span "😍" at bounding box center [748, 284] width 39 height 28
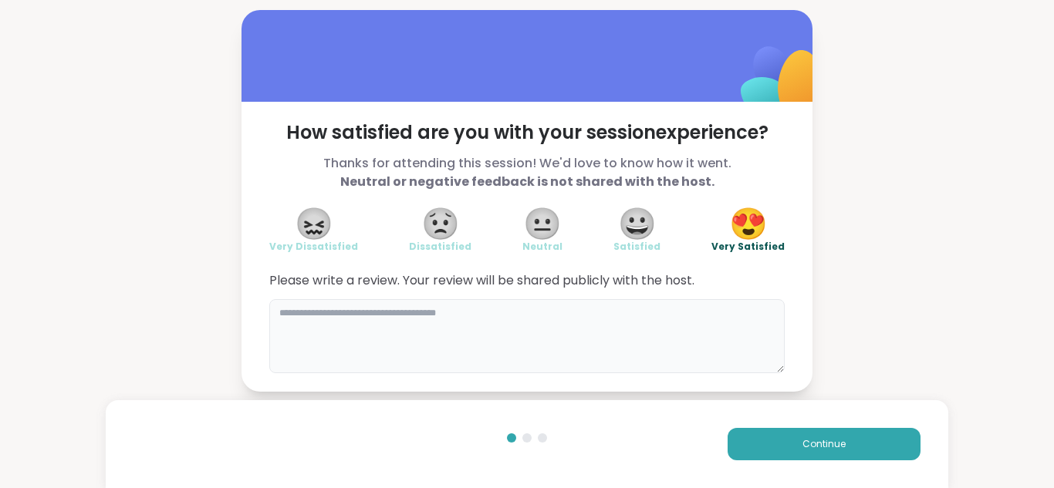
click at [671, 316] on textarea at bounding box center [526, 336] width 515 height 74
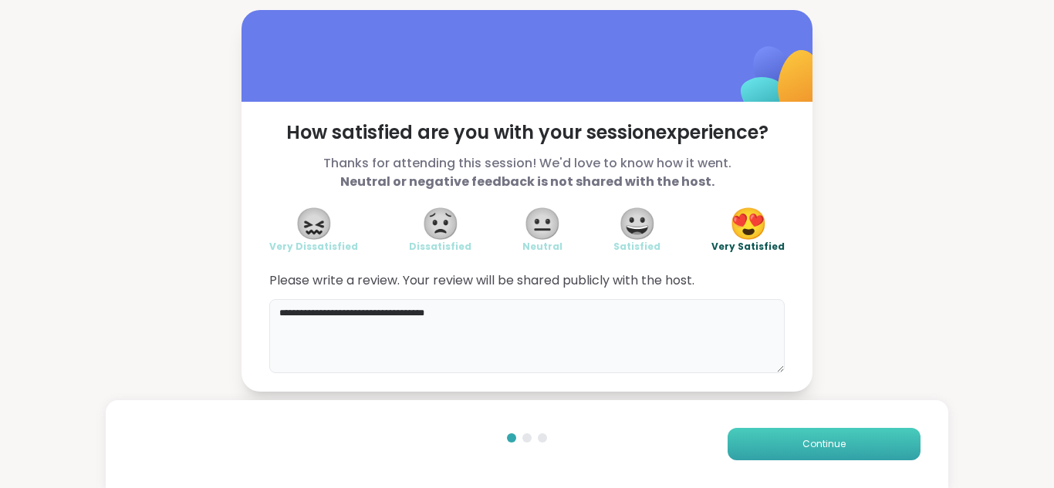
type textarea "**********"
click at [823, 448] on span "Continue" at bounding box center [824, 445] width 43 height 14
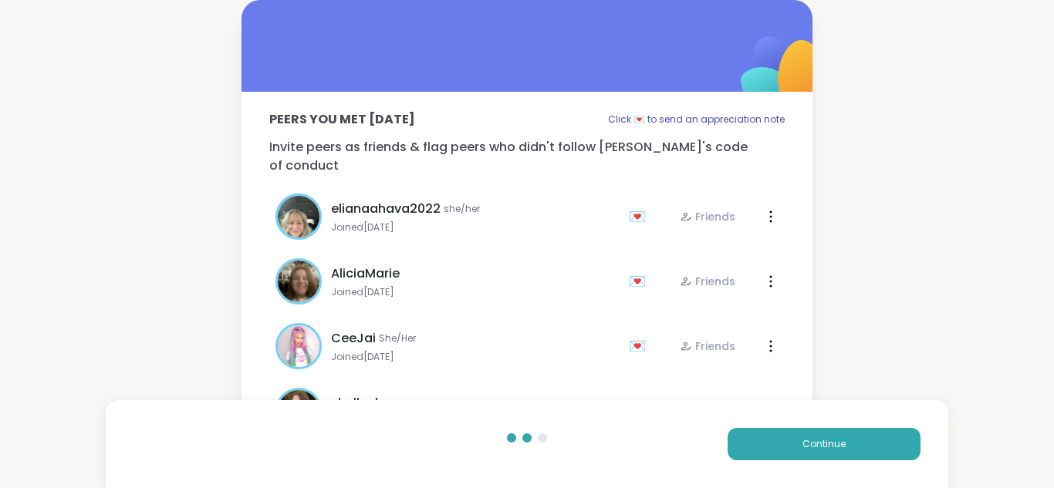
click at [586, 351] on span "Joined Feb 2025" at bounding box center [475, 357] width 289 height 12
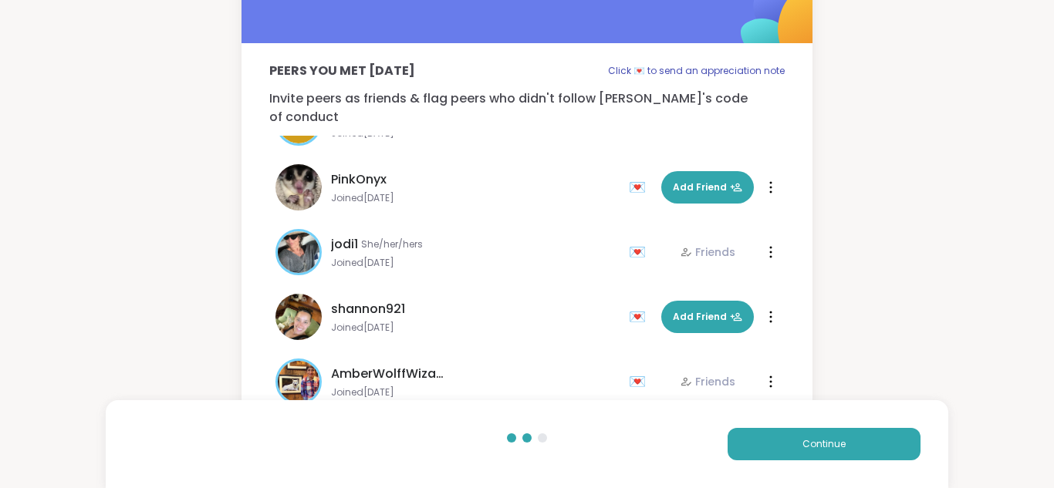
scroll to position [500, 0]
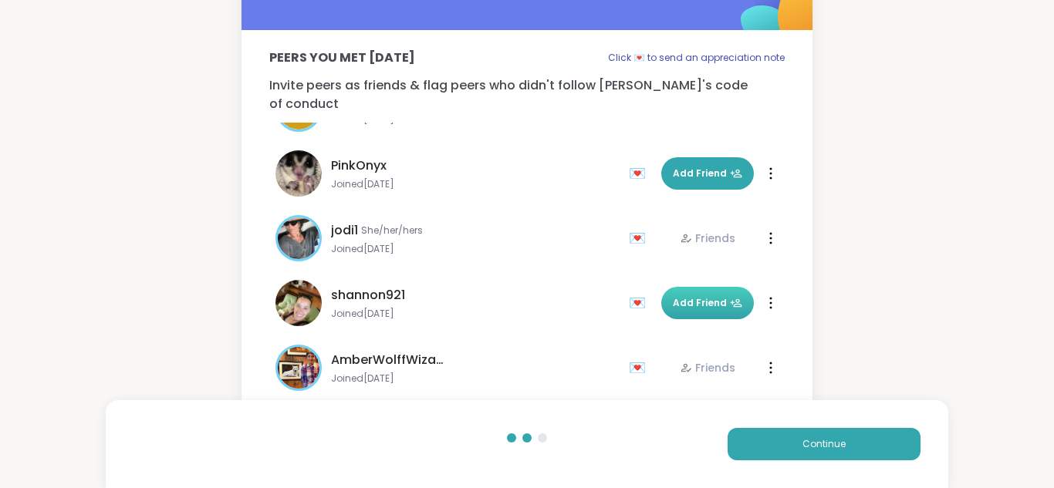
click at [708, 292] on button "Add Friend" at bounding box center [707, 303] width 93 height 32
click at [829, 441] on span "Continue" at bounding box center [824, 445] width 43 height 14
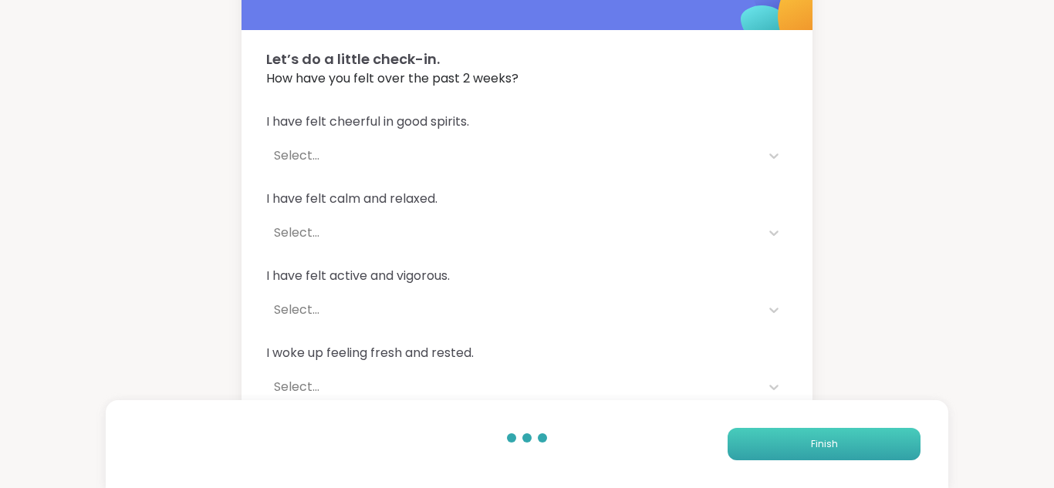
click at [829, 441] on span "Finish" at bounding box center [824, 445] width 27 height 14
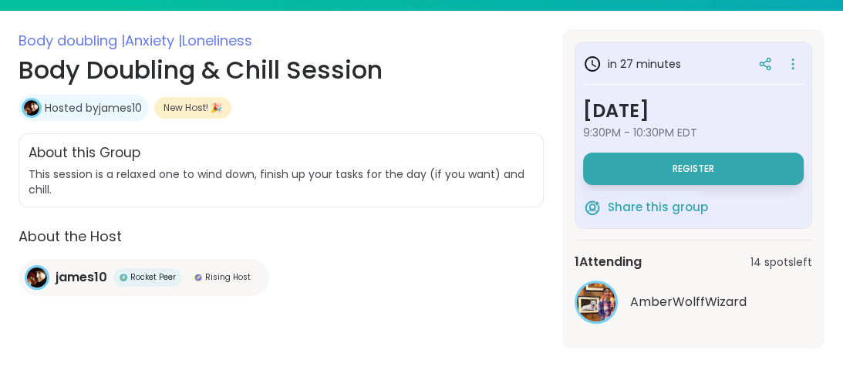
scroll to position [253, 0]
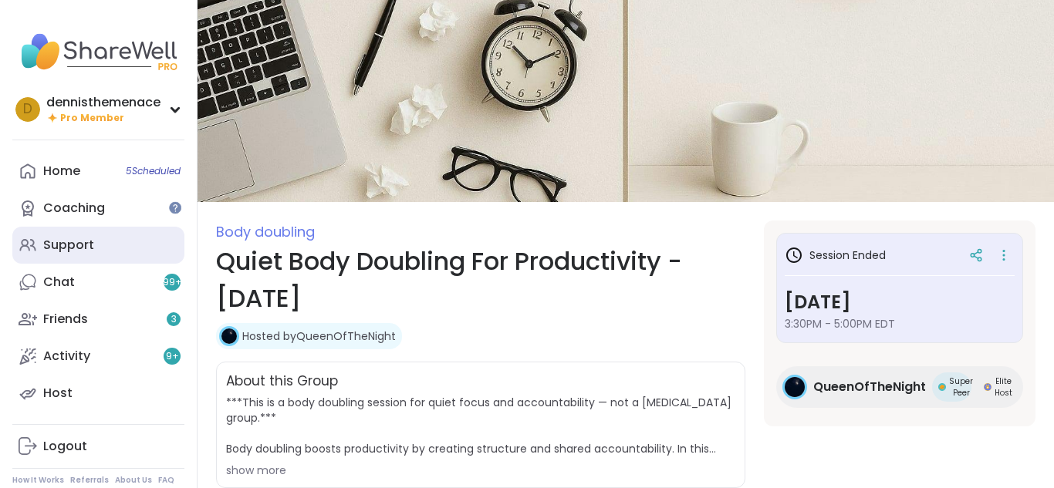
click at [60, 243] on div "Support" at bounding box center [68, 245] width 51 height 17
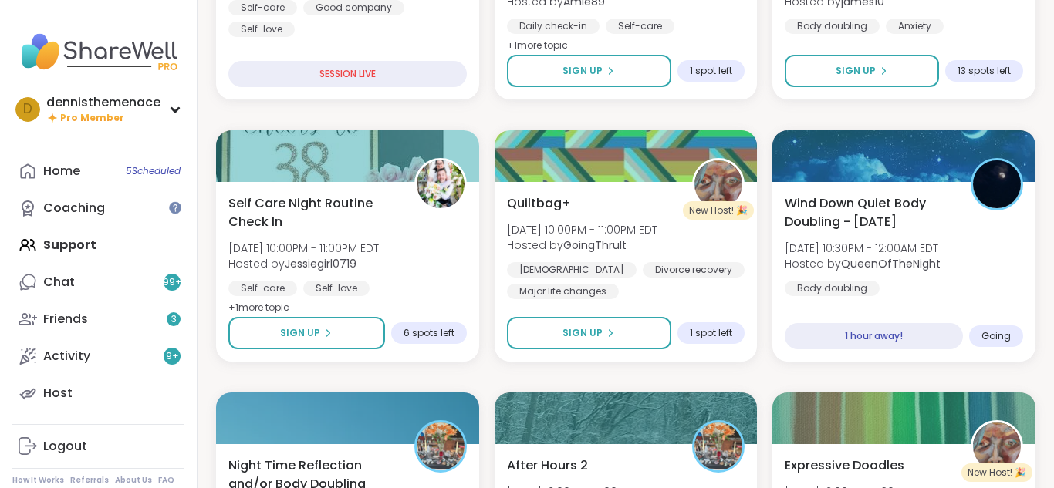
scroll to position [648, 0]
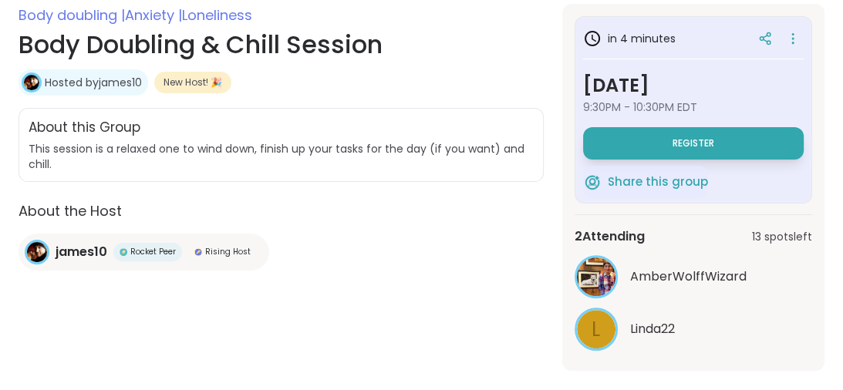
scroll to position [296, 0]
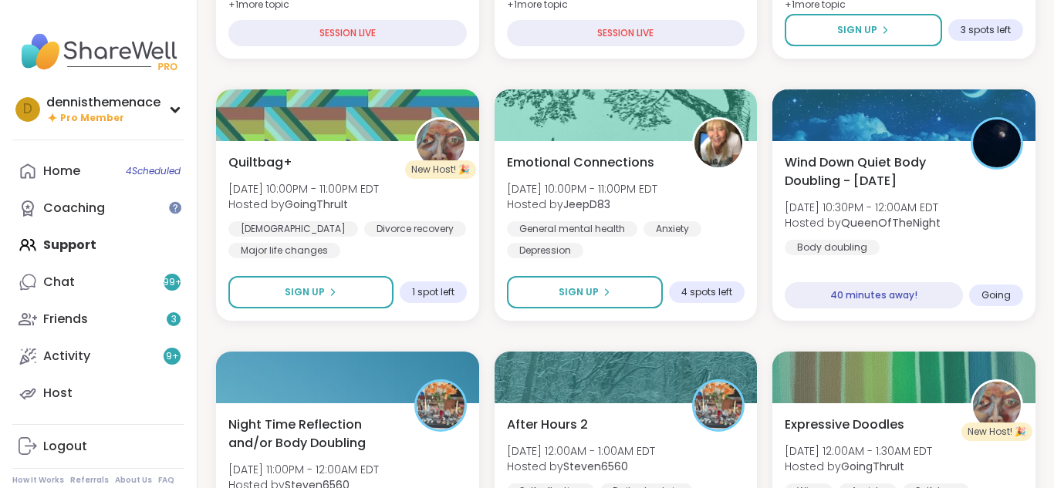
scroll to position [432, 0]
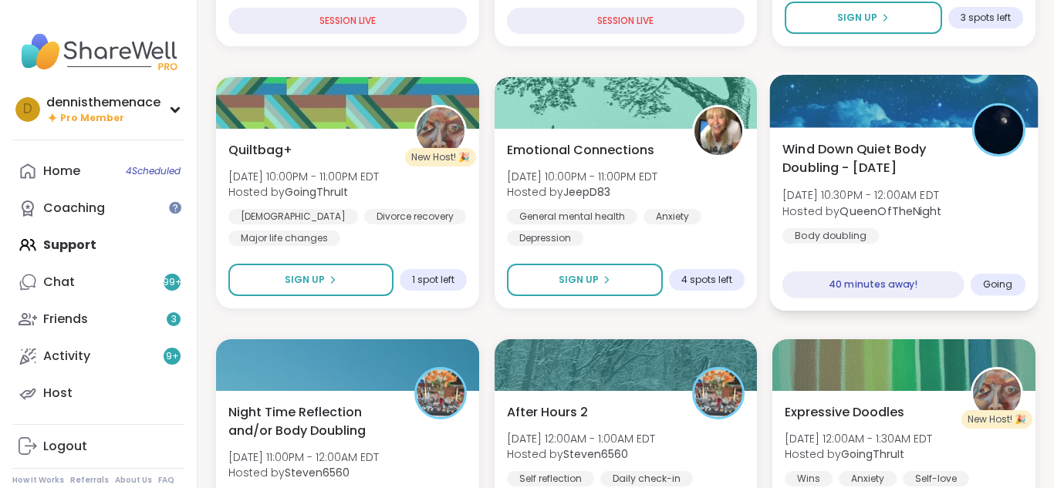
click at [857, 199] on span "[DATE] 10:30PM - 12:00AM EDT" at bounding box center [861, 195] width 159 height 15
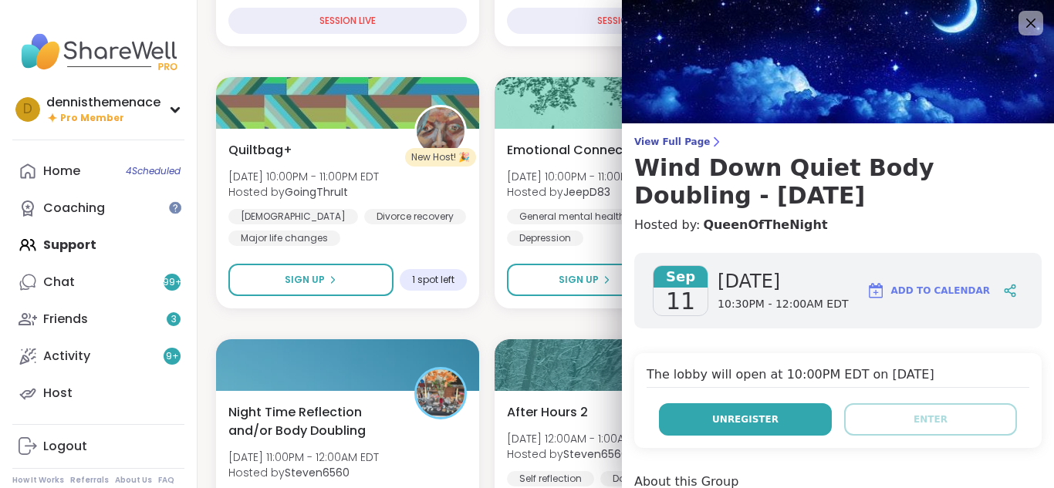
click at [738, 421] on span "Unregister" at bounding box center [745, 420] width 66 height 14
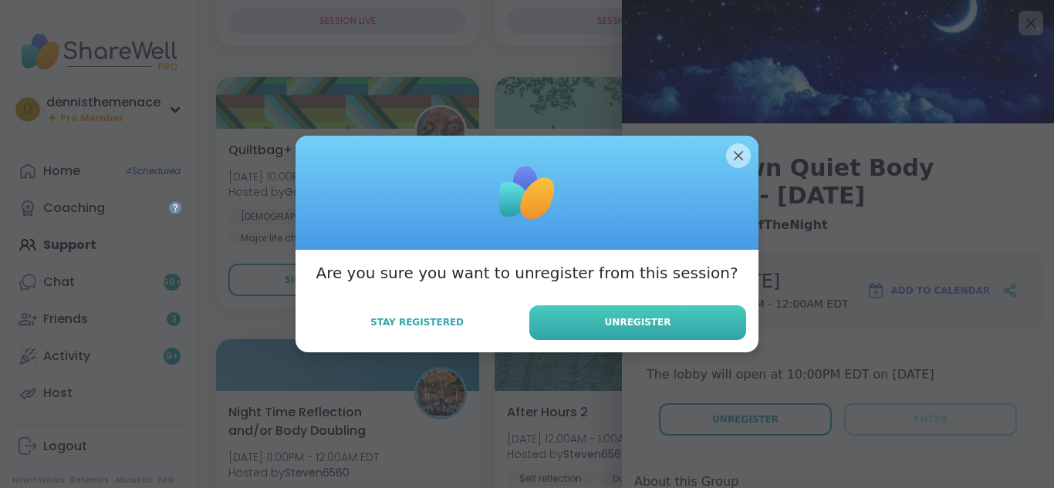
click at [631, 334] on button "Unregister" at bounding box center [637, 323] width 217 height 35
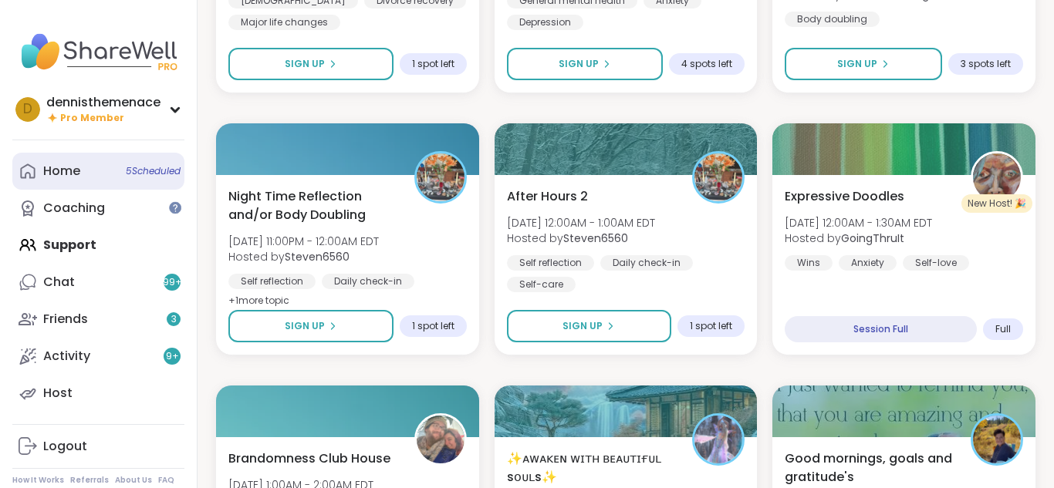
click at [155, 172] on span "5 Scheduled" at bounding box center [153, 171] width 55 height 12
